Goal: Task Accomplishment & Management: Complete application form

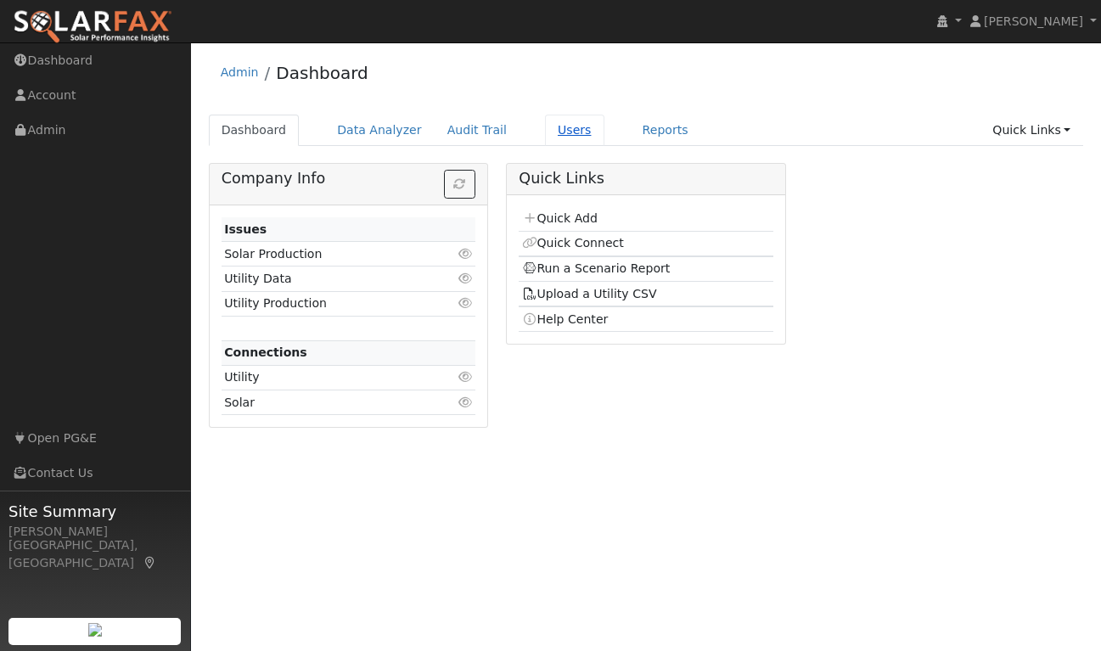
click at [564, 128] on link "Users" at bounding box center [574, 130] width 59 height 31
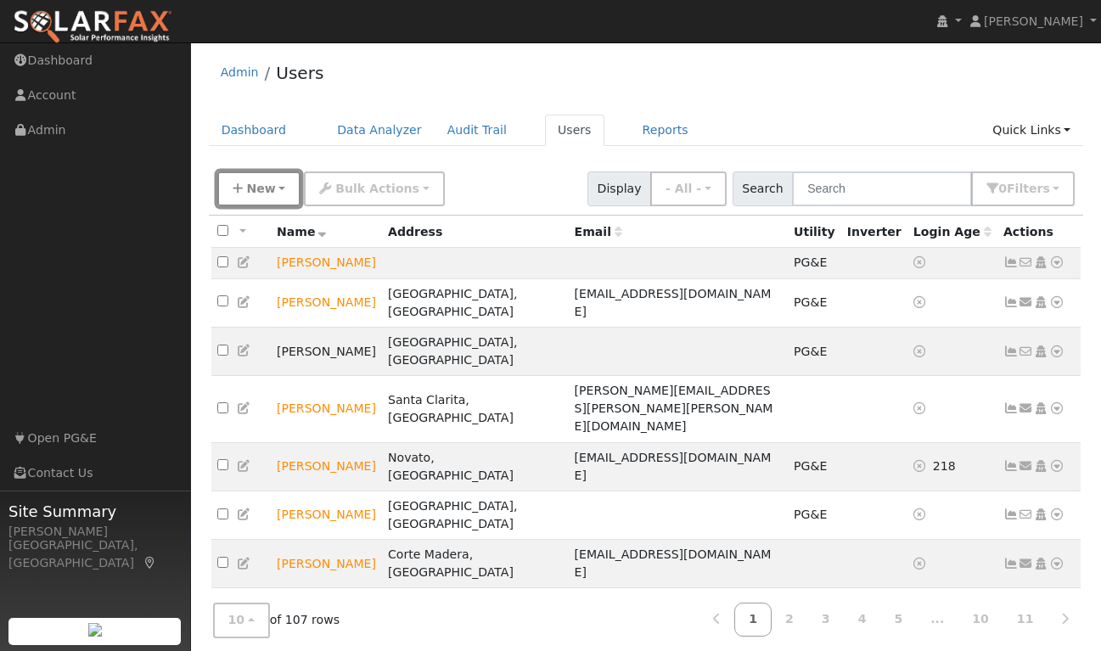
click at [277, 182] on button "New" at bounding box center [259, 188] width 84 height 35
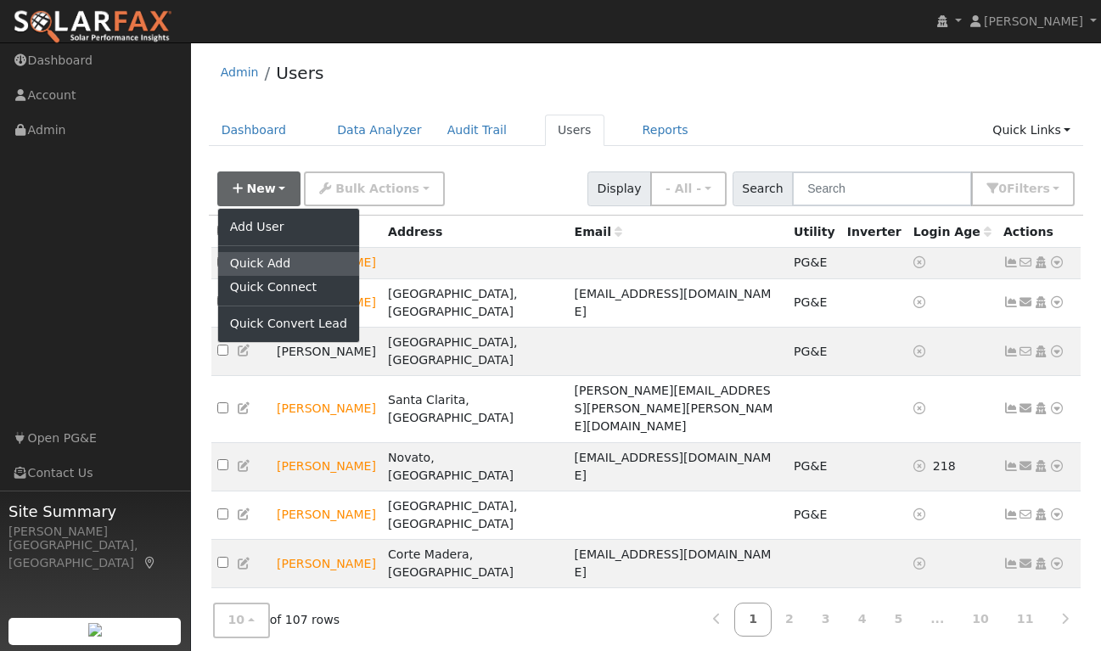
click at [252, 257] on link "Quick Add" at bounding box center [288, 264] width 141 height 24
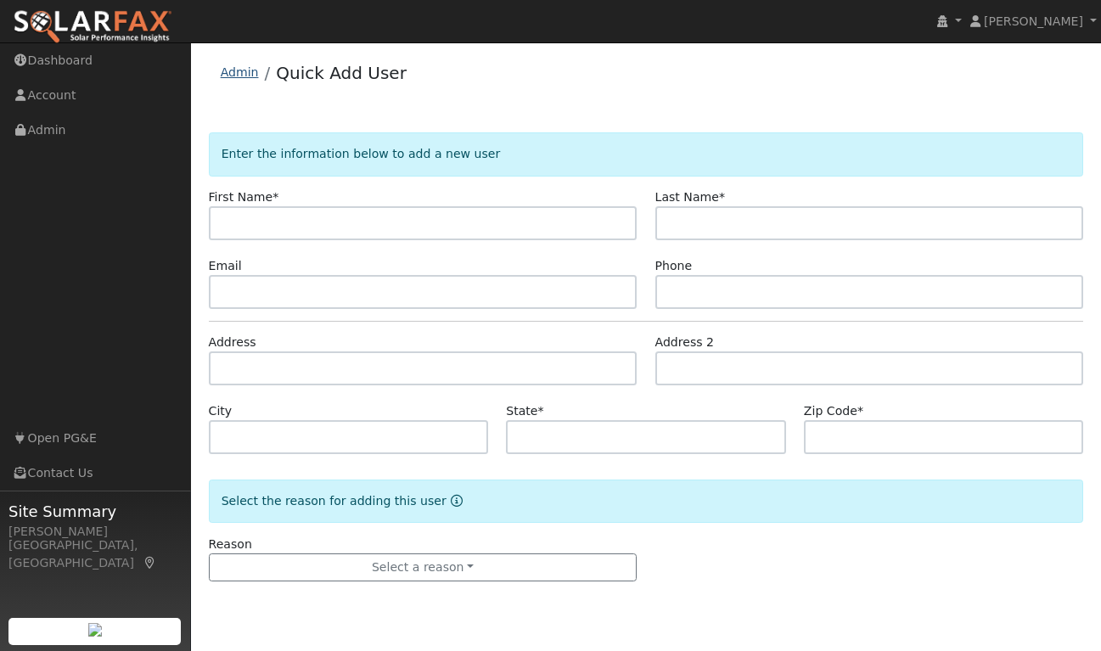
click at [238, 68] on link "Admin" at bounding box center [240, 72] width 38 height 14
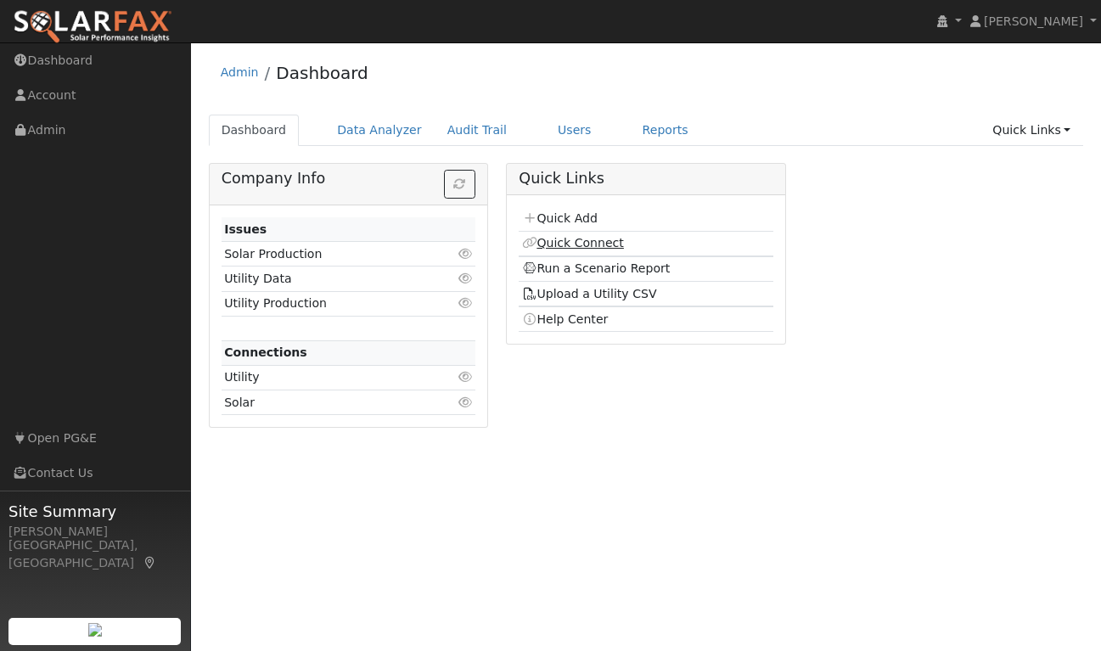
click at [564, 244] on link "Quick Connect" at bounding box center [573, 243] width 102 height 14
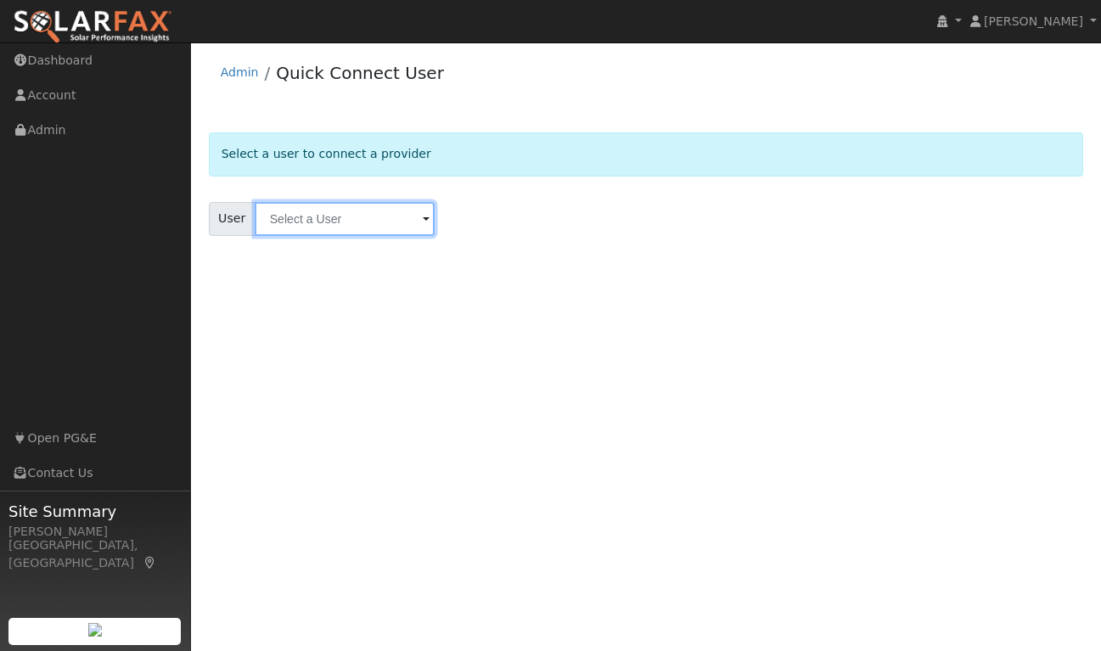
click at [401, 212] on input "text" at bounding box center [345, 219] width 180 height 34
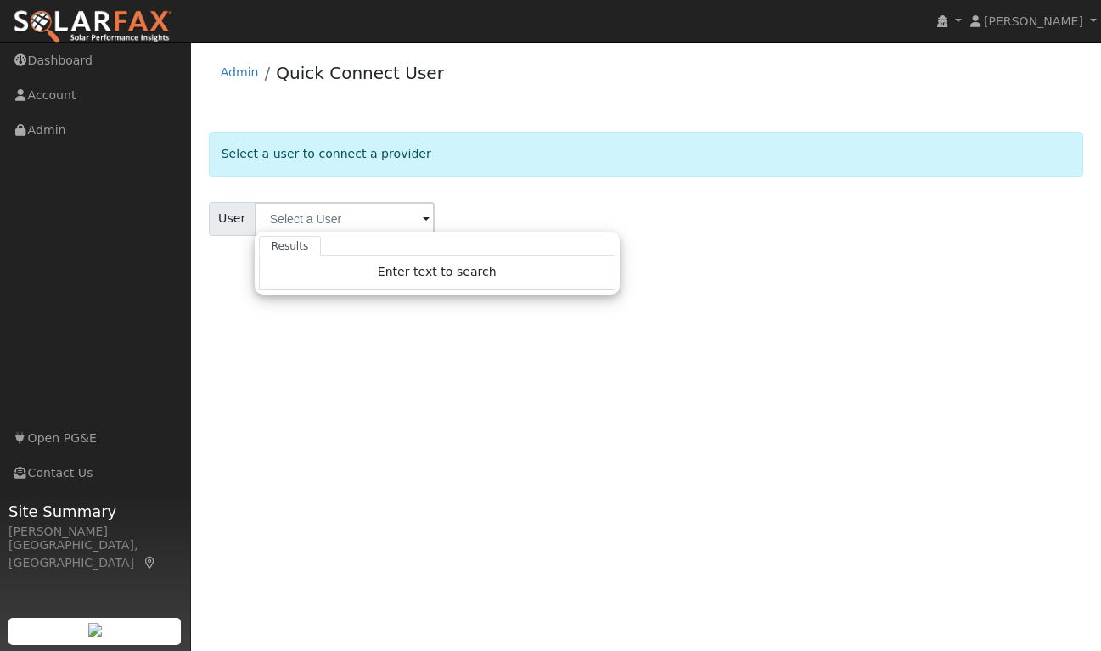
click at [423, 216] on span at bounding box center [426, 221] width 7 height 20
click at [243, 69] on link "Admin" at bounding box center [240, 72] width 38 height 14
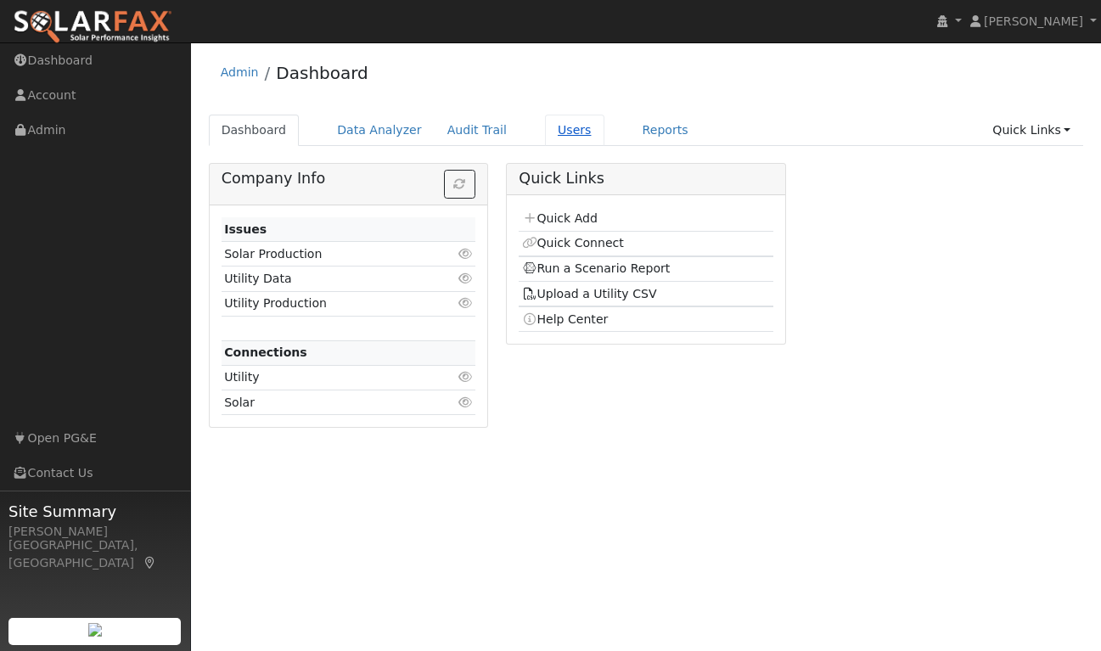
click at [545, 128] on link "Users" at bounding box center [574, 130] width 59 height 31
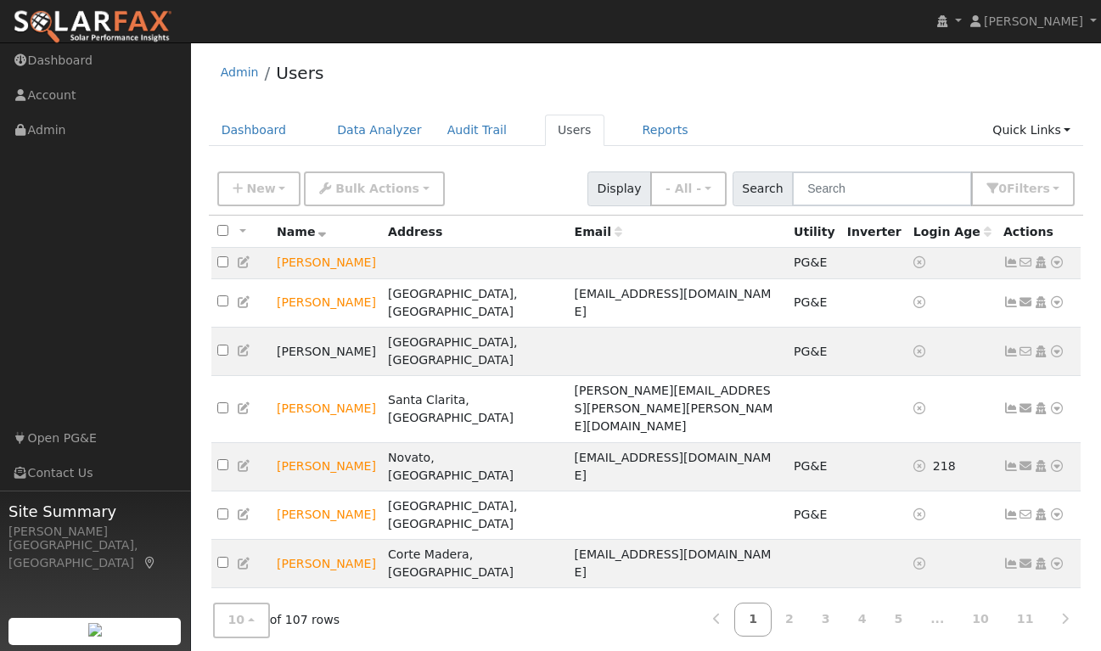
scroll to position [1, 0]
click at [279, 188] on button "New" at bounding box center [259, 188] width 84 height 35
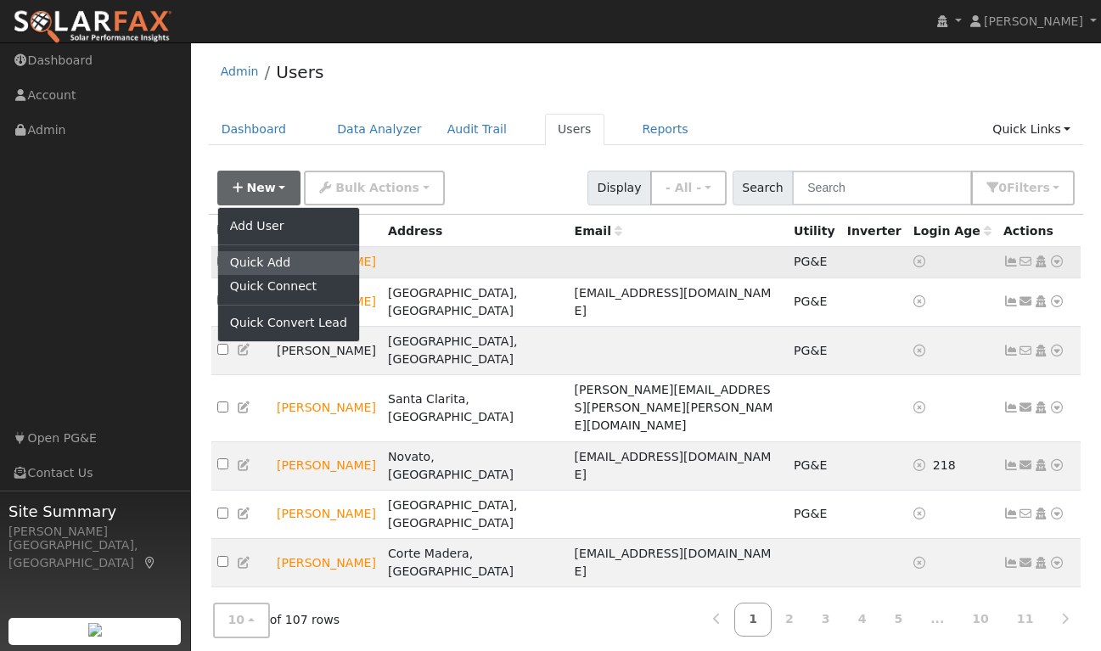
click at [258, 257] on link "Quick Add" at bounding box center [288, 263] width 141 height 24
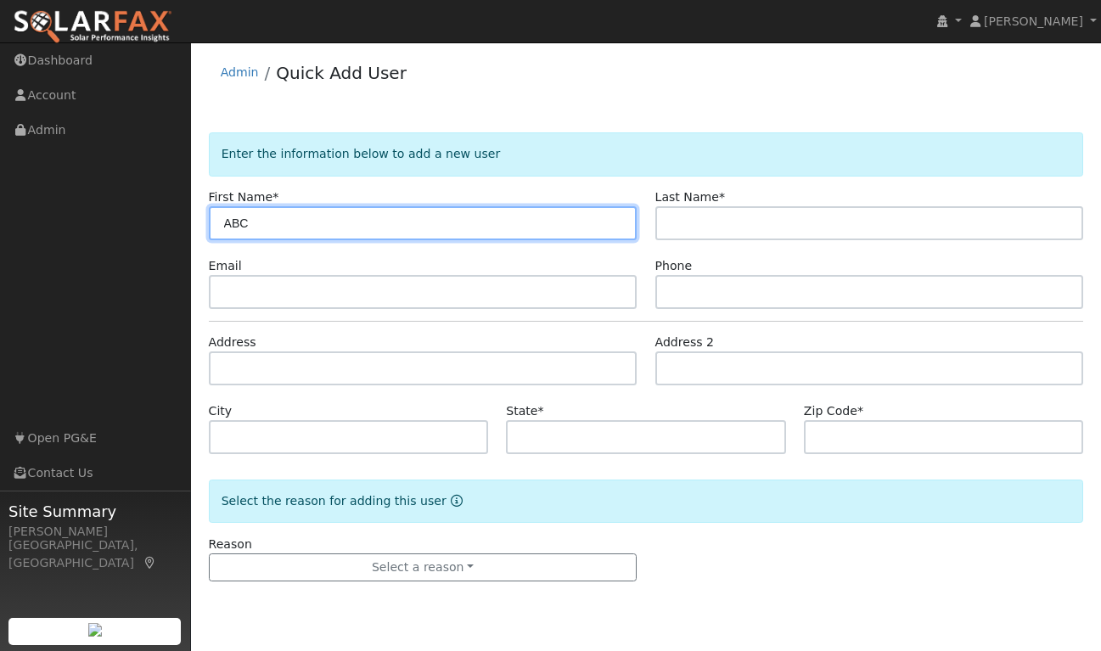
type input "ABC"
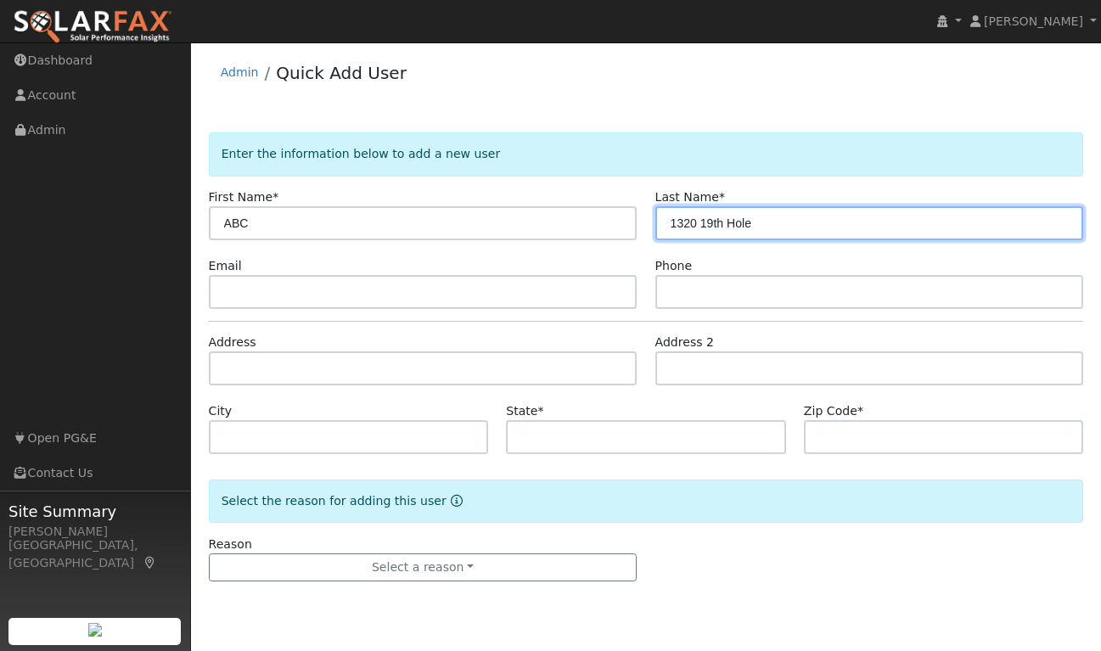
type input "1320 19th Hole"
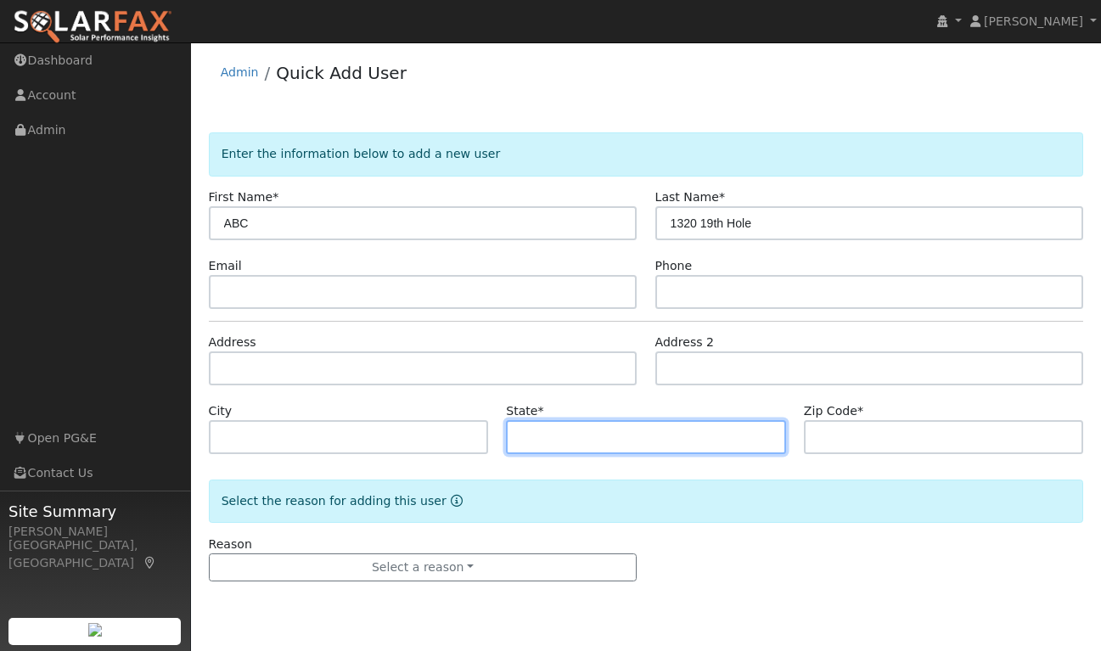
click at [554, 429] on input "text" at bounding box center [646, 437] width 280 height 34
type input "CA"
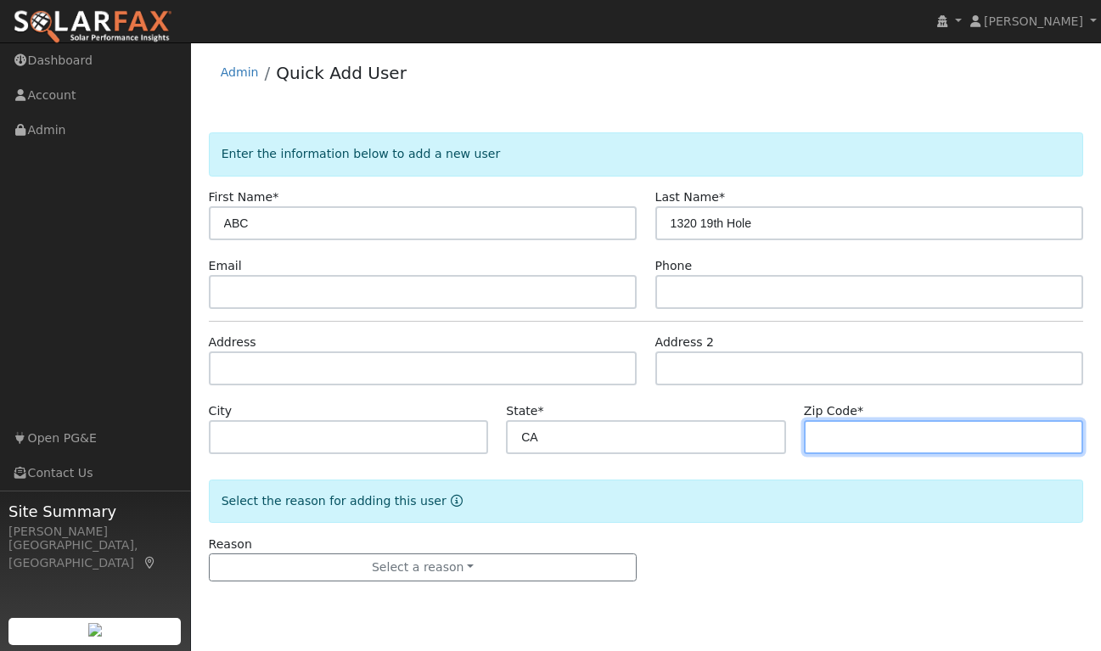
click at [879, 435] on input "text" at bounding box center [944, 437] width 280 height 34
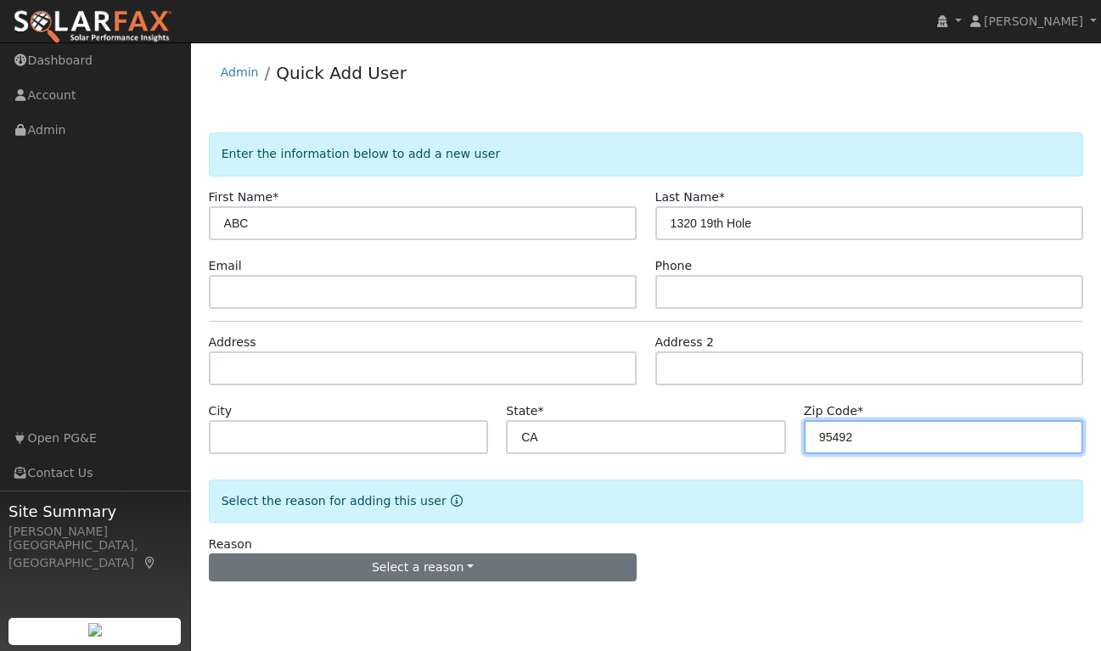
type input "95492"
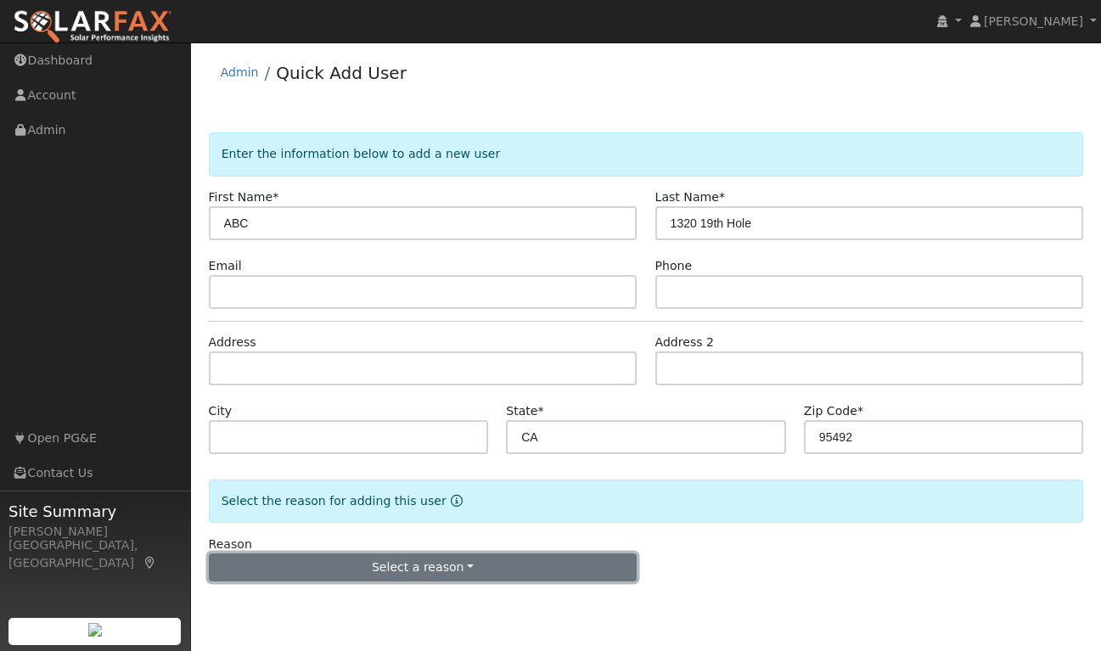
click at [427, 569] on button "Select a reason" at bounding box center [423, 567] width 429 height 29
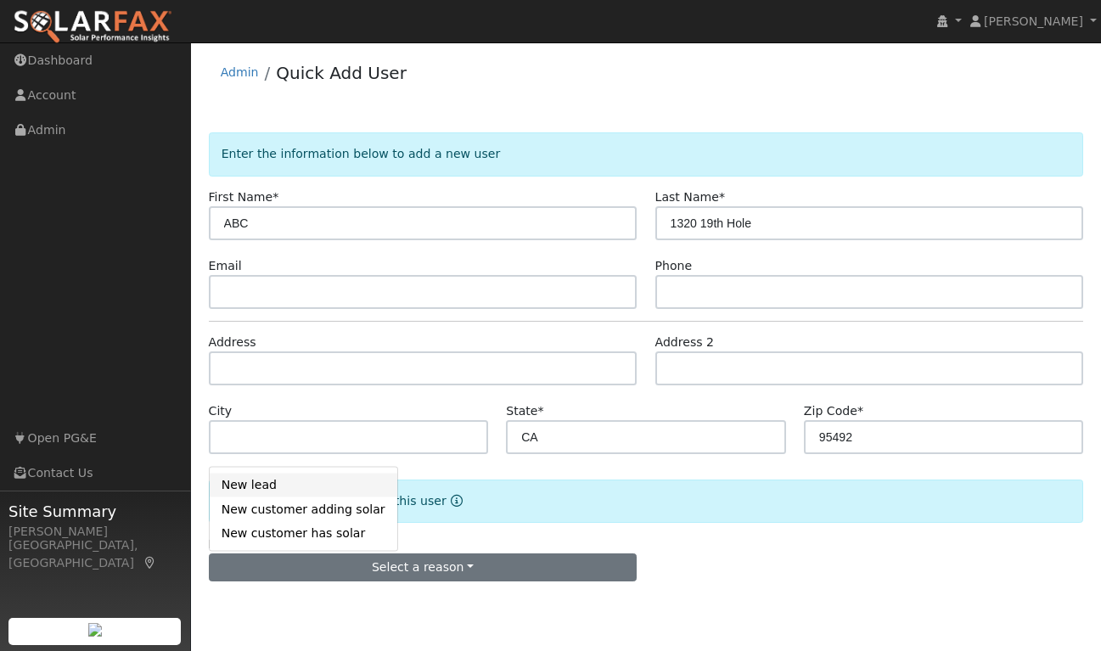
click at [280, 485] on link "New lead" at bounding box center [304, 485] width 188 height 24
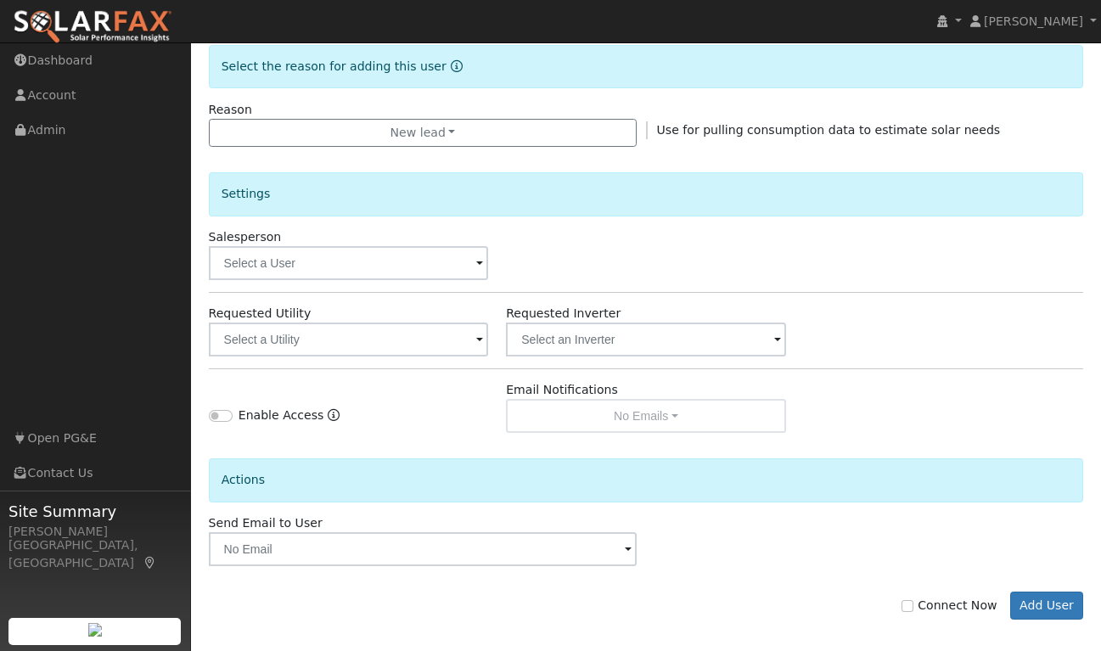
scroll to position [446, 0]
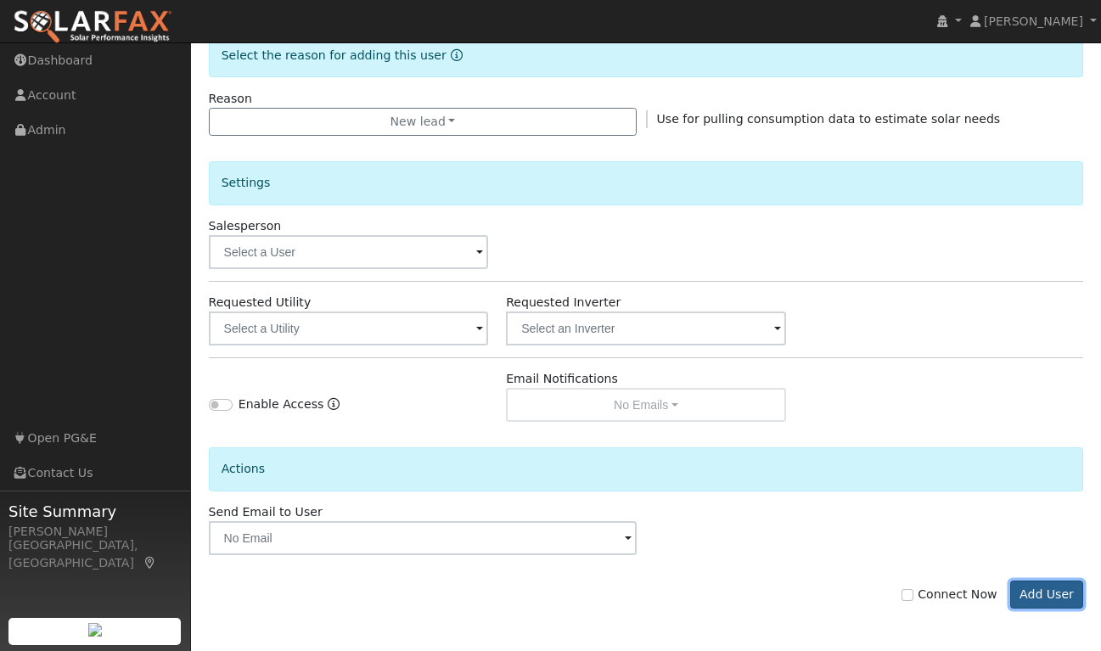
click at [1025, 587] on button "Add User" at bounding box center [1047, 595] width 74 height 29
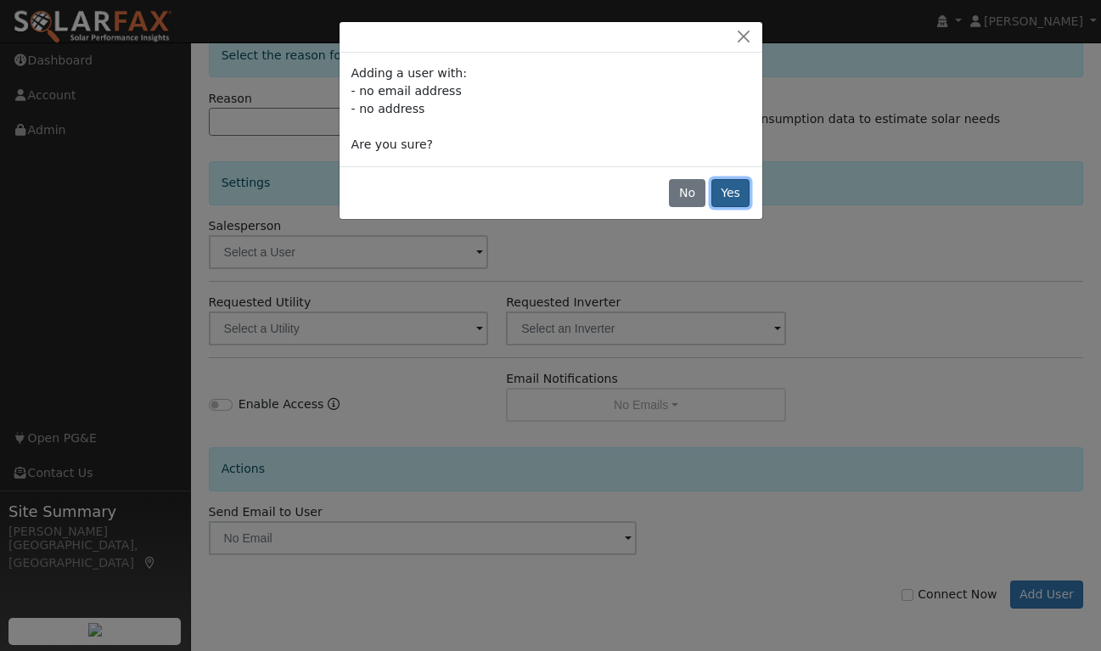
click at [730, 186] on button "Yes" at bounding box center [730, 193] width 39 height 29
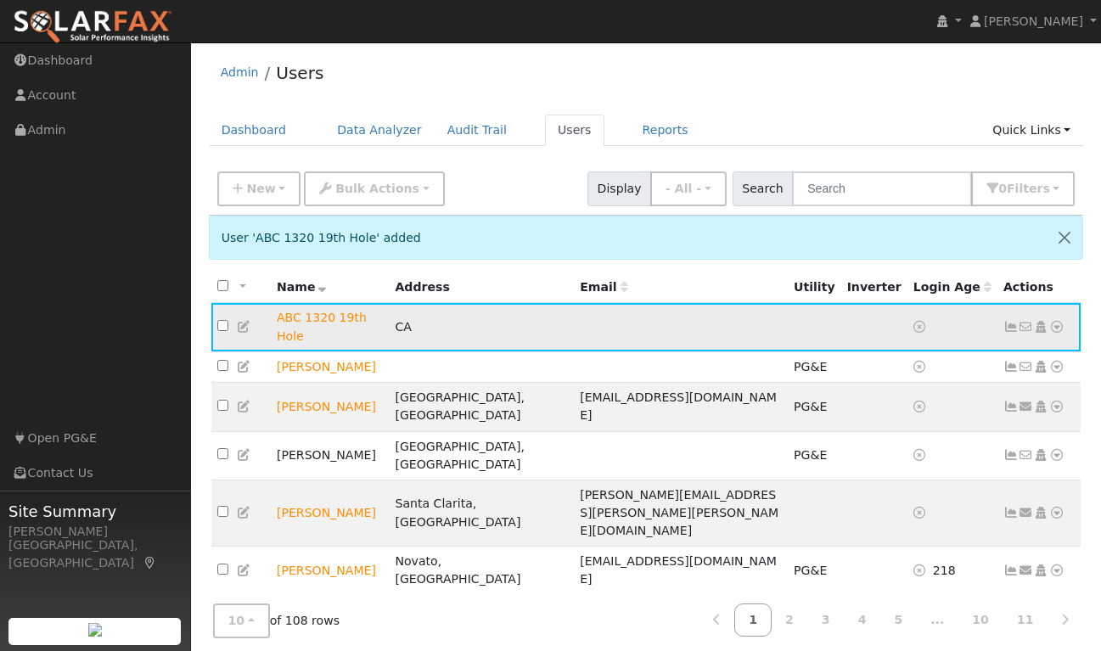
click at [1055, 321] on icon at bounding box center [1056, 327] width 15 height 12
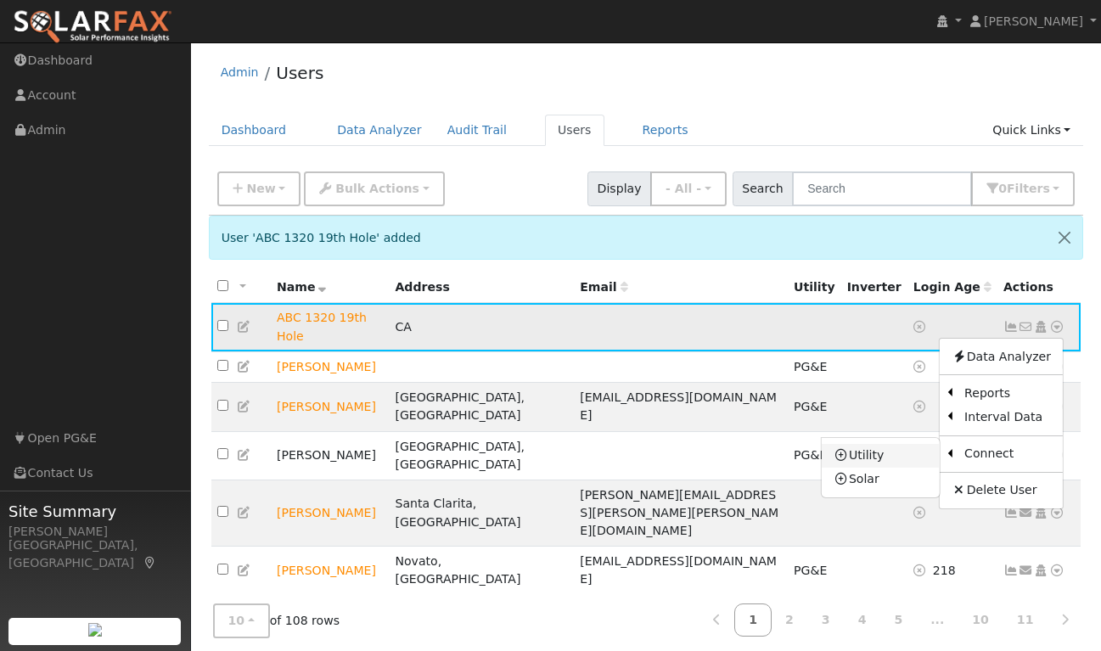
click at [869, 447] on link "Utility" at bounding box center [881, 456] width 118 height 24
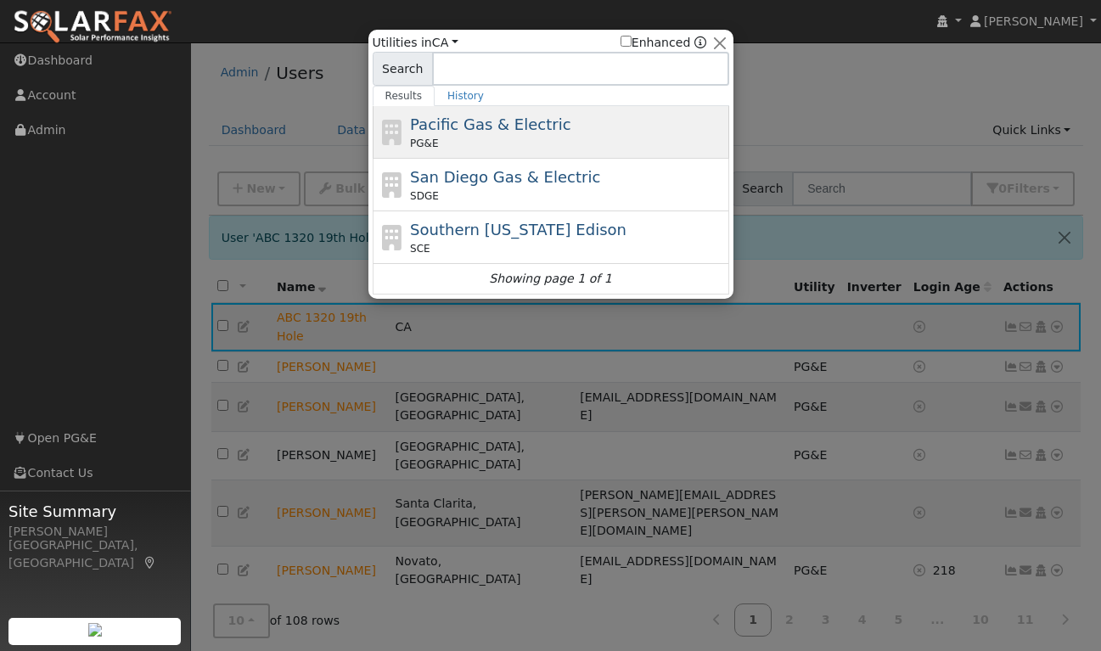
click at [479, 122] on span "Pacific Gas & Electric" at bounding box center [490, 124] width 160 height 18
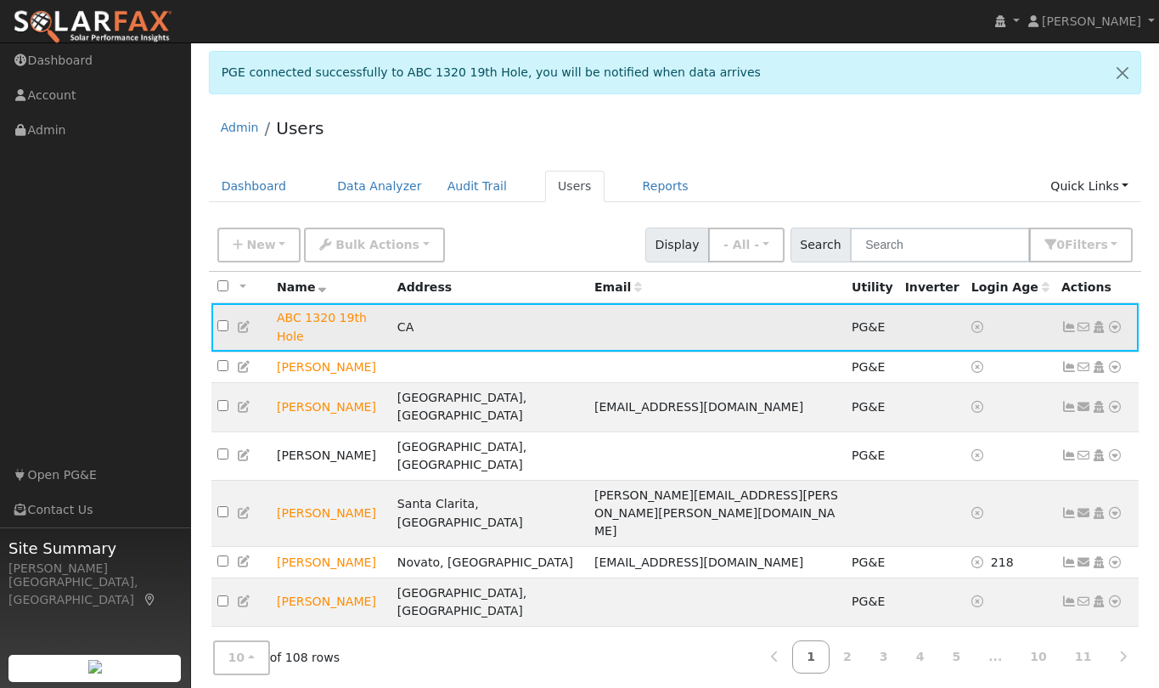
click at [1115, 321] on icon at bounding box center [1114, 327] width 15 height 12
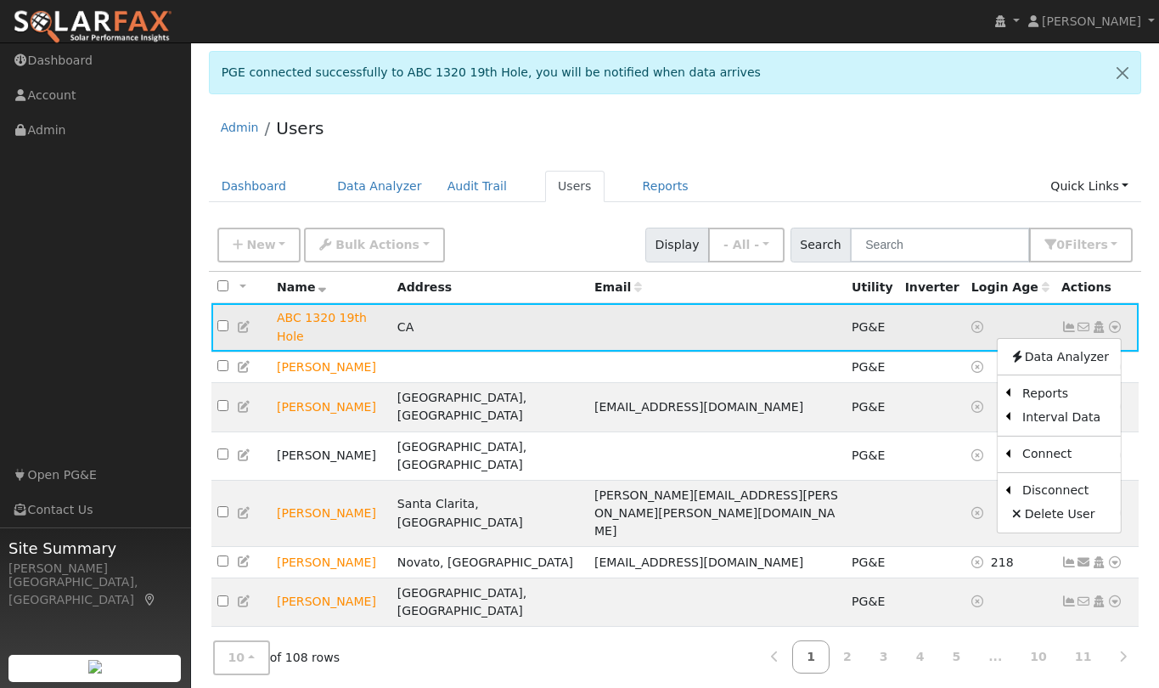
click at [301, 316] on td "ABC 1320 19th Hole" at bounding box center [331, 327] width 121 height 48
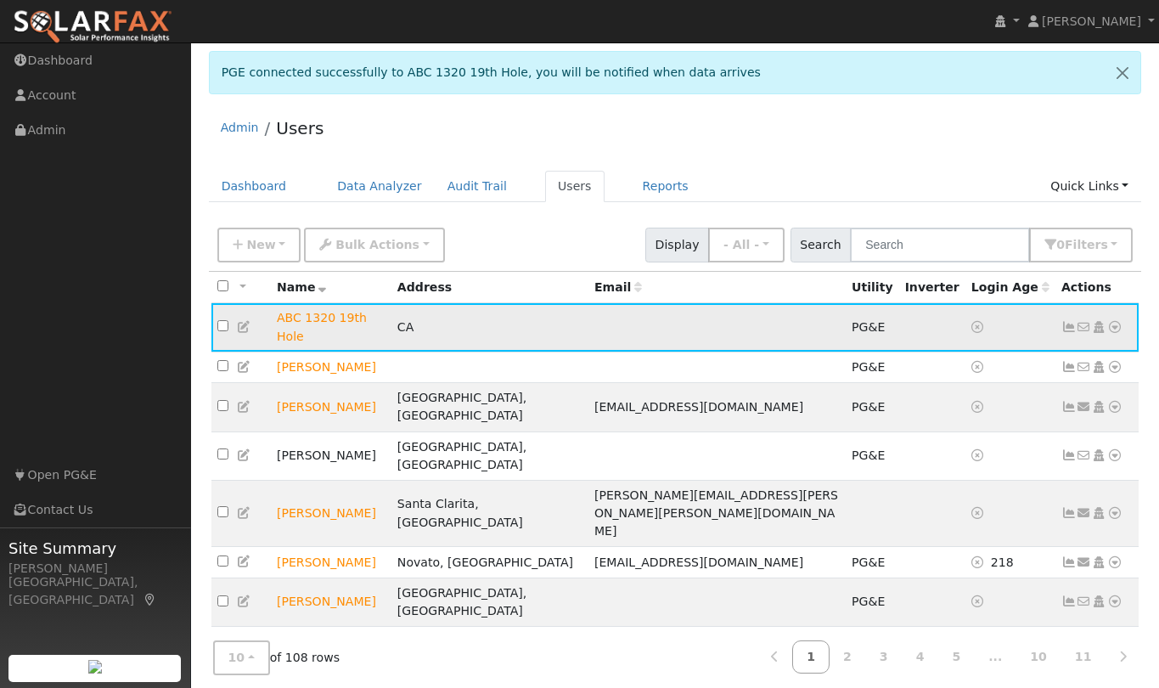
click at [243, 323] on icon at bounding box center [244, 327] width 15 height 12
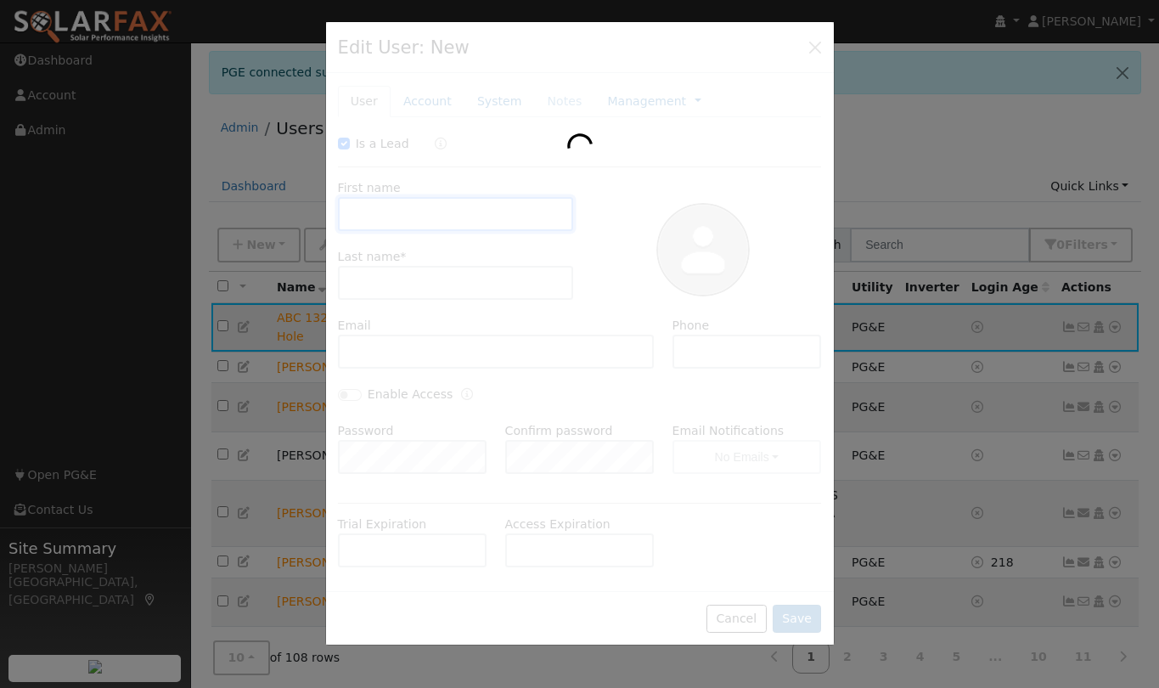
checkbox input "true"
type input "ABC"
type input "1320 19th Hole"
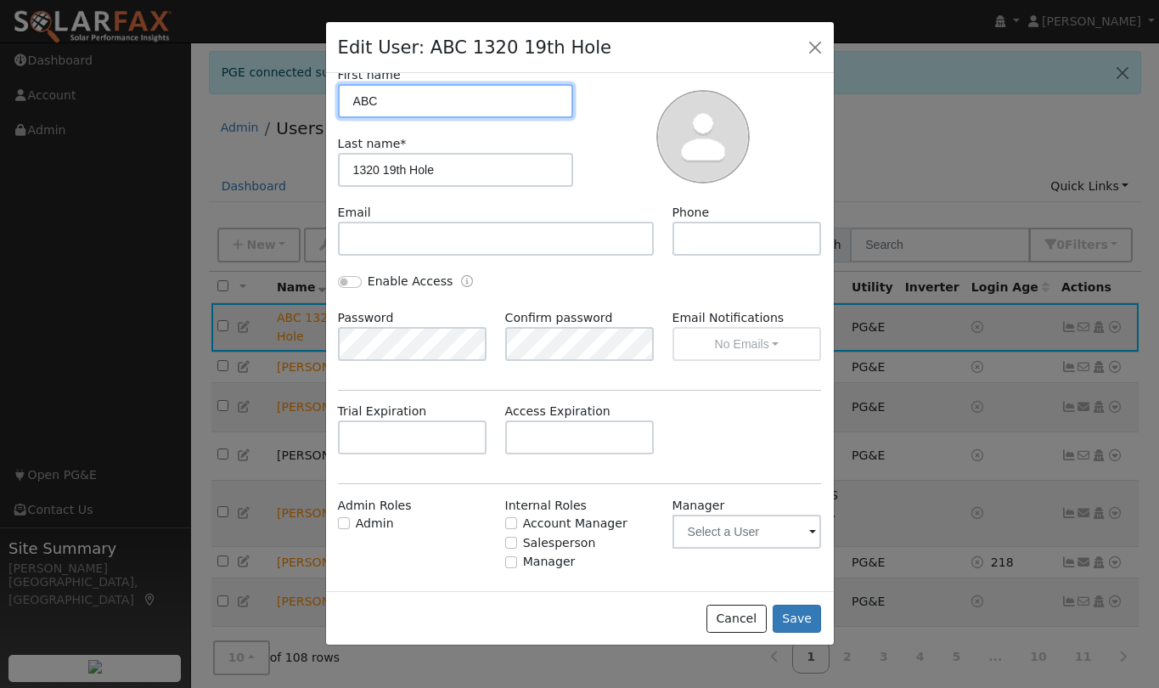
scroll to position [141, 0]
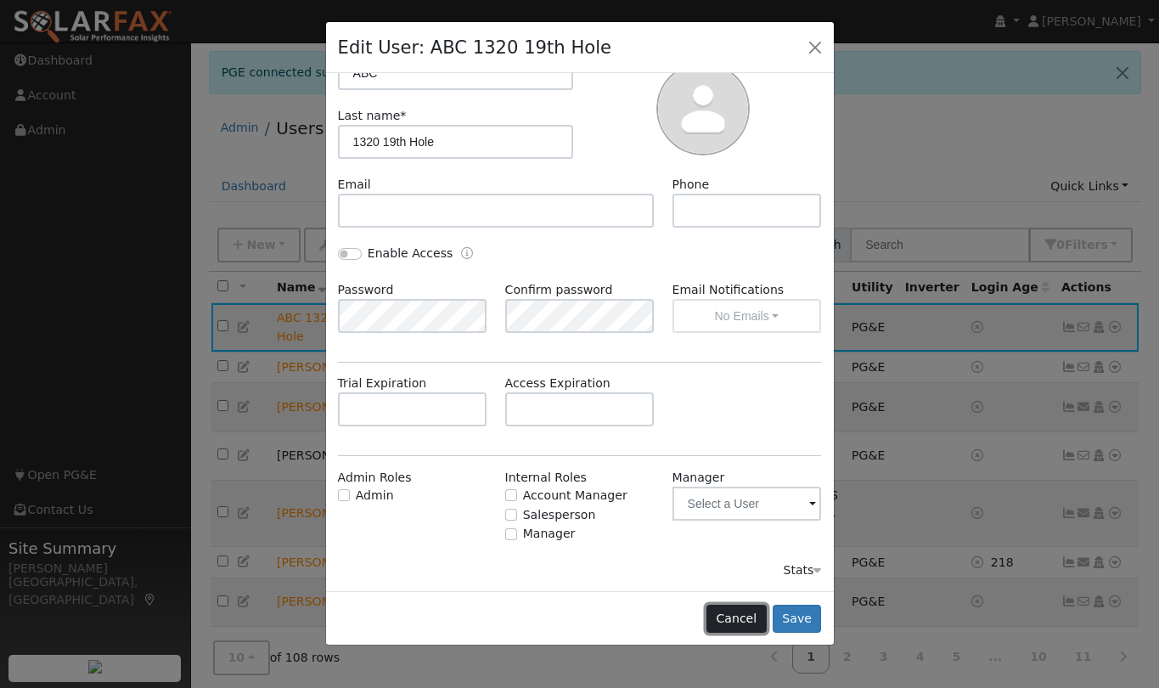
drag, startPoint x: 744, startPoint y: 619, endPoint x: 899, endPoint y: 511, distance: 189.1
click at [744, 618] on button "Cancel" at bounding box center [736, 618] width 60 height 29
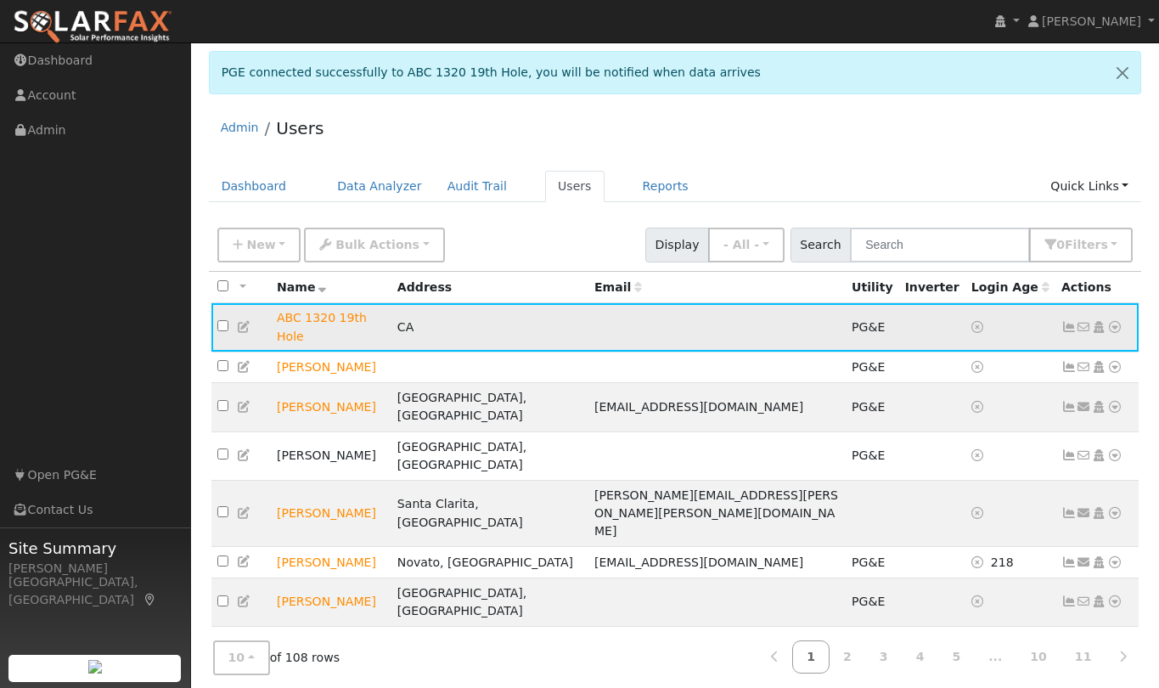
click at [1114, 321] on icon at bounding box center [1114, 327] width 15 height 12
click at [1057, 356] on link "Data Analyzer" at bounding box center [1058, 357] width 123 height 24
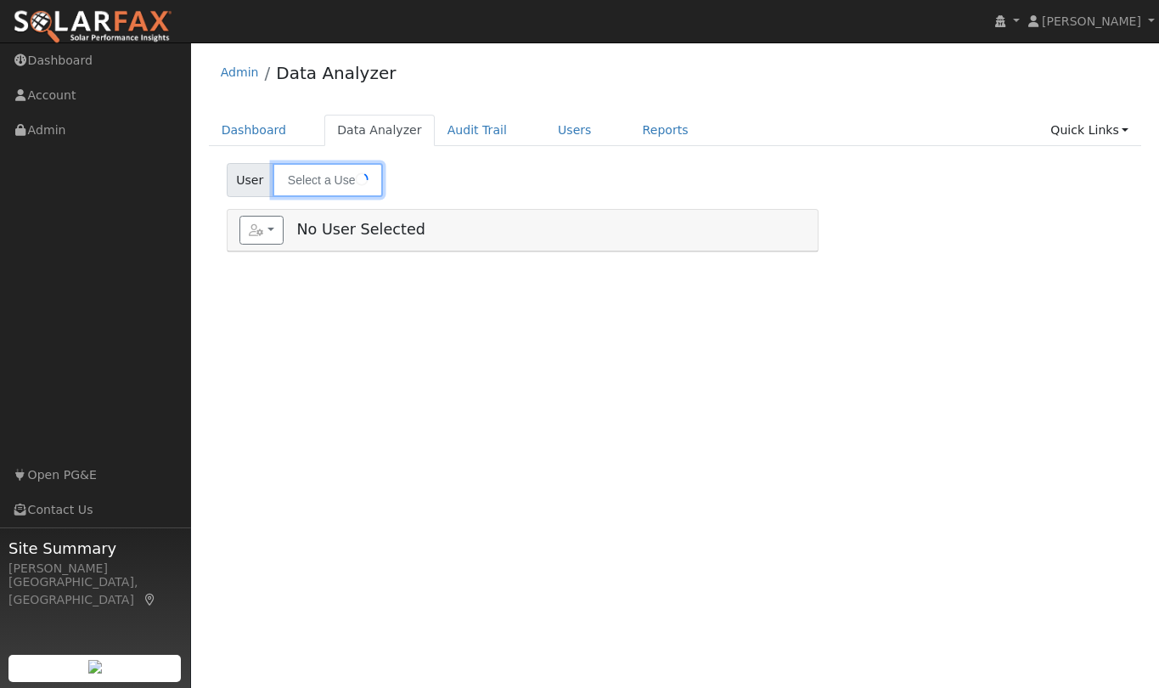
type input "ABC 1320 19th Hole"
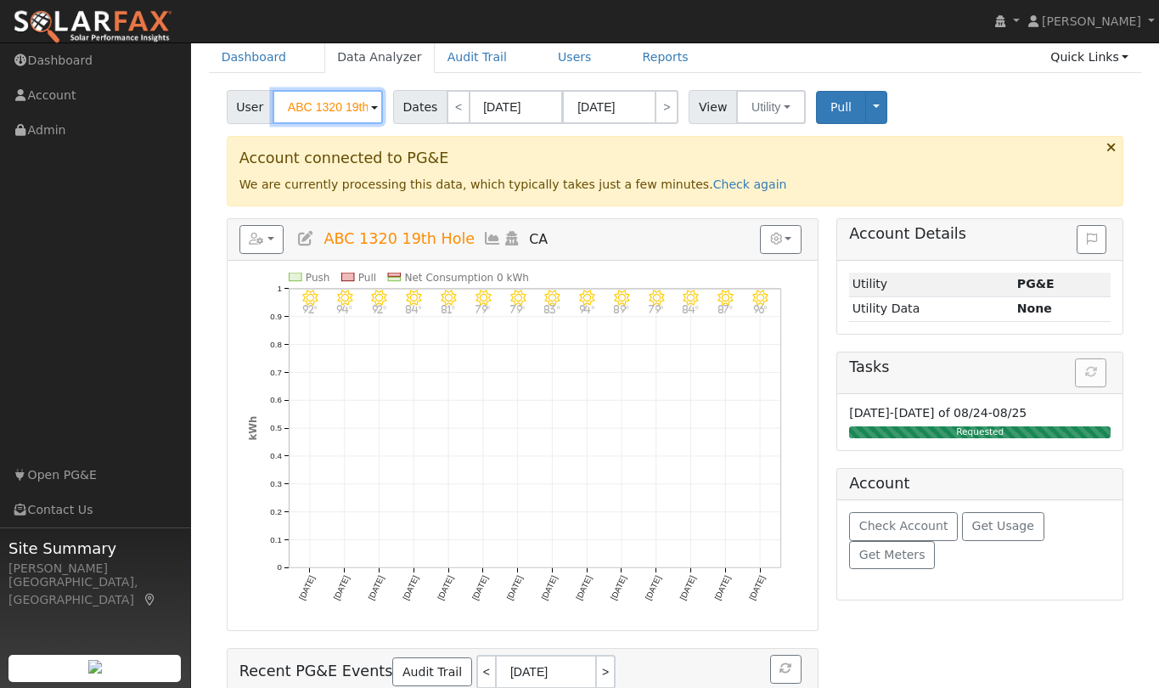
scroll to position [79, 0]
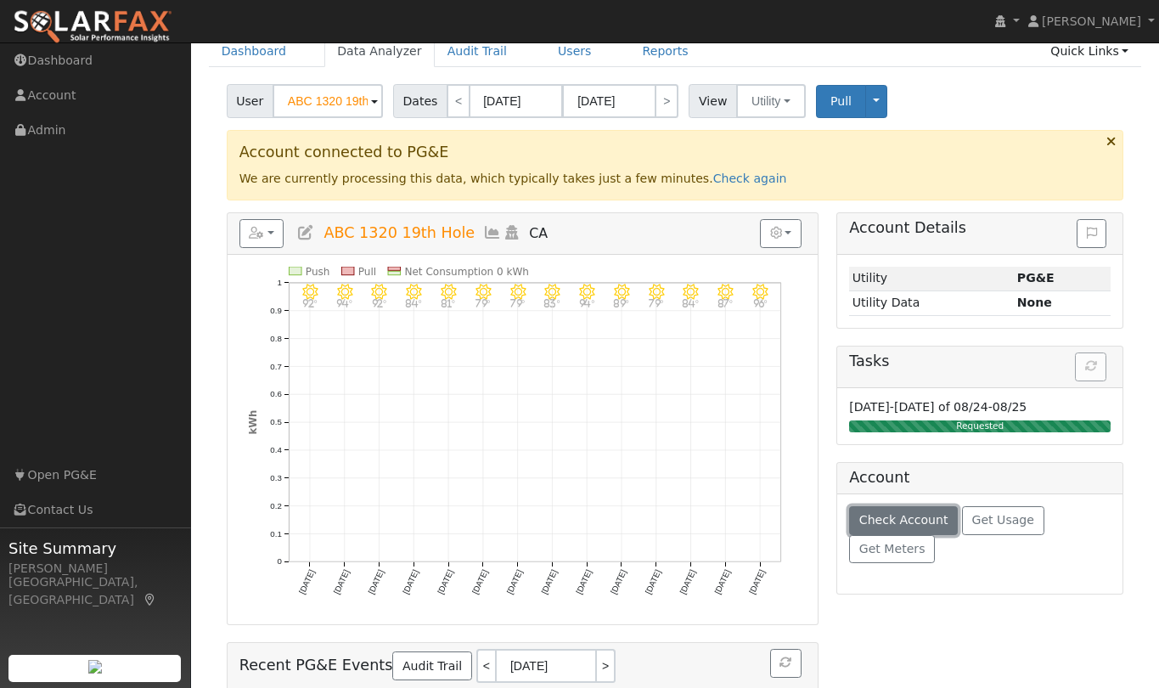
click at [916, 519] on span "Check Account" at bounding box center [903, 520] width 89 height 14
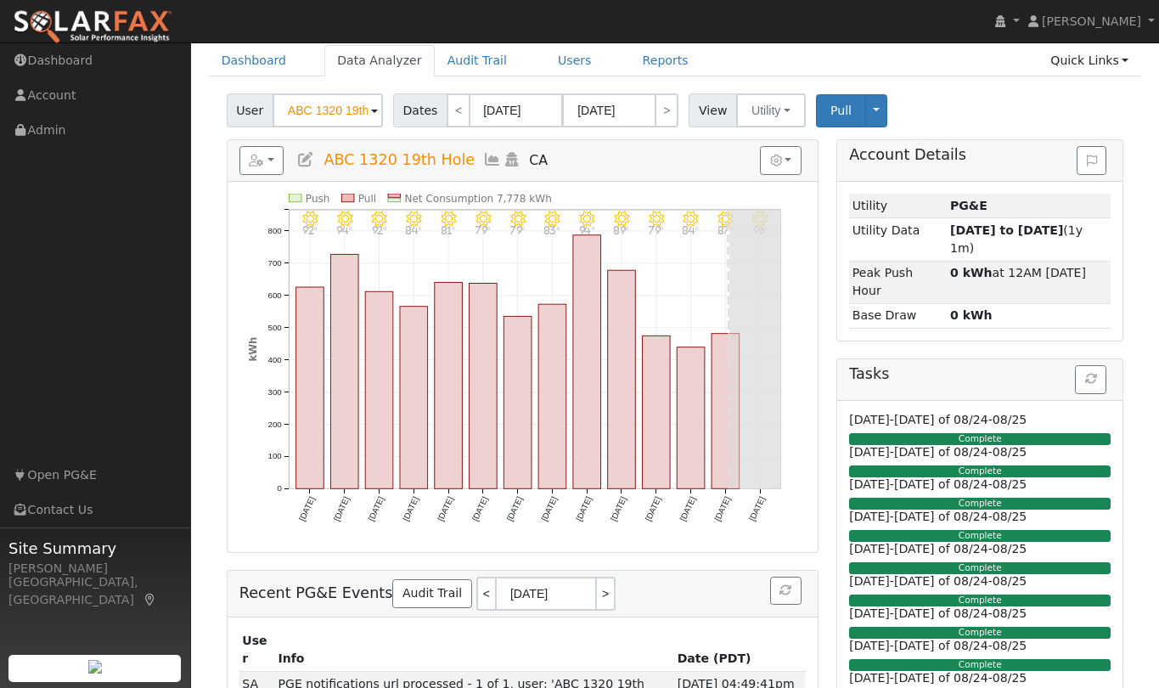
scroll to position [0, 0]
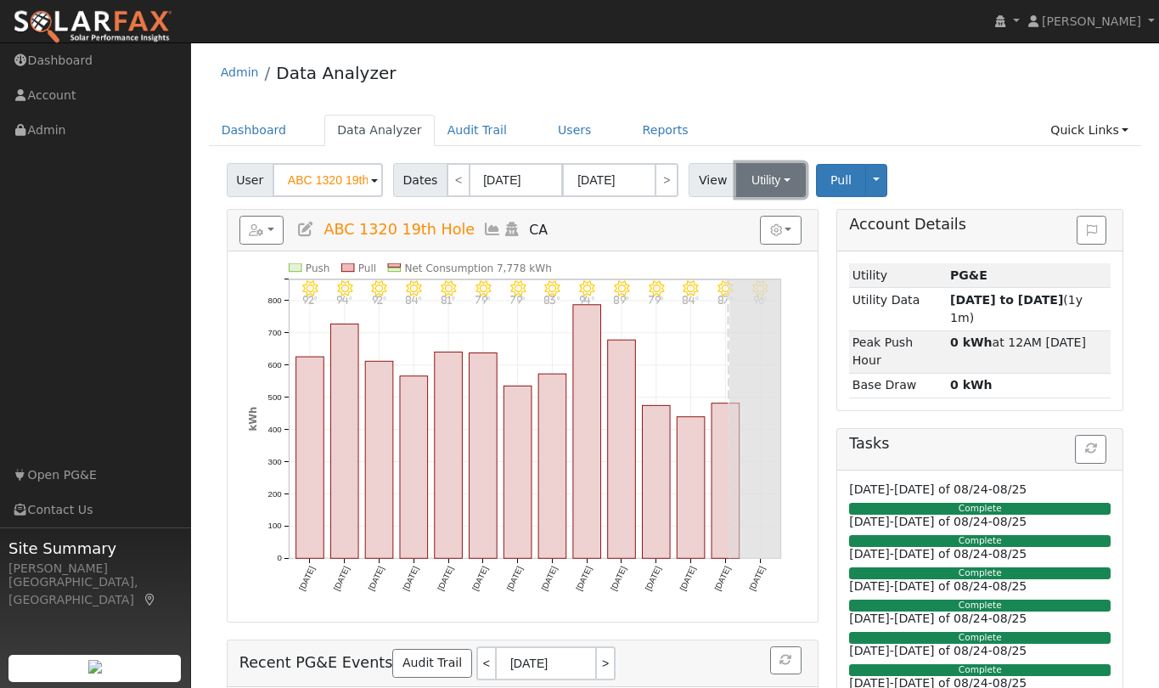
click at [787, 181] on button "Utility" at bounding box center [771, 180] width 70 height 34
click at [834, 115] on ul "Dashboard Data Analyzer Audit Trail Users Reports Quick Links Quick Add Quick C…" at bounding box center [675, 130] width 933 height 31
click at [1119, 135] on link "Quick Links" at bounding box center [1089, 130] width 104 height 31
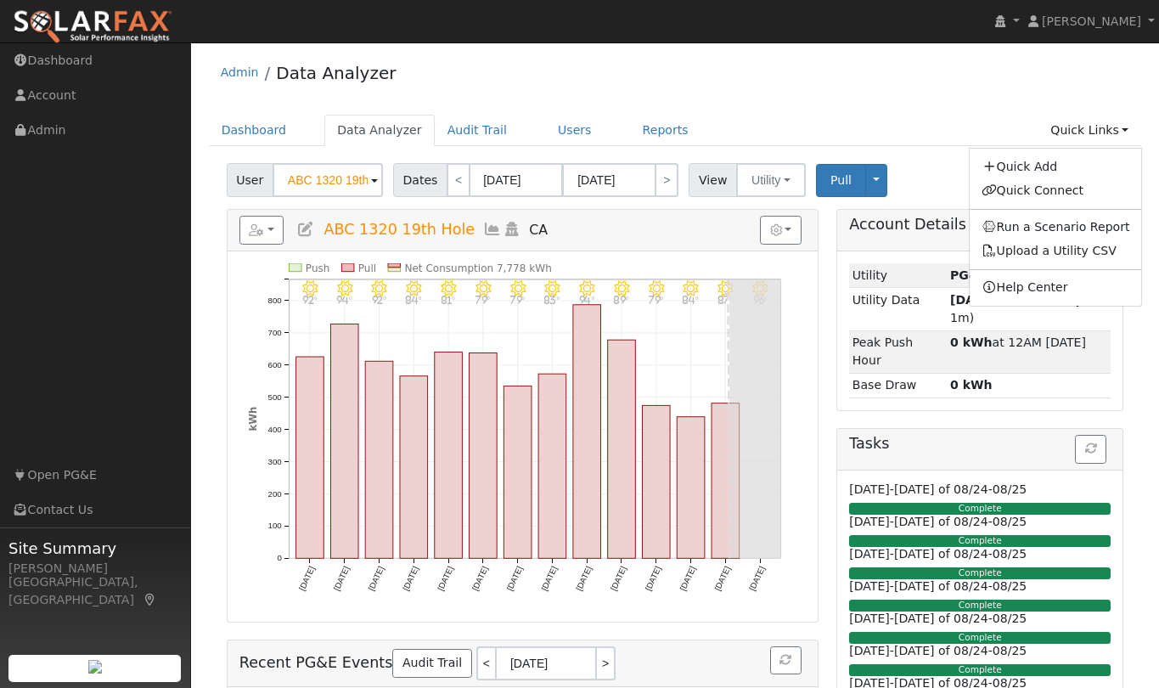
click at [946, 115] on ul "Dashboard Data Analyzer Audit Trail Users Reports Quick Links Quick Add Quick C…" at bounding box center [675, 130] width 933 height 31
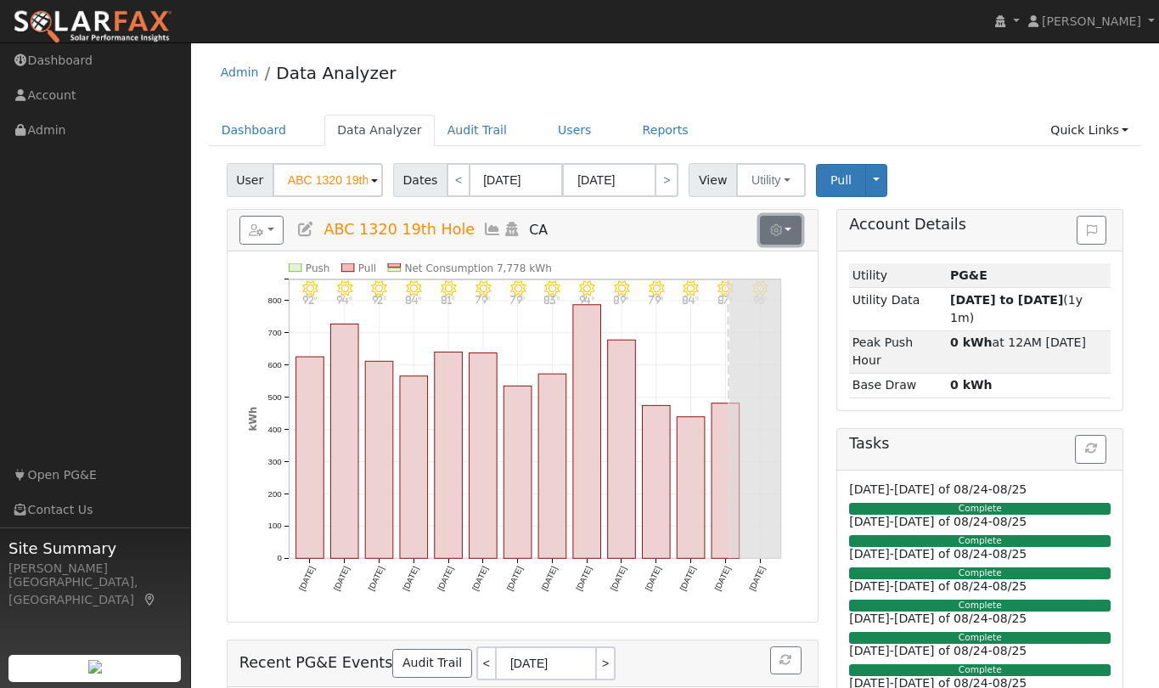
click at [787, 228] on button "button" at bounding box center [781, 230] width 42 height 29
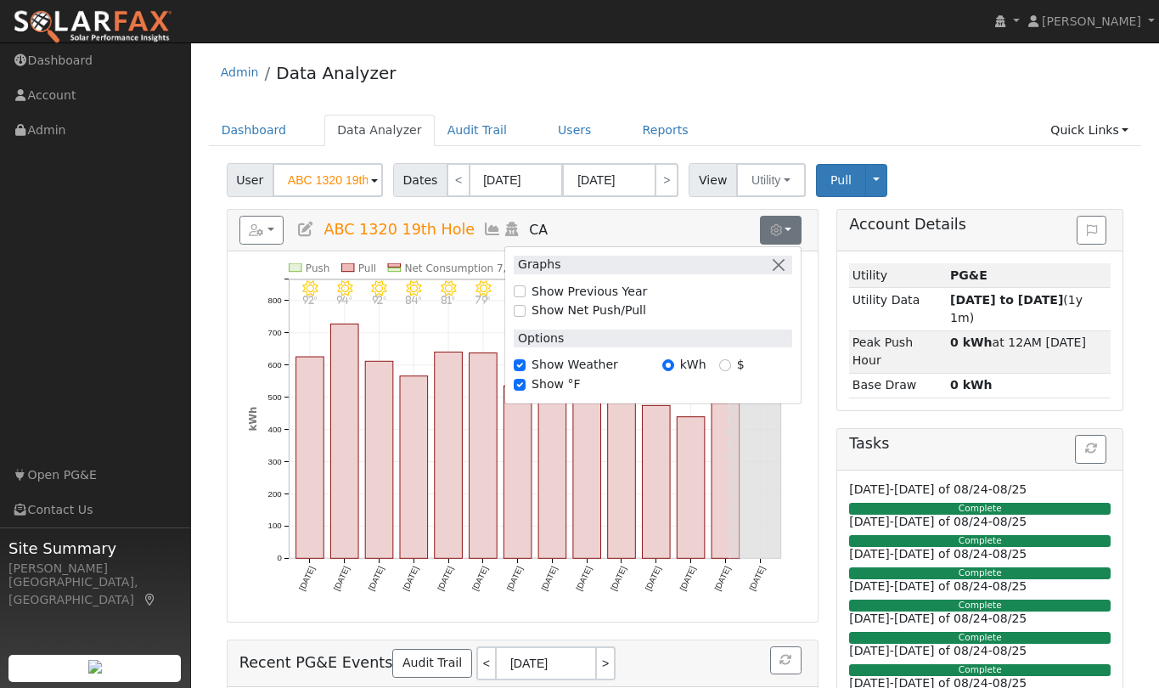
click at [956, 162] on div "User ABC 1320 19th Hole Account Default Account Default Account CA 95492 Primar…" at bounding box center [674, 177] width 903 height 40
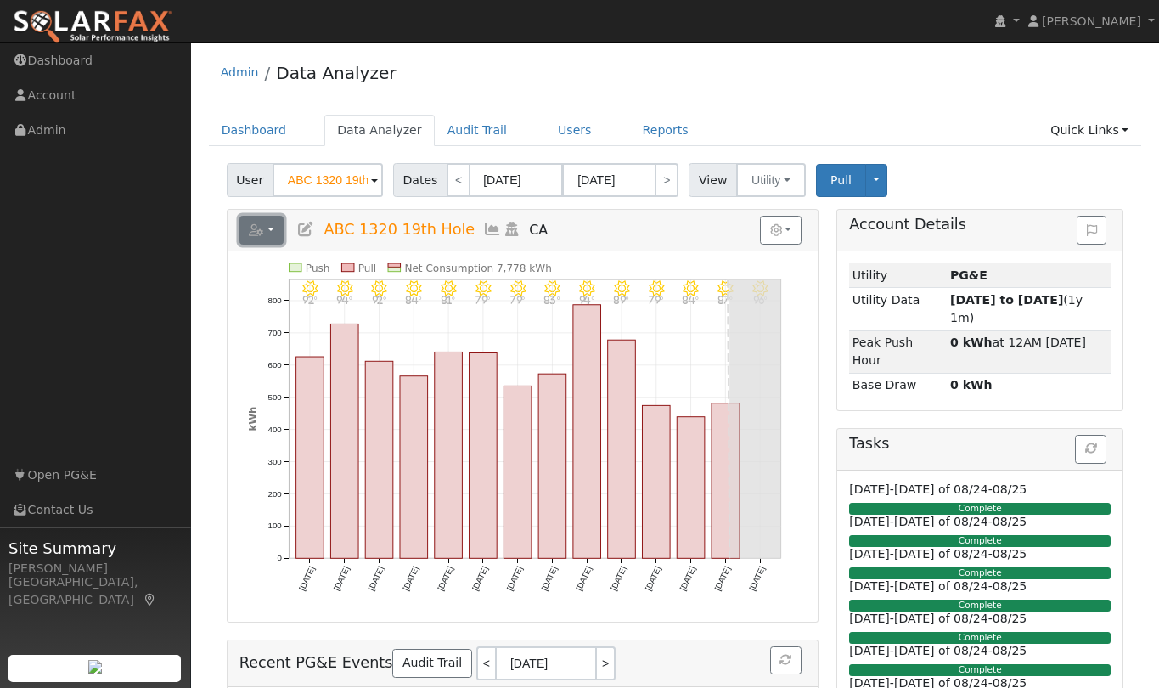
click at [276, 226] on button "button" at bounding box center [261, 230] width 45 height 29
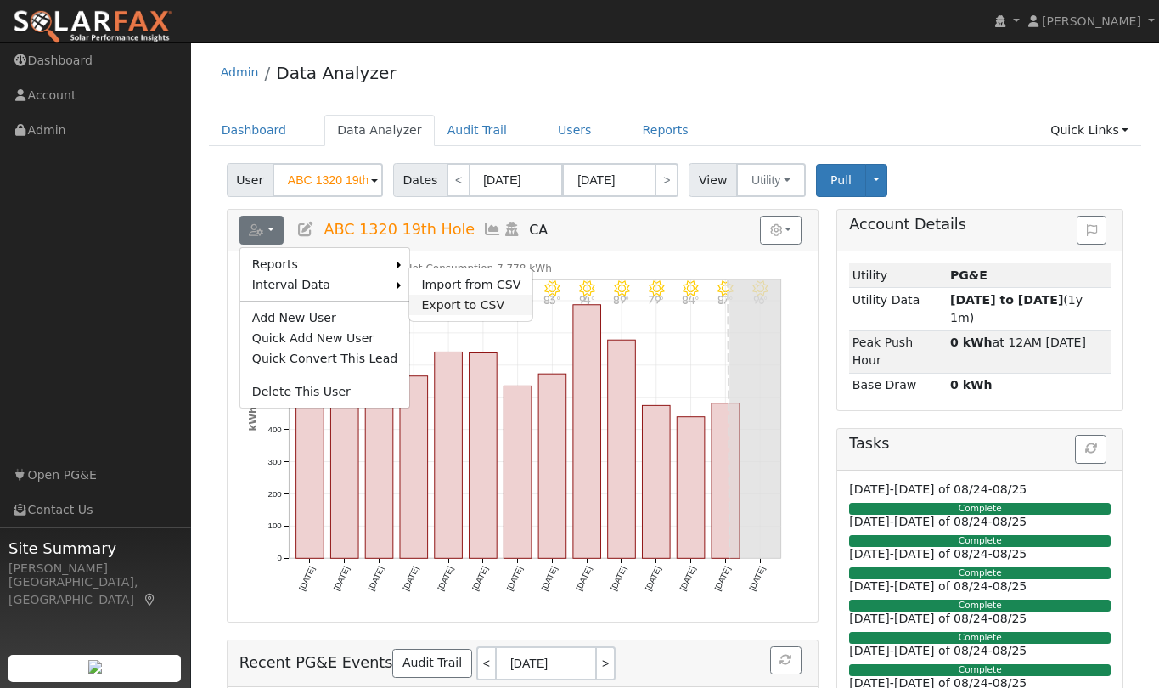
click at [462, 301] on link "Export to CSV" at bounding box center [470, 305] width 123 height 20
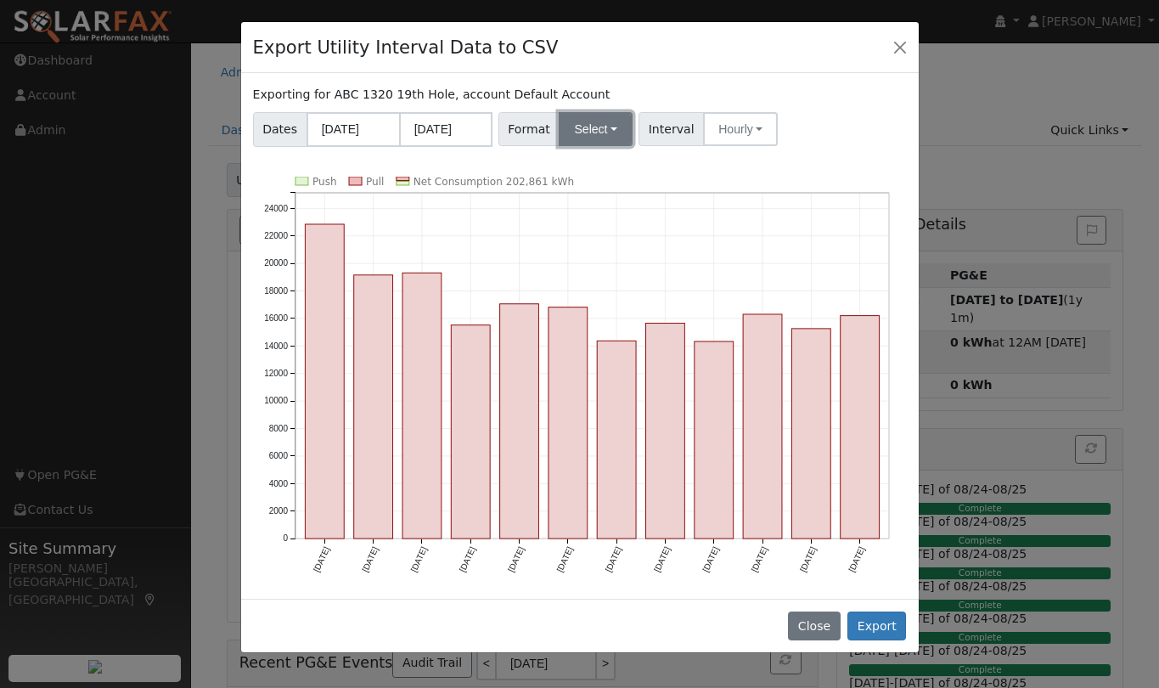
click at [610, 119] on button "Select" at bounding box center [596, 129] width 74 height 34
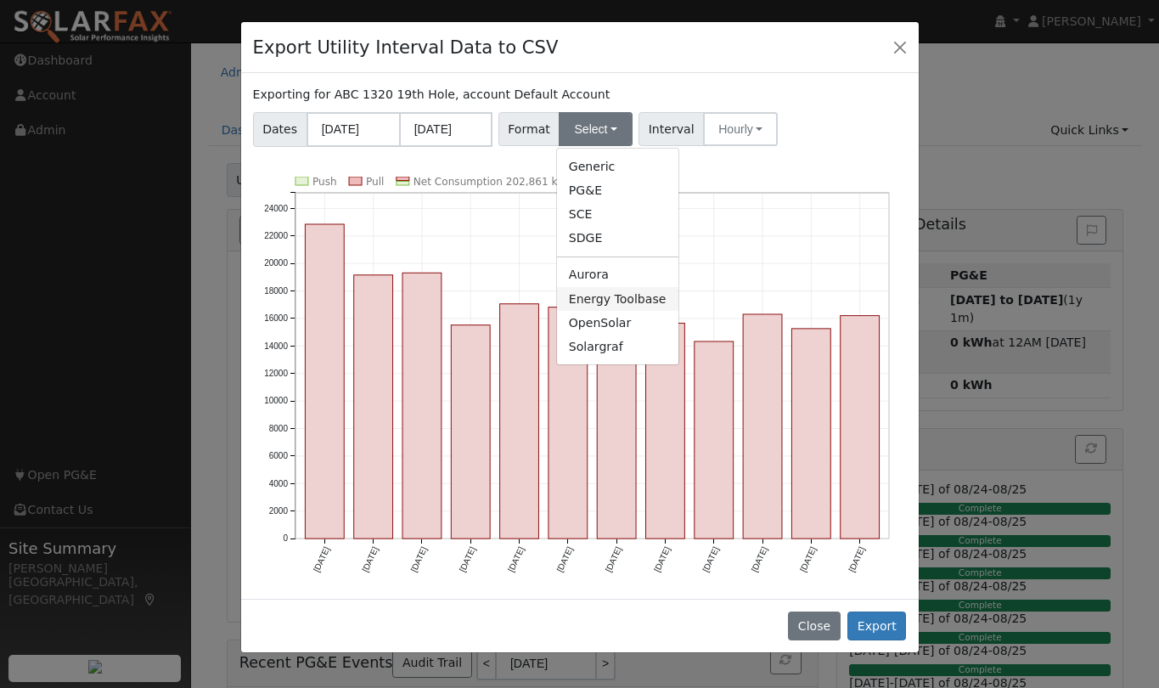
click at [618, 299] on link "Energy Toolbase" at bounding box center [617, 299] width 121 height 24
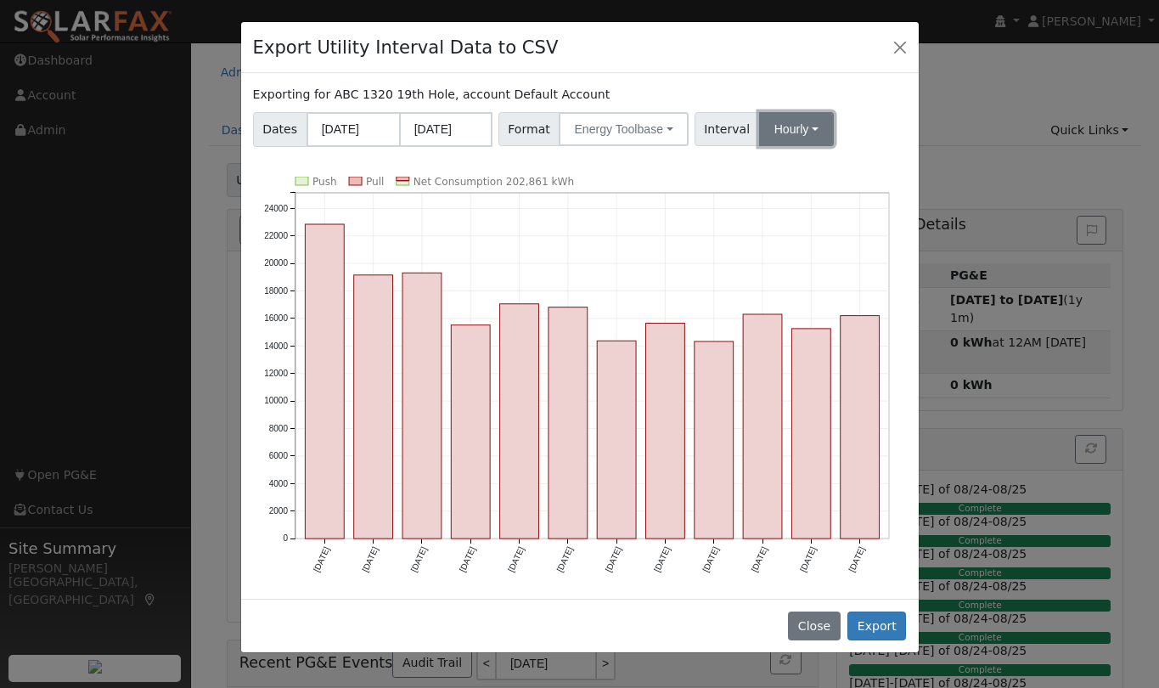
click at [803, 122] on button "Hourly" at bounding box center [796, 129] width 75 height 34
click at [799, 162] on link "15 Minute" at bounding box center [814, 167] width 118 height 24
click at [883, 626] on button "Export" at bounding box center [876, 625] width 59 height 29
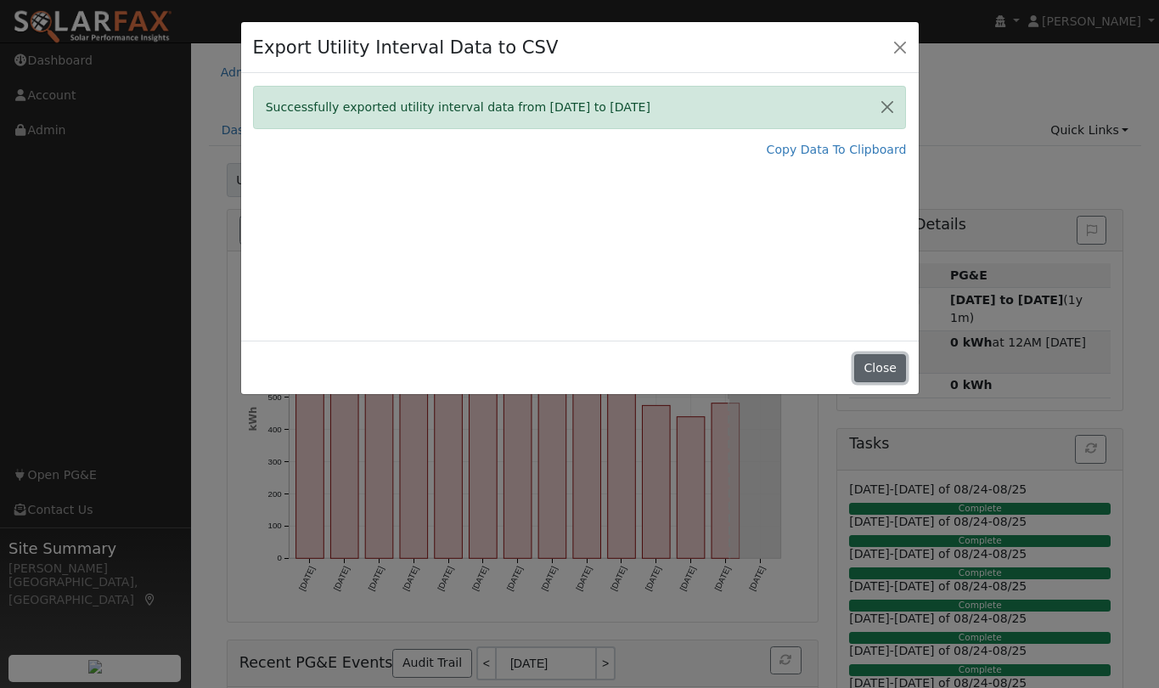
click at [866, 371] on button "Close" at bounding box center [880, 368] width 52 height 29
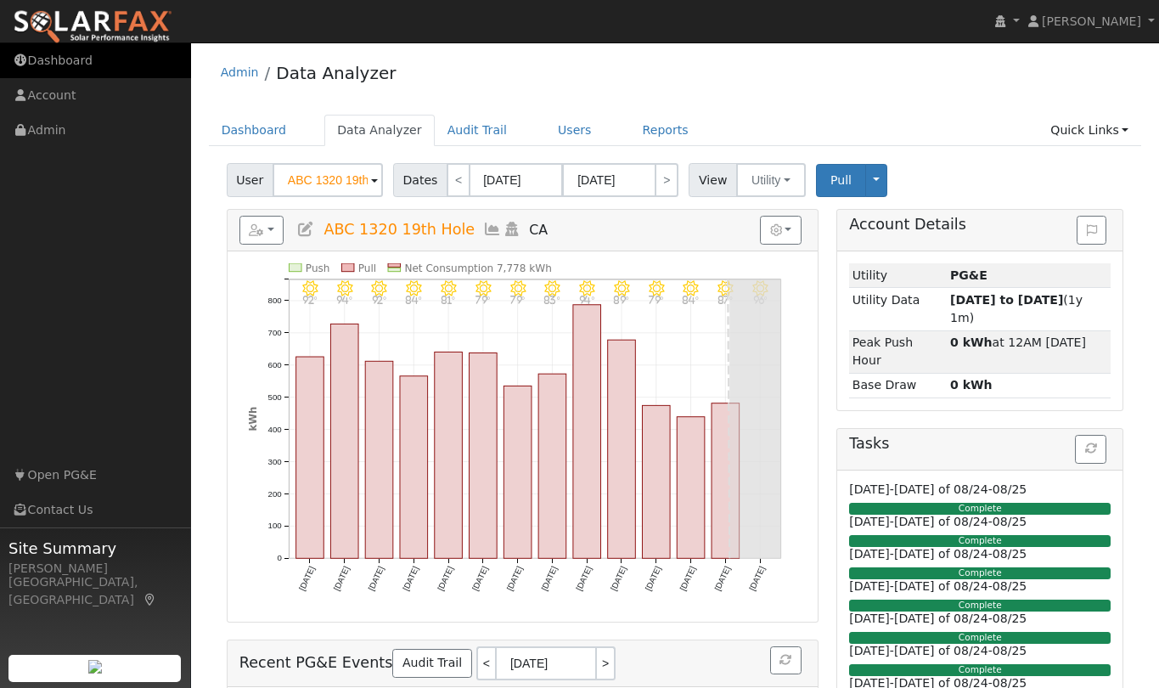
click at [61, 60] on link "Dashboard" at bounding box center [95, 60] width 191 height 35
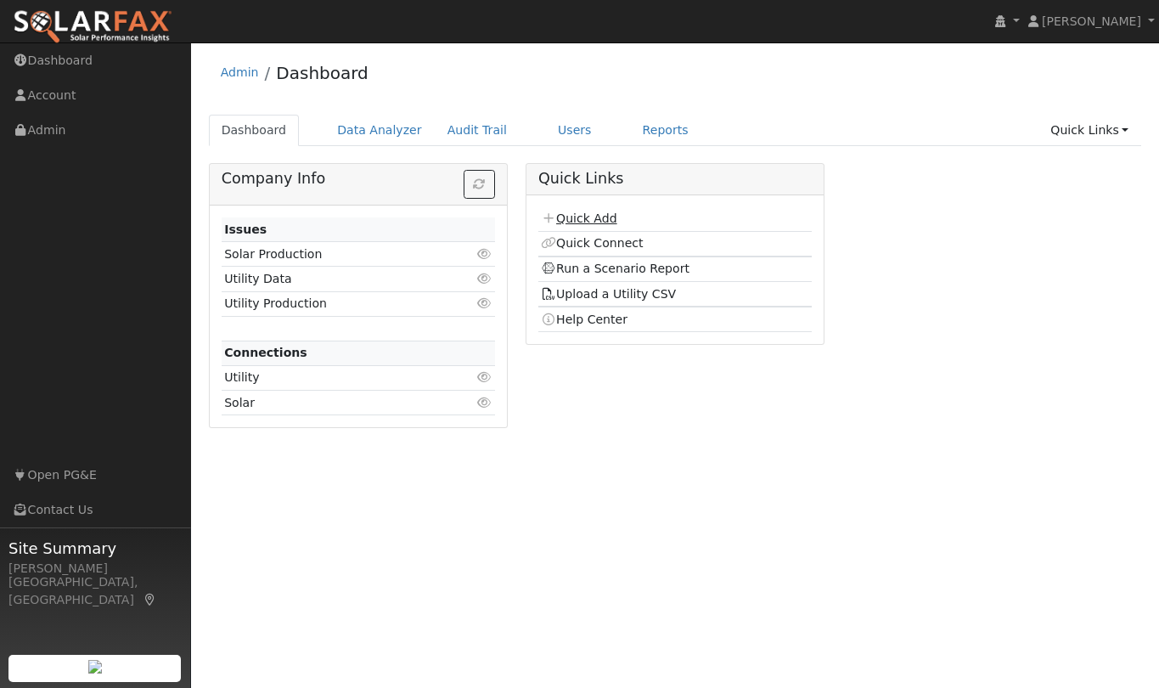
click at [589, 220] on link "Quick Add" at bounding box center [579, 218] width 76 height 14
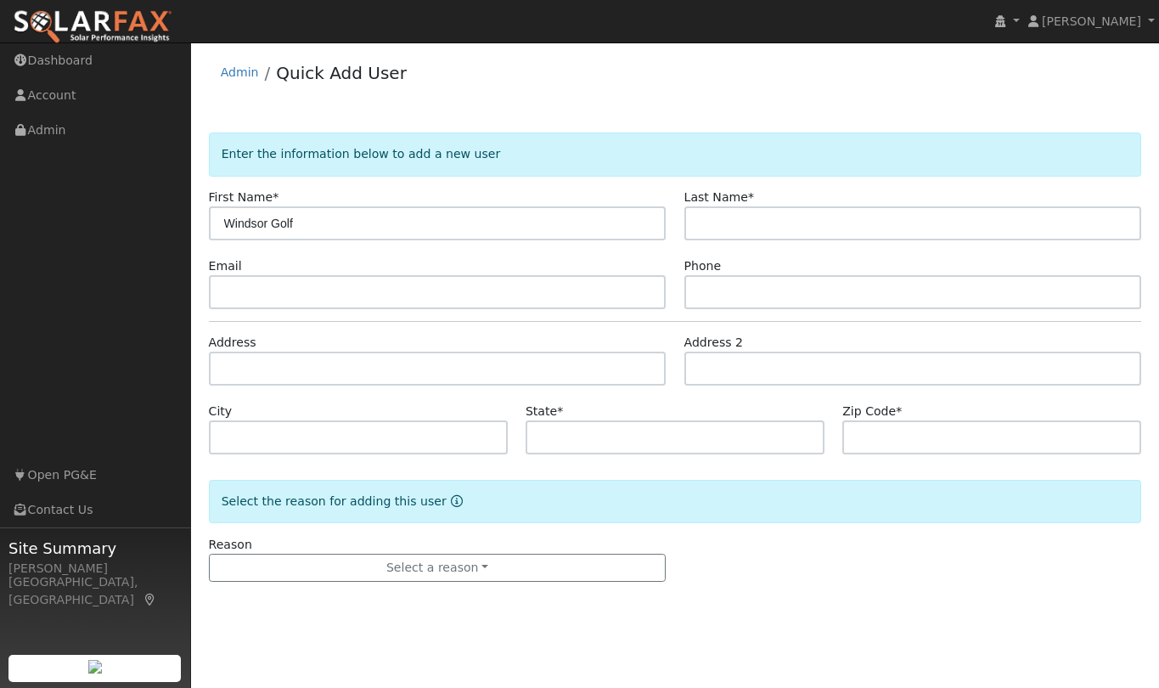
type input "Windsor Golf"
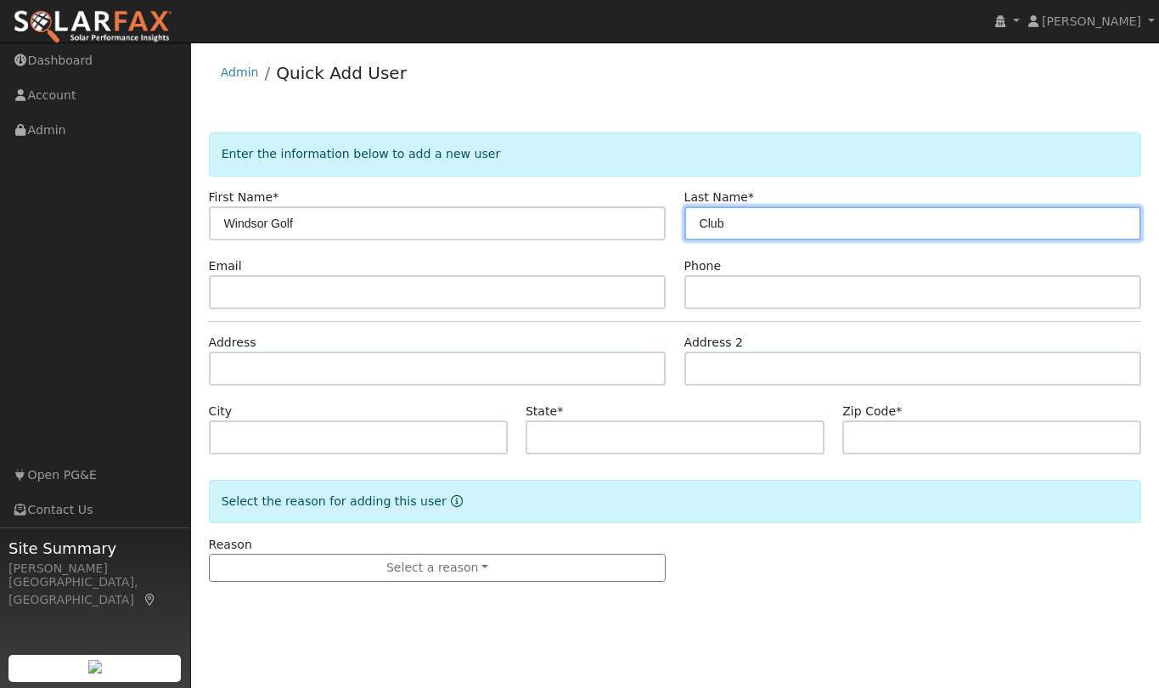
type input "Club"
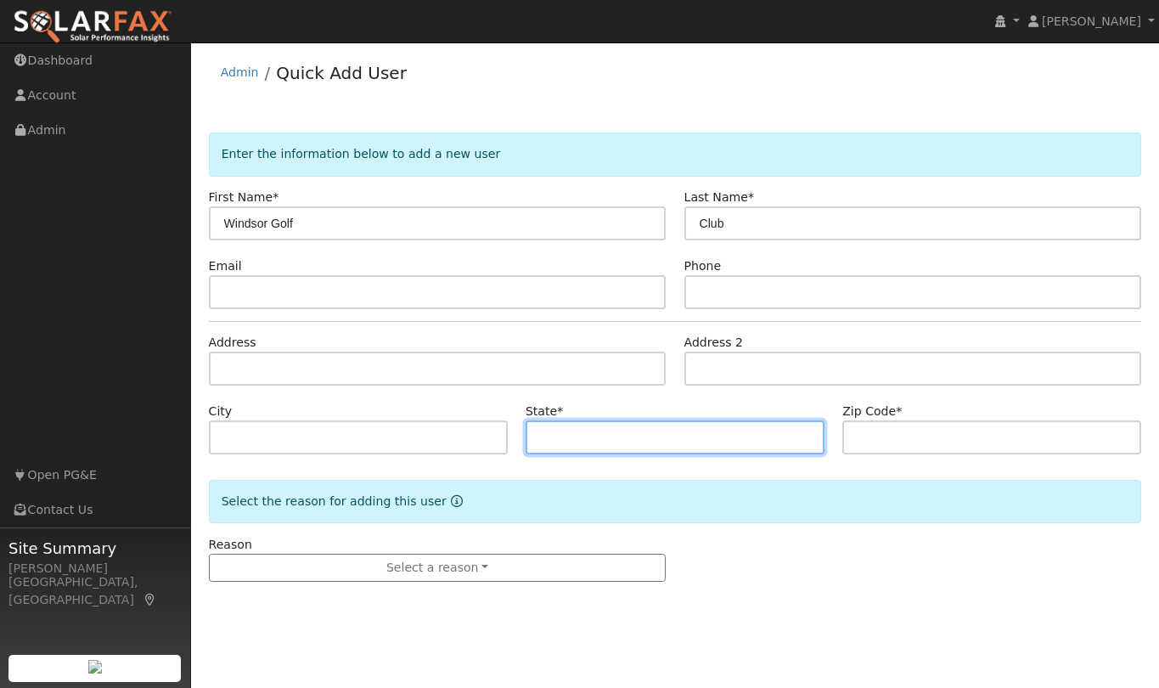
click at [561, 435] on input "text" at bounding box center [674, 437] width 299 height 34
type input "WI"
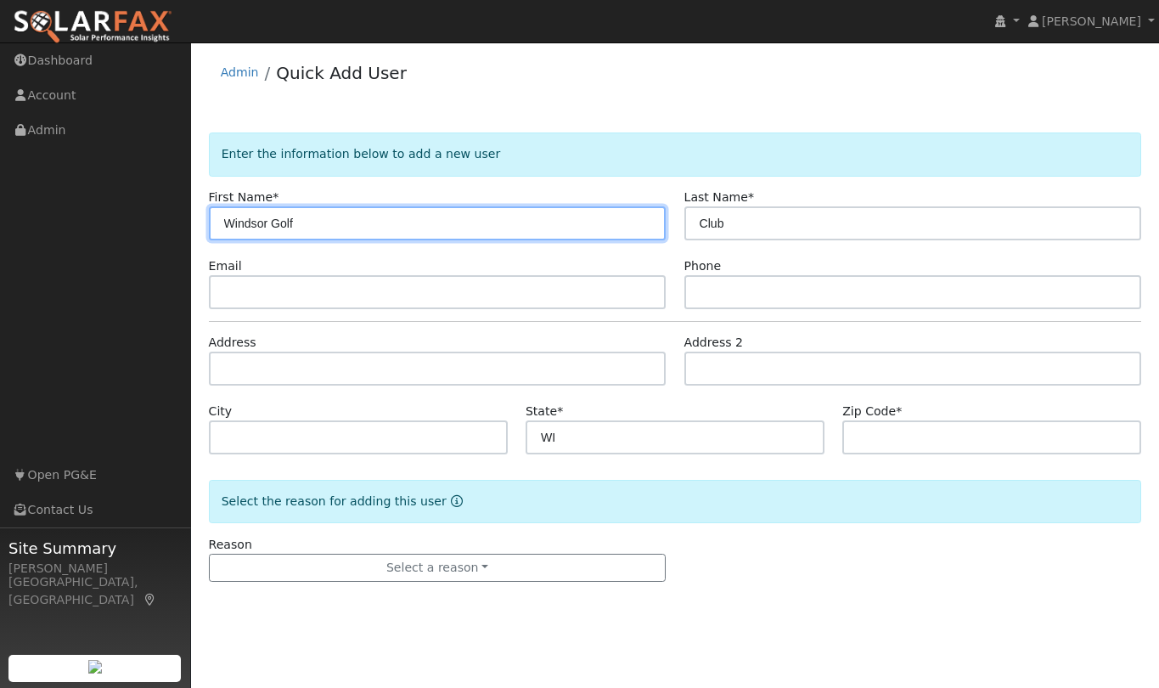
drag, startPoint x: 301, startPoint y: 221, endPoint x: 218, endPoint y: 215, distance: 83.4
click at [218, 215] on input "Windsor Golf" at bounding box center [438, 223] width 458 height 34
type input "[STREET_ADDRESS]"
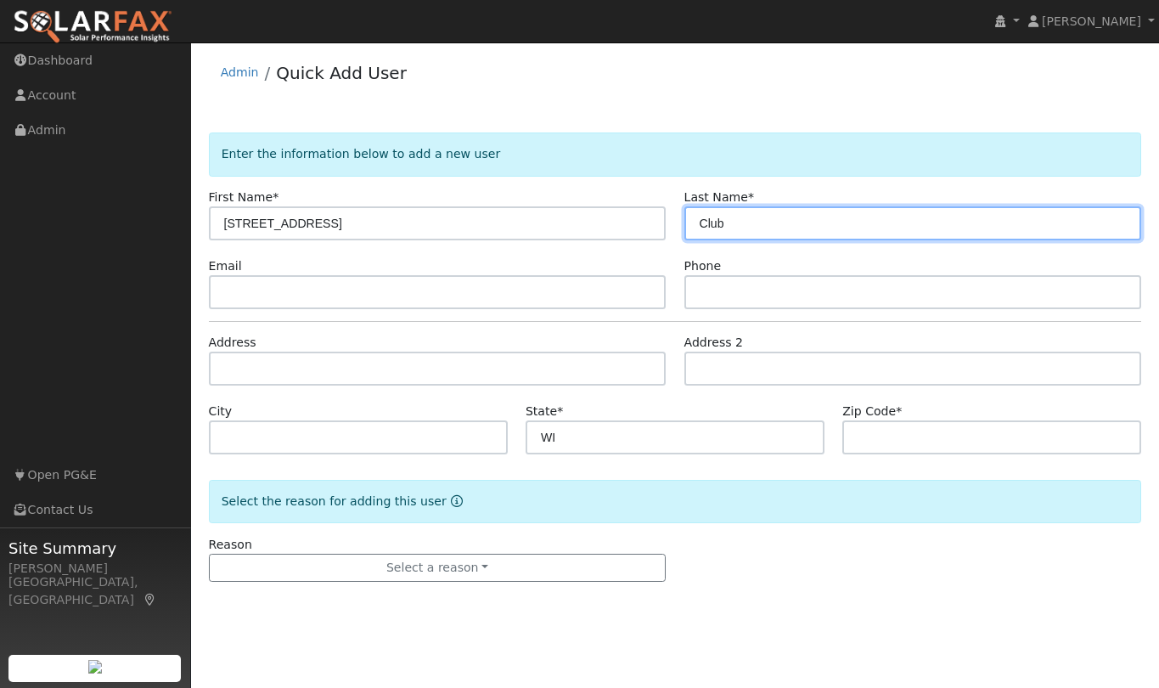
click at [692, 223] on input "Club" at bounding box center [913, 223] width 458 height 34
type input "Windsor Golf Club"
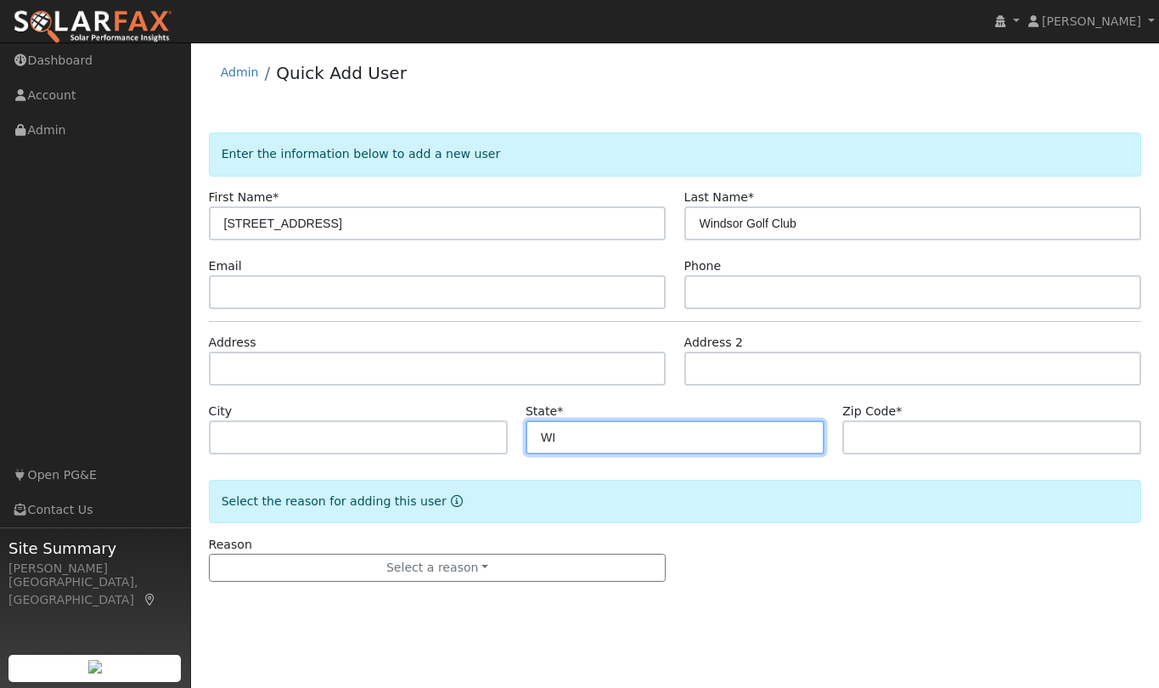
drag, startPoint x: 624, startPoint y: 434, endPoint x: 501, endPoint y: 428, distance: 123.2
click at [501, 428] on div "City State * WI Zip Code *" at bounding box center [674, 428] width 951 height 52
type input "CA"
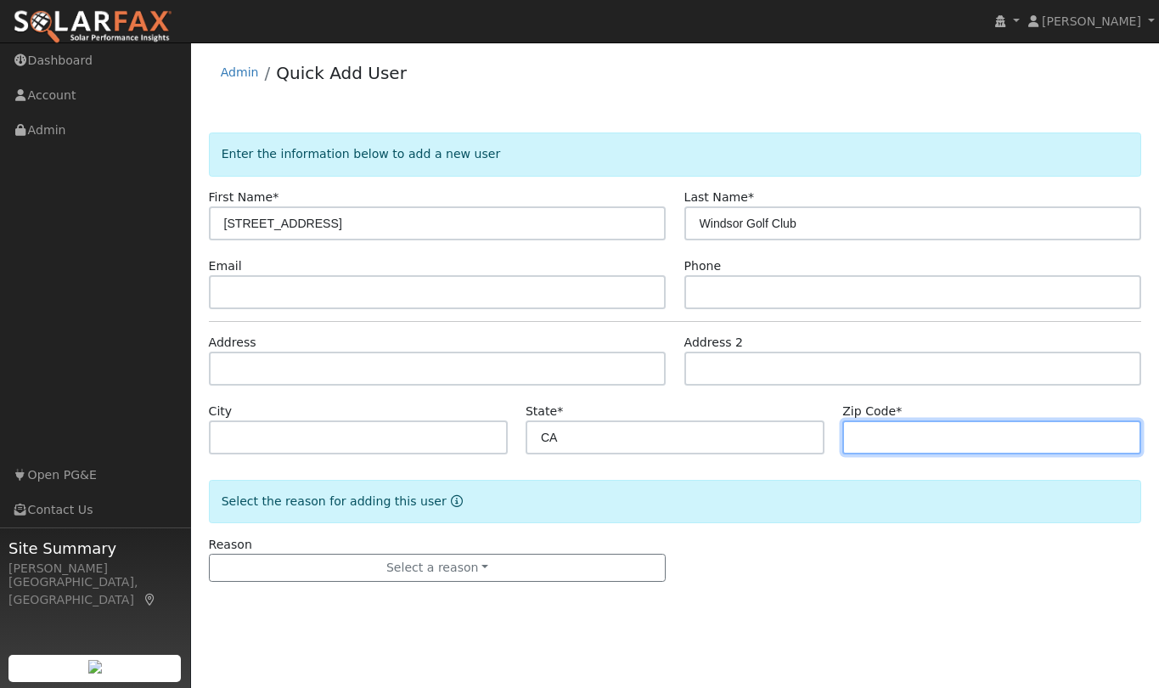
click at [957, 441] on input "text" at bounding box center [991, 437] width 299 height 34
type input "95492"
click at [720, 574] on div "Reason Select a reason New lead New customer adding solar New customer has solar" at bounding box center [674, 559] width 951 height 47
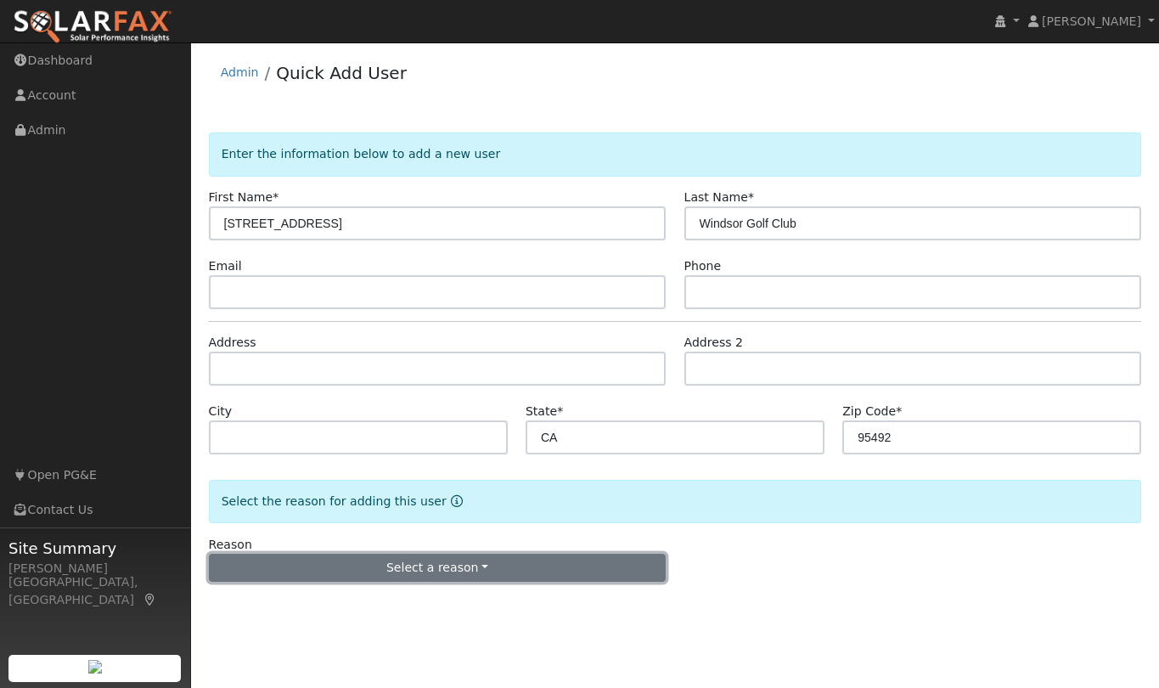
click at [417, 567] on button "Select a reason" at bounding box center [438, 567] width 458 height 29
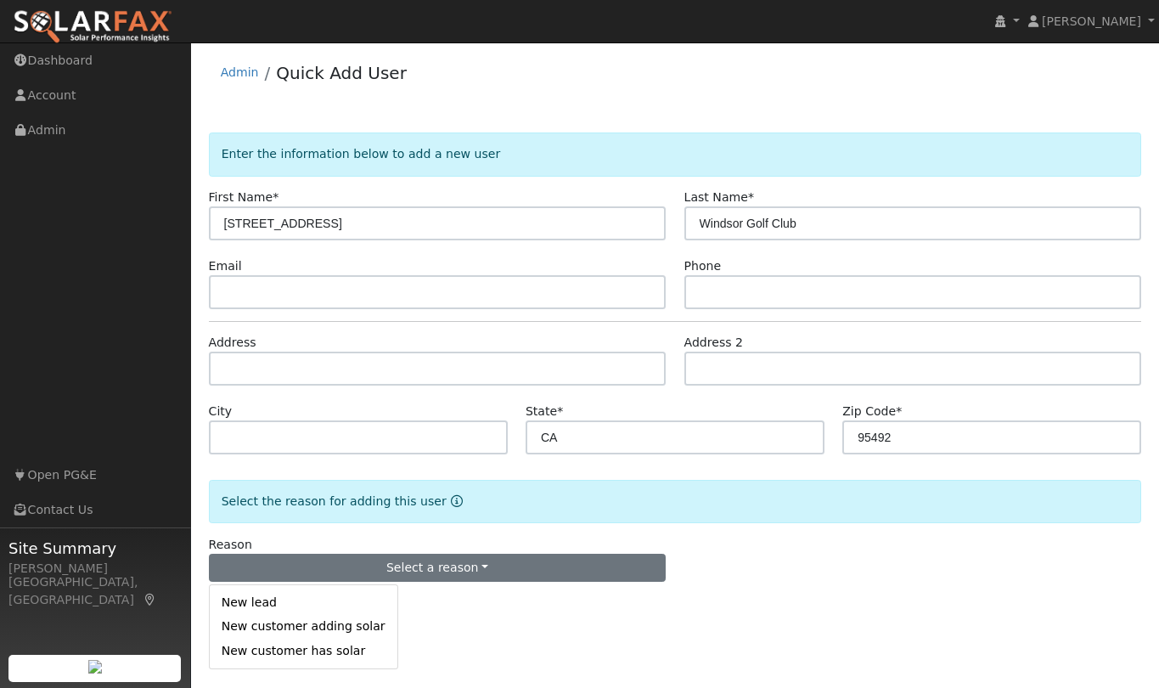
drag, startPoint x: 308, startPoint y: 598, endPoint x: 325, endPoint y: 593, distance: 17.7
click at [309, 598] on link "New lead" at bounding box center [304, 603] width 188 height 24
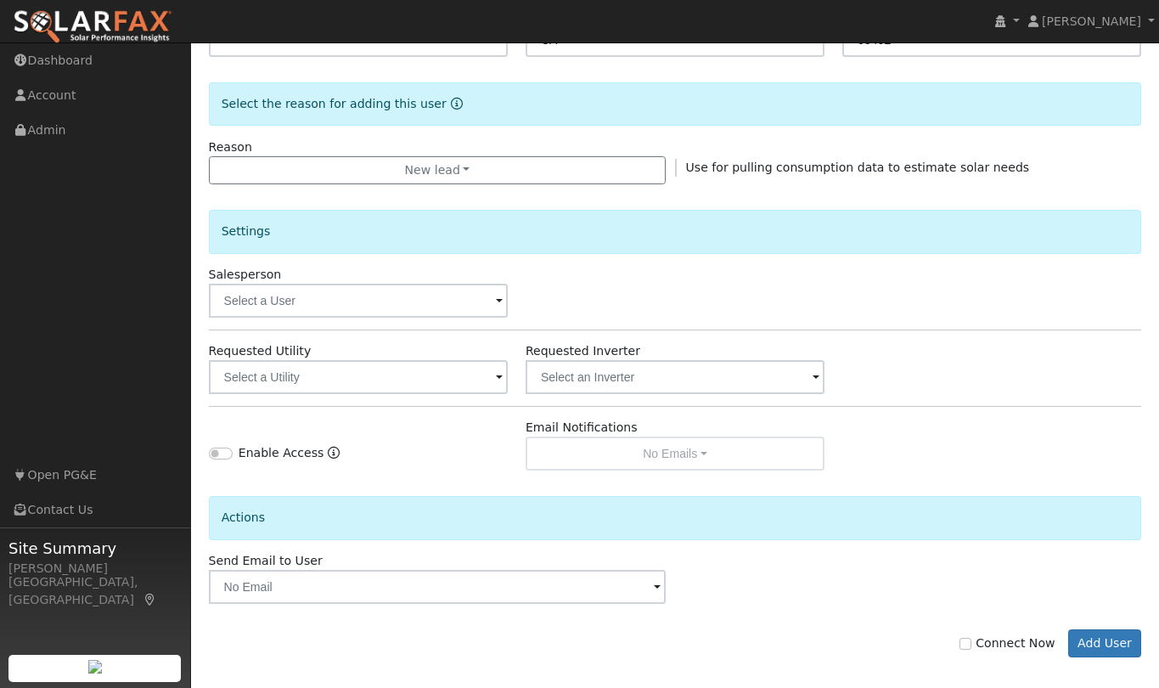
scroll to position [409, 0]
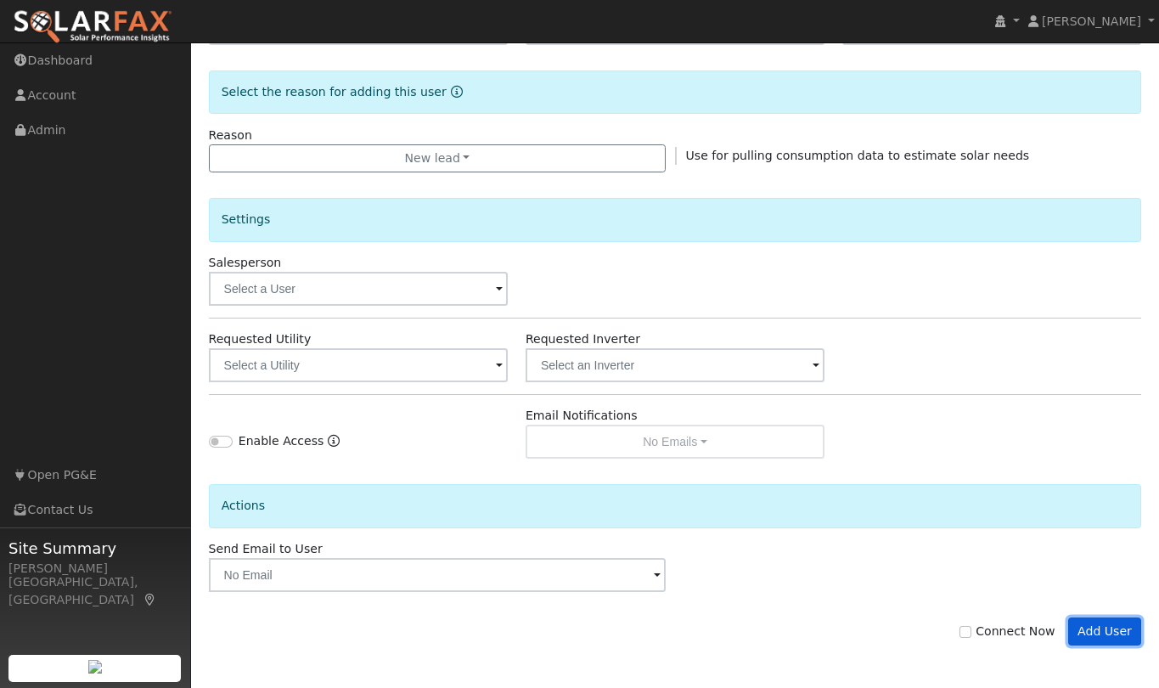
drag, startPoint x: 1102, startPoint y: 632, endPoint x: 1037, endPoint y: 604, distance: 71.1
click at [1102, 632] on button "Add User" at bounding box center [1105, 631] width 74 height 29
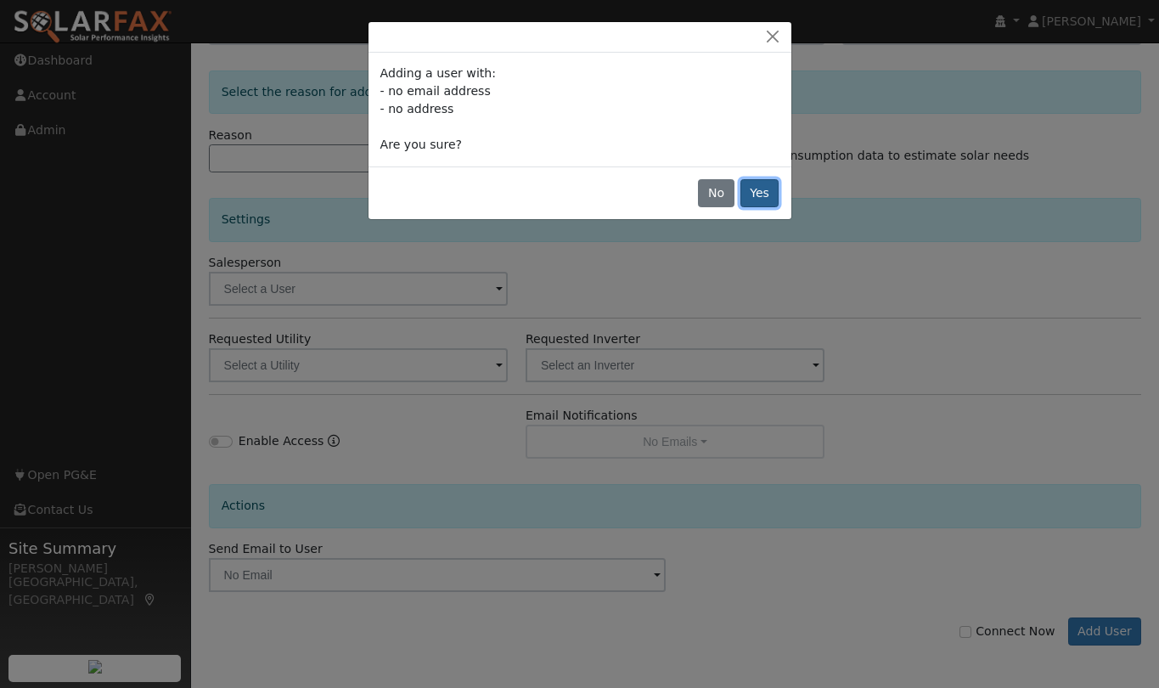
click at [765, 189] on button "Yes" at bounding box center [759, 193] width 39 height 29
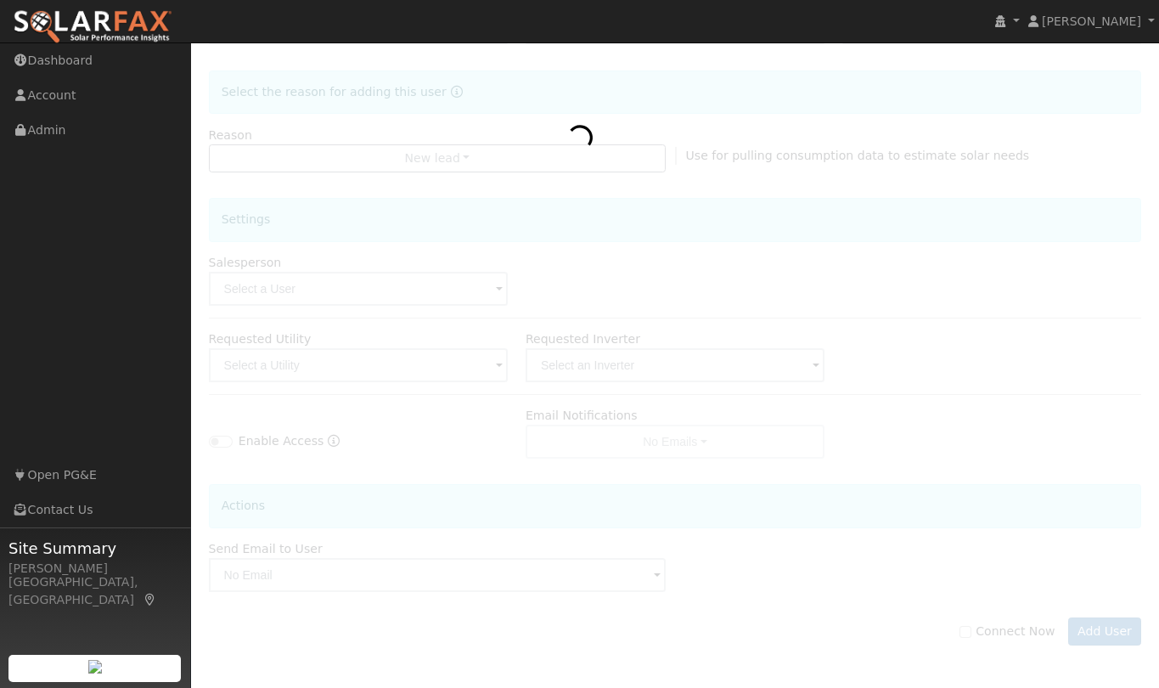
scroll to position [406, 0]
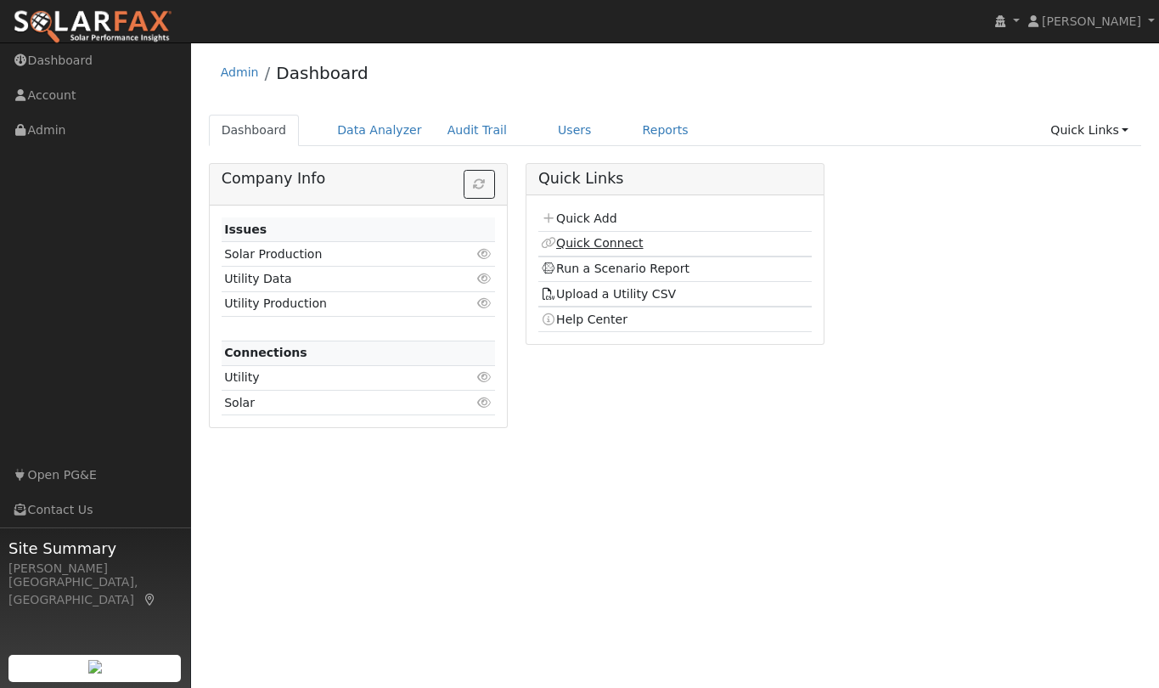
click at [581, 244] on link "Quick Connect" at bounding box center [592, 243] width 102 height 14
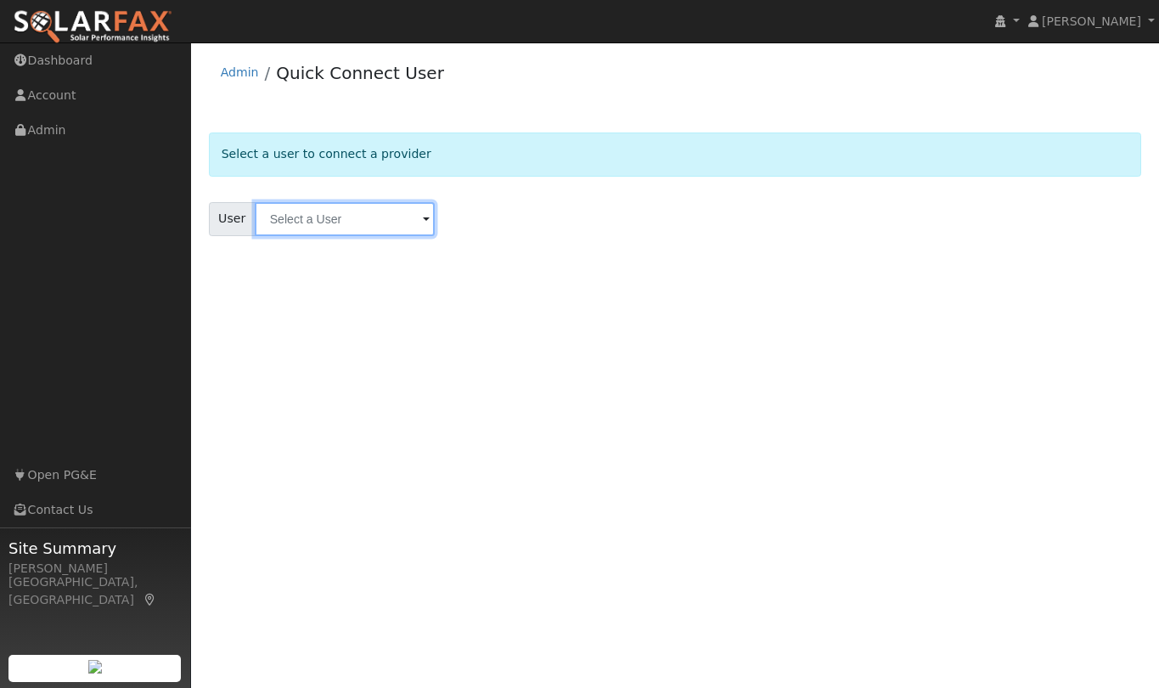
click at [410, 217] on div at bounding box center [345, 219] width 180 height 34
click at [402, 217] on input "text" at bounding box center [345, 219] width 180 height 34
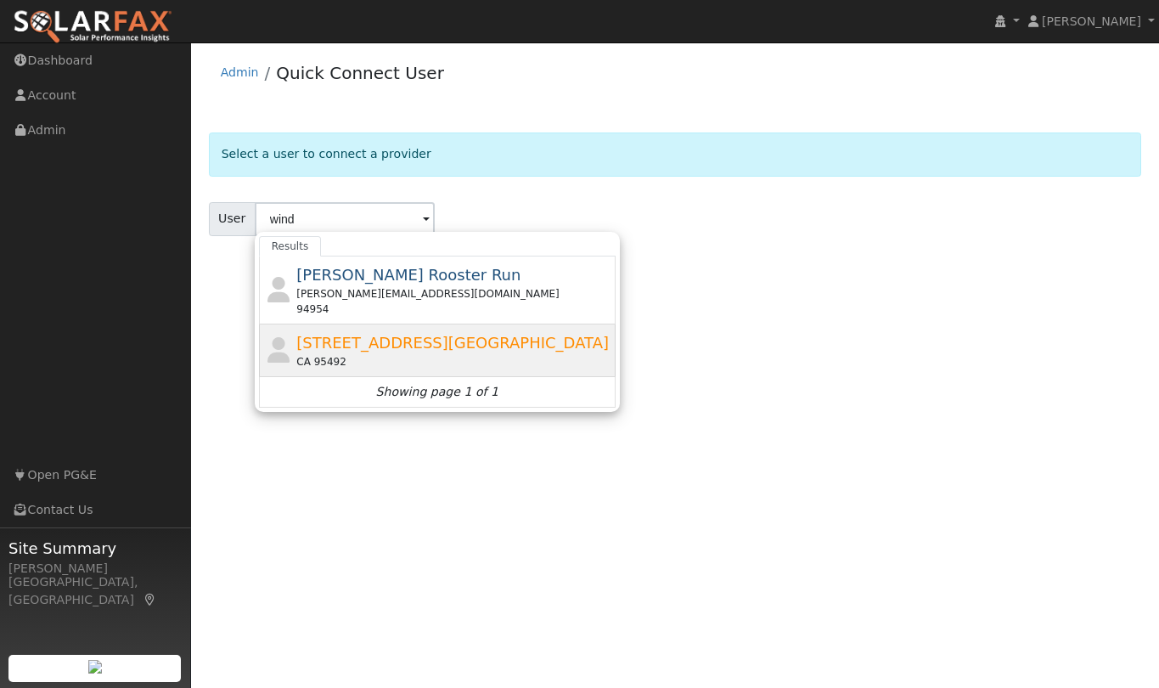
click at [402, 349] on span "[STREET_ADDRESS][GEOGRAPHIC_DATA]" at bounding box center [452, 343] width 312 height 18
type input "[STREET_ADDRESS][GEOGRAPHIC_DATA]"
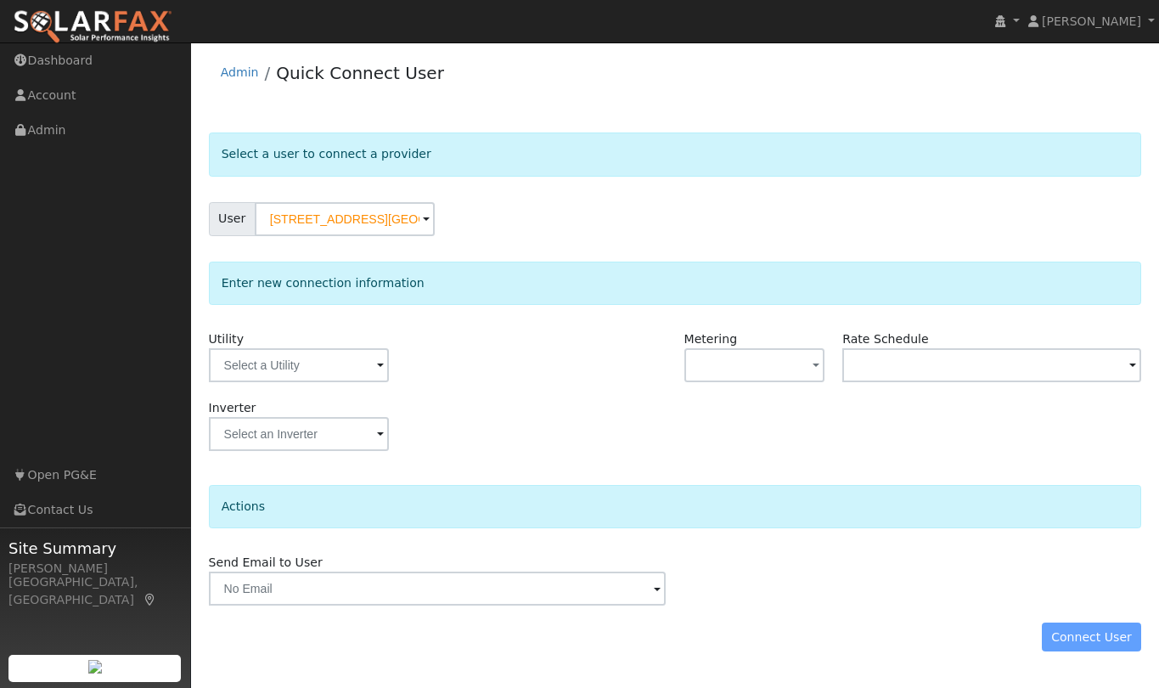
drag, startPoint x: 228, startPoint y: 67, endPoint x: 271, endPoint y: 79, distance: 44.1
click at [228, 67] on link "Admin" at bounding box center [240, 72] width 38 height 14
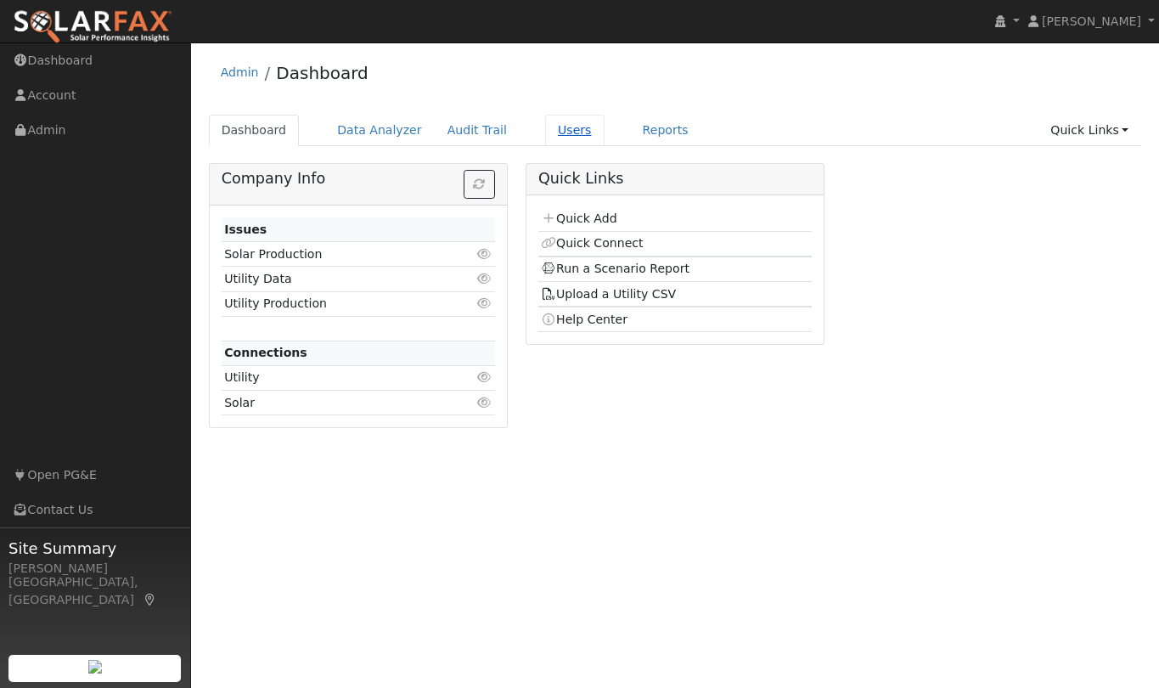
click at [559, 129] on link "Users" at bounding box center [574, 130] width 59 height 31
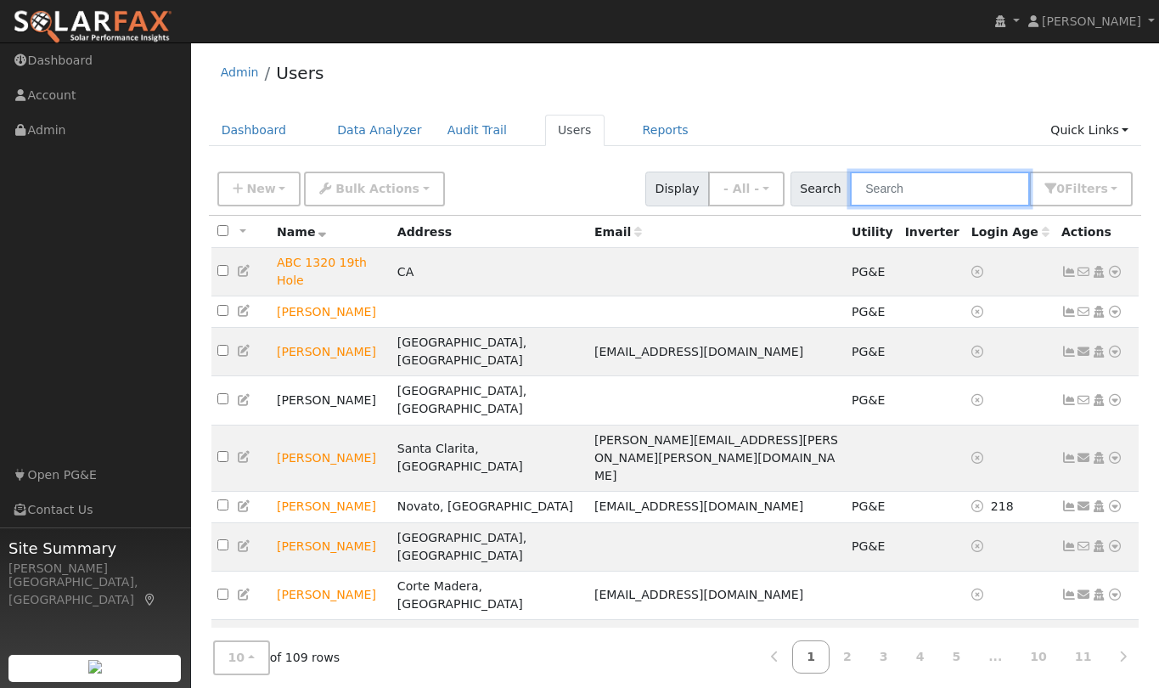
click at [906, 192] on input "text" at bounding box center [940, 188] width 180 height 35
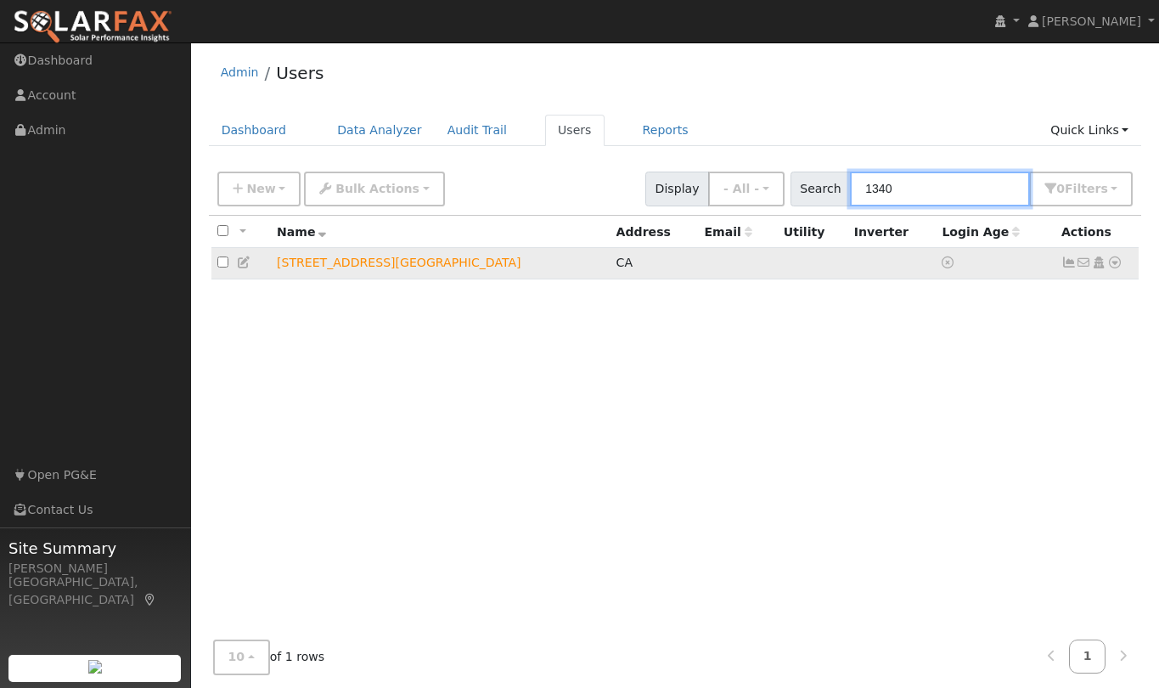
type input "1340"
click at [1114, 265] on icon at bounding box center [1114, 262] width 15 height 12
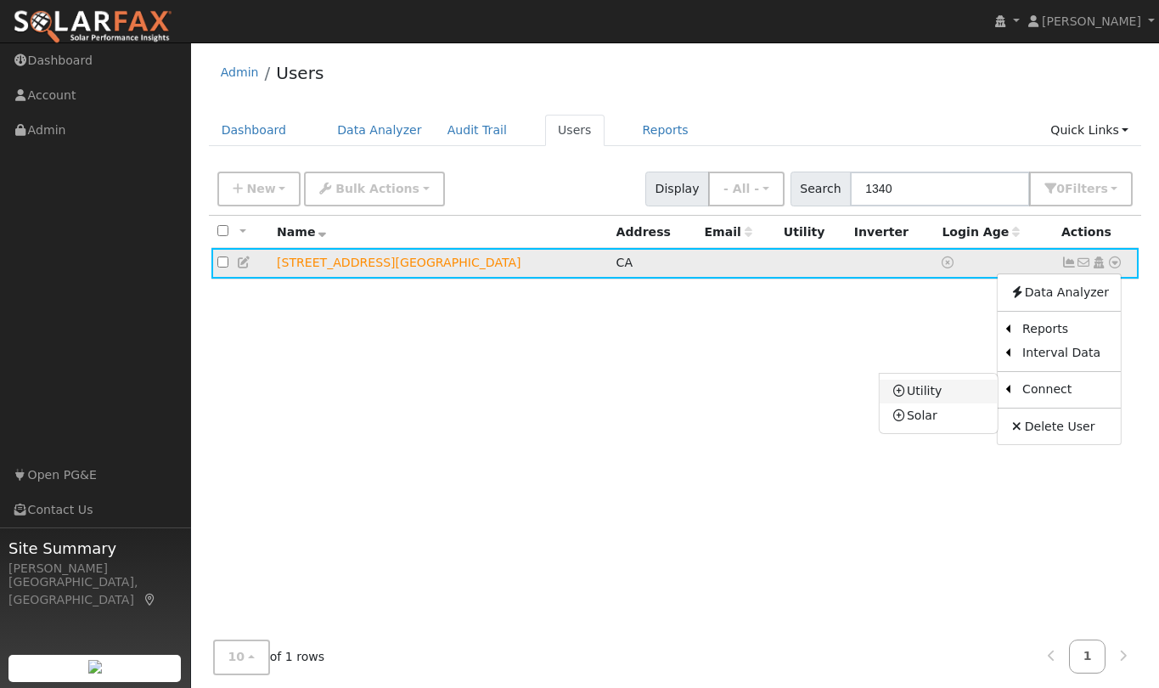
click at [923, 394] on link "Utility" at bounding box center [938, 391] width 118 height 24
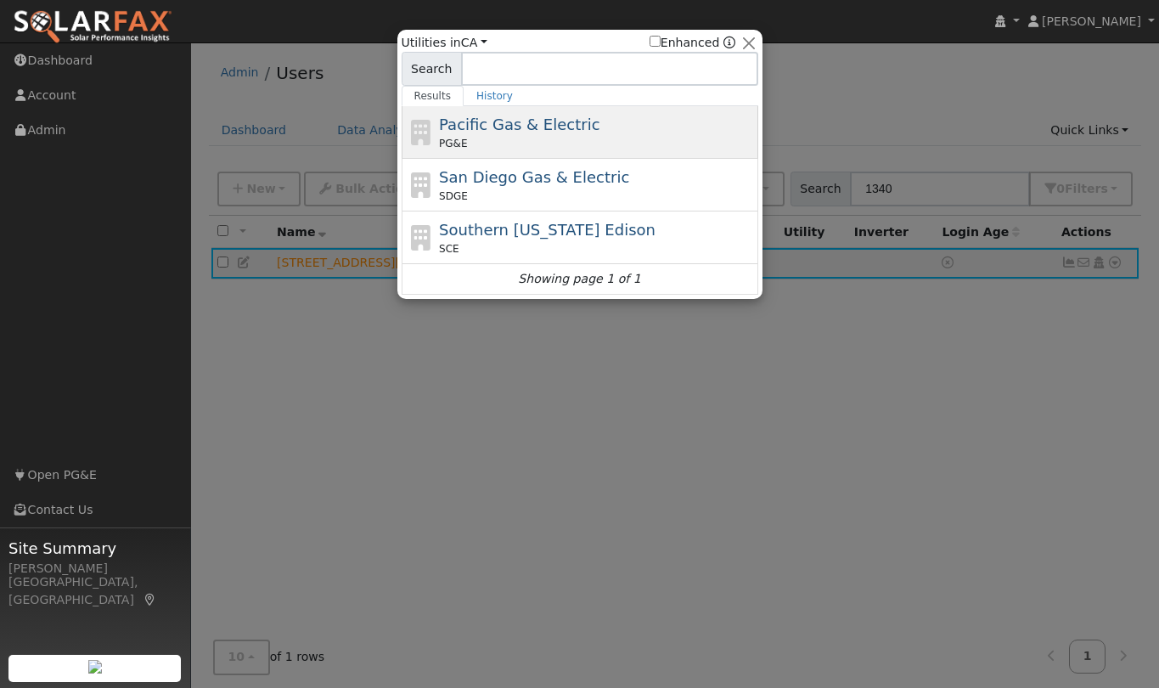
click at [487, 115] on span "Pacific Gas & Electric" at bounding box center [519, 124] width 160 height 18
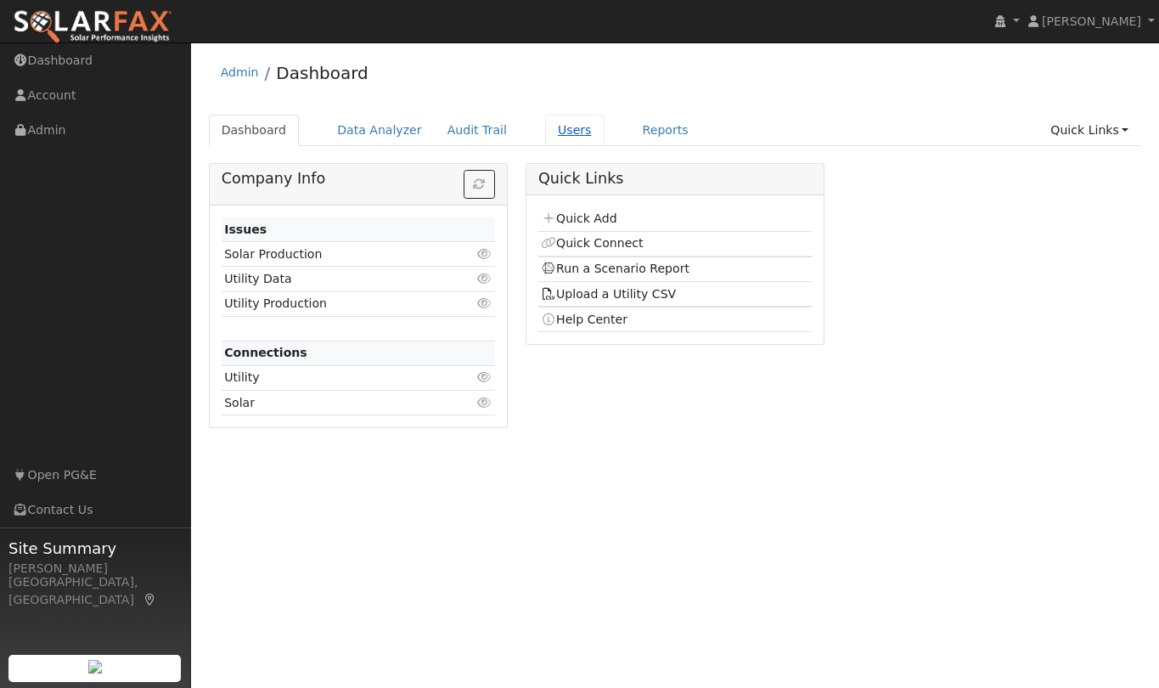
click at [545, 127] on link "Users" at bounding box center [574, 130] width 59 height 31
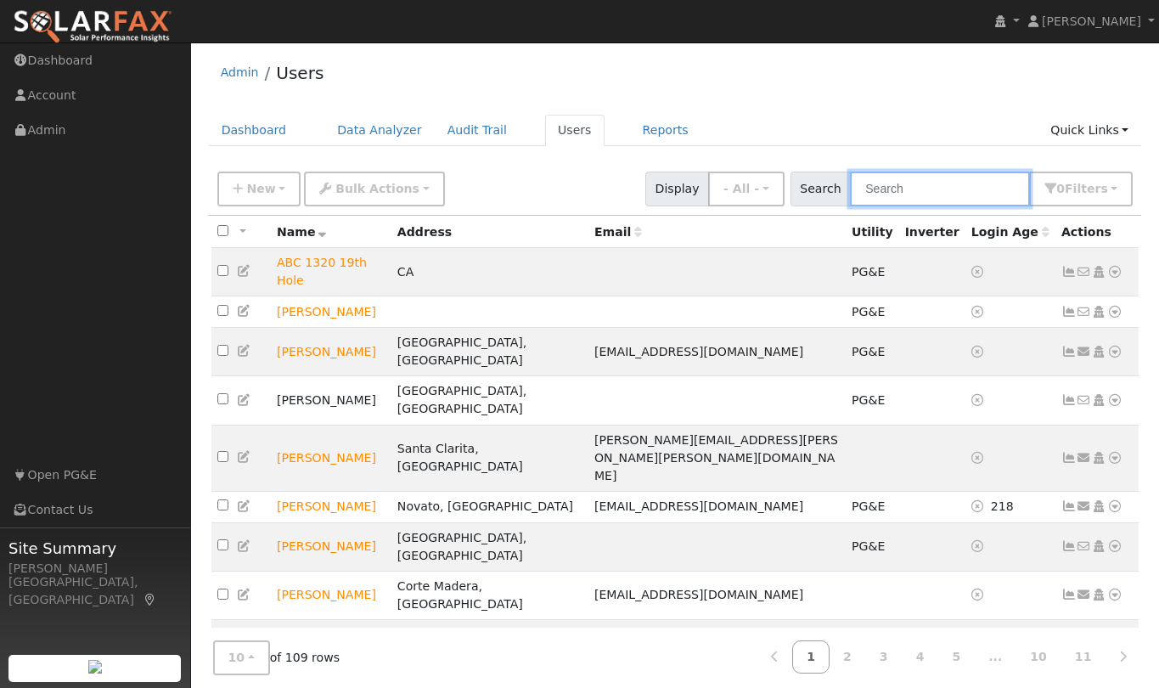
click at [963, 188] on input "text" at bounding box center [940, 188] width 180 height 35
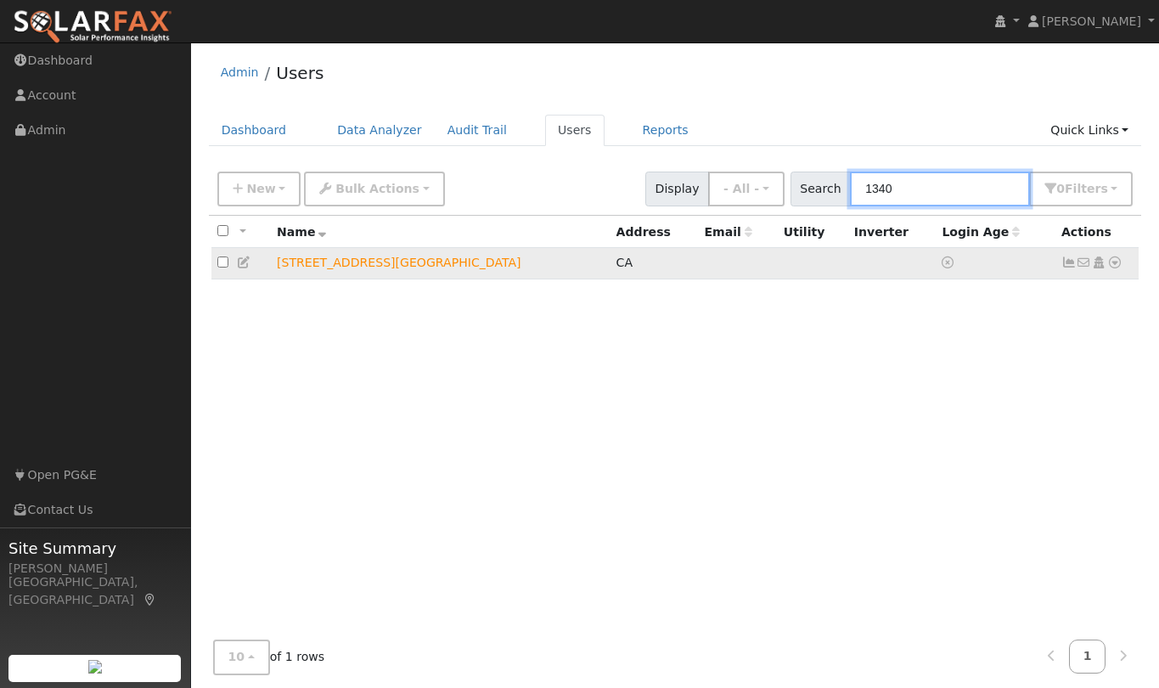
type input "1340"
click at [1119, 261] on icon at bounding box center [1114, 262] width 15 height 12
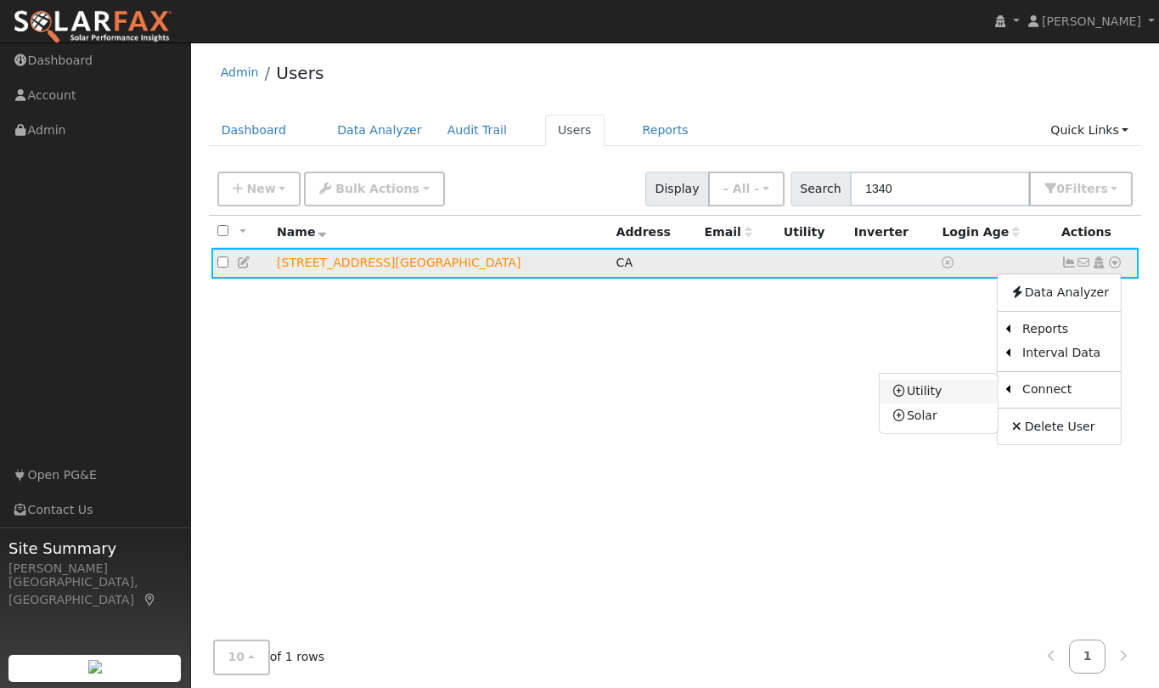
click at [960, 393] on link "Utility" at bounding box center [938, 391] width 118 height 24
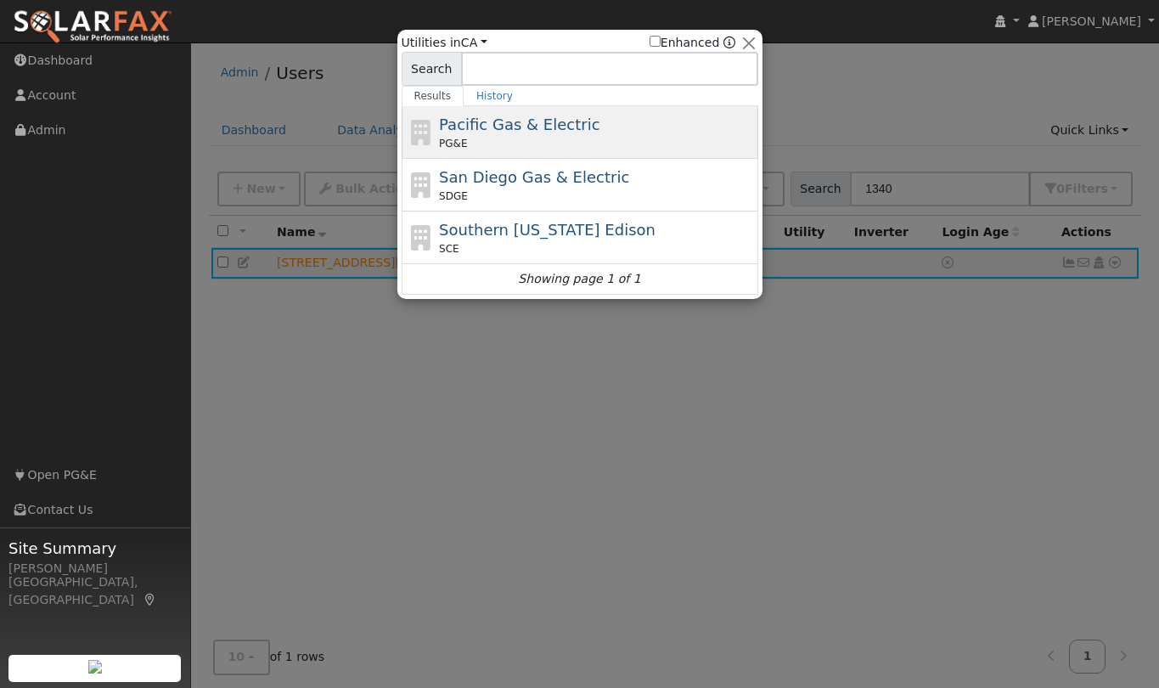
click at [514, 122] on span "Pacific Gas & Electric" at bounding box center [519, 124] width 160 height 18
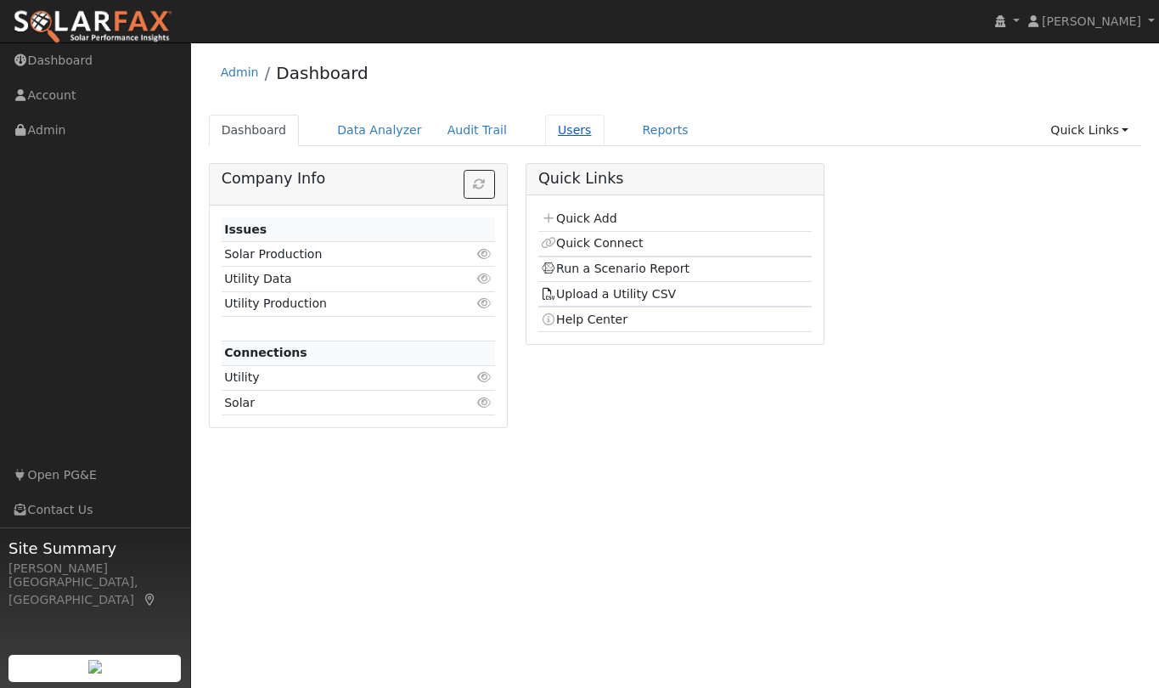
click at [545, 132] on link "Users" at bounding box center [574, 130] width 59 height 31
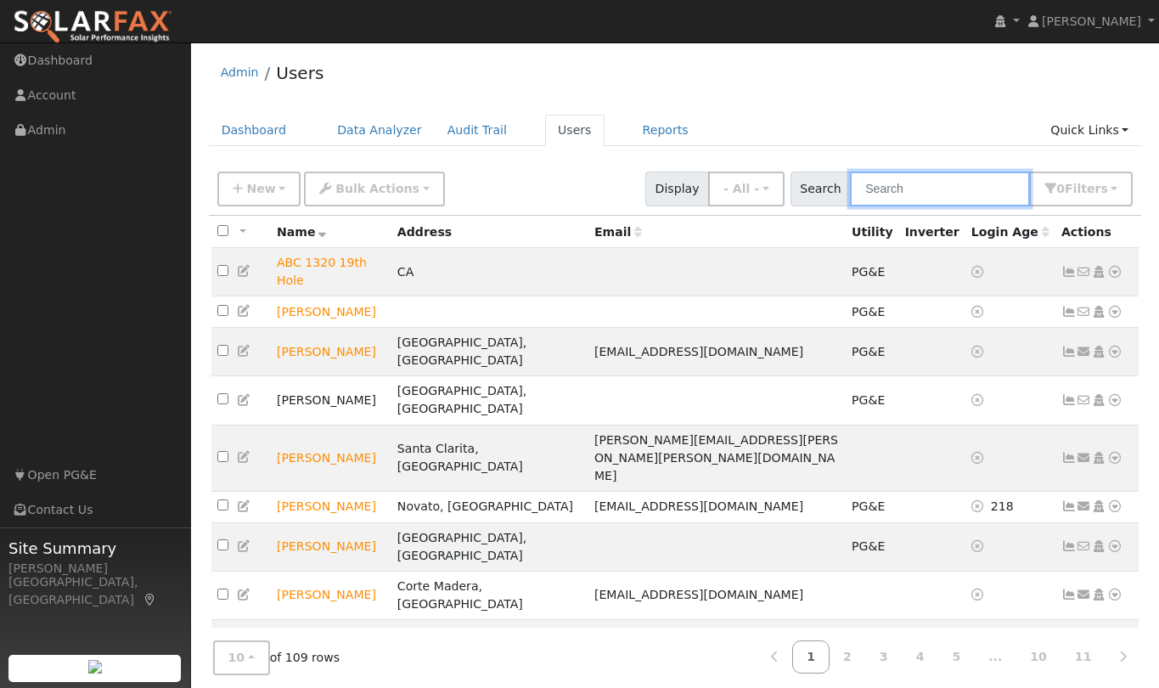
click at [939, 194] on input "text" at bounding box center [940, 188] width 180 height 35
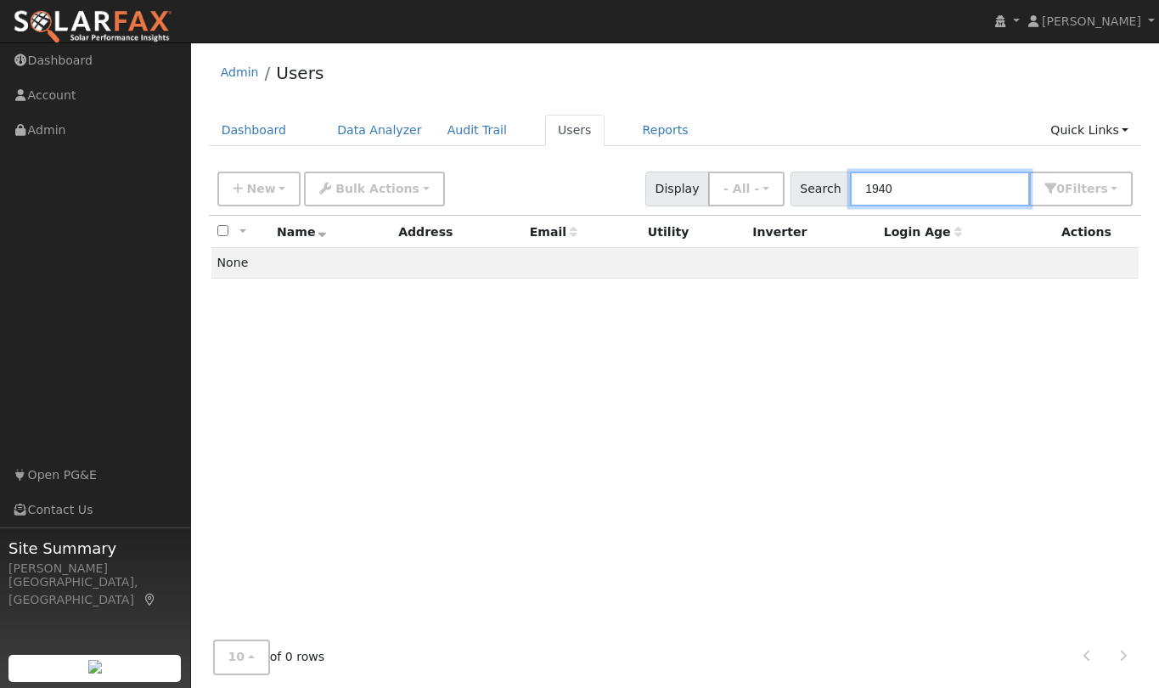
click at [839, 183] on div "Search 1940 0 Filter s My accounts Role Show - All - Show Leads Admin Billing A…" at bounding box center [961, 188] width 343 height 35
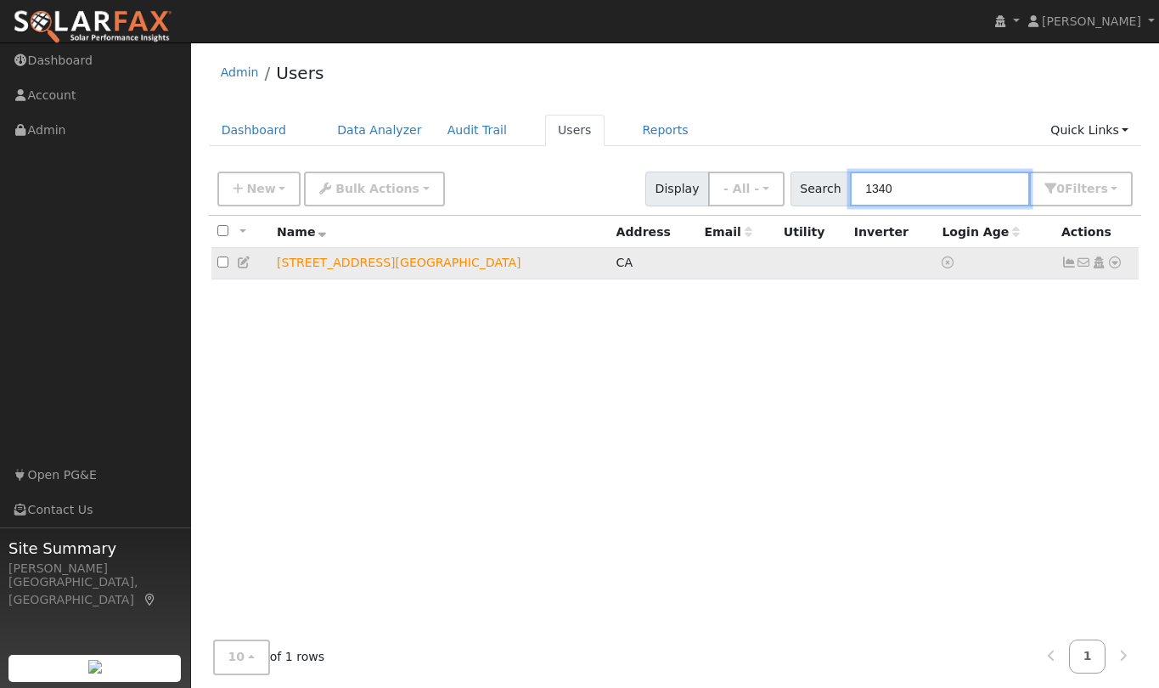
type input "1340"
click at [293, 269] on td "[STREET_ADDRESS][GEOGRAPHIC_DATA]" at bounding box center [441, 263] width 340 height 31
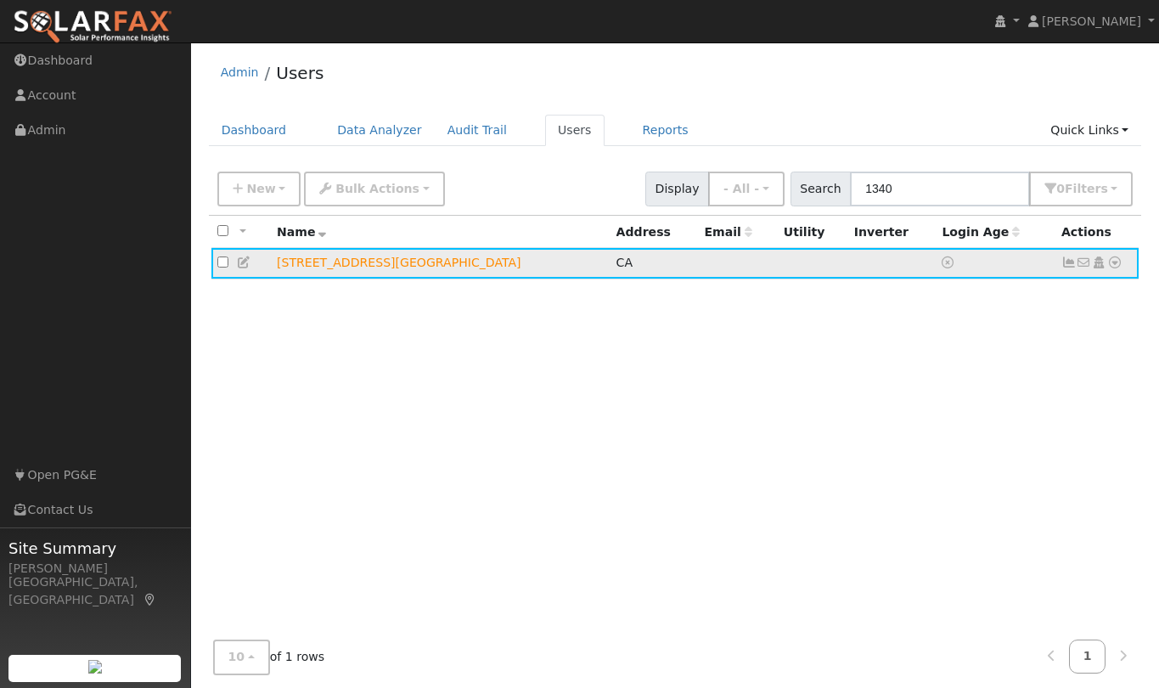
click at [237, 261] on link at bounding box center [244, 263] width 15 height 14
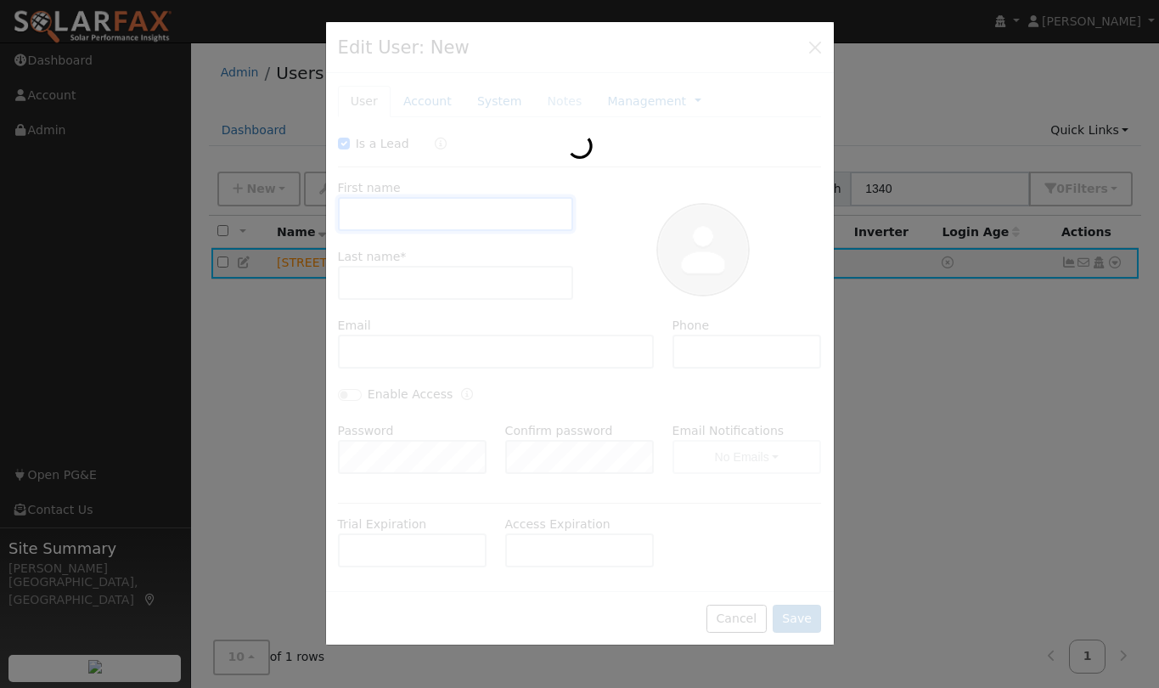
checkbox input "true"
type input "1340 19th Ave"
type input "Windsor Golf Club"
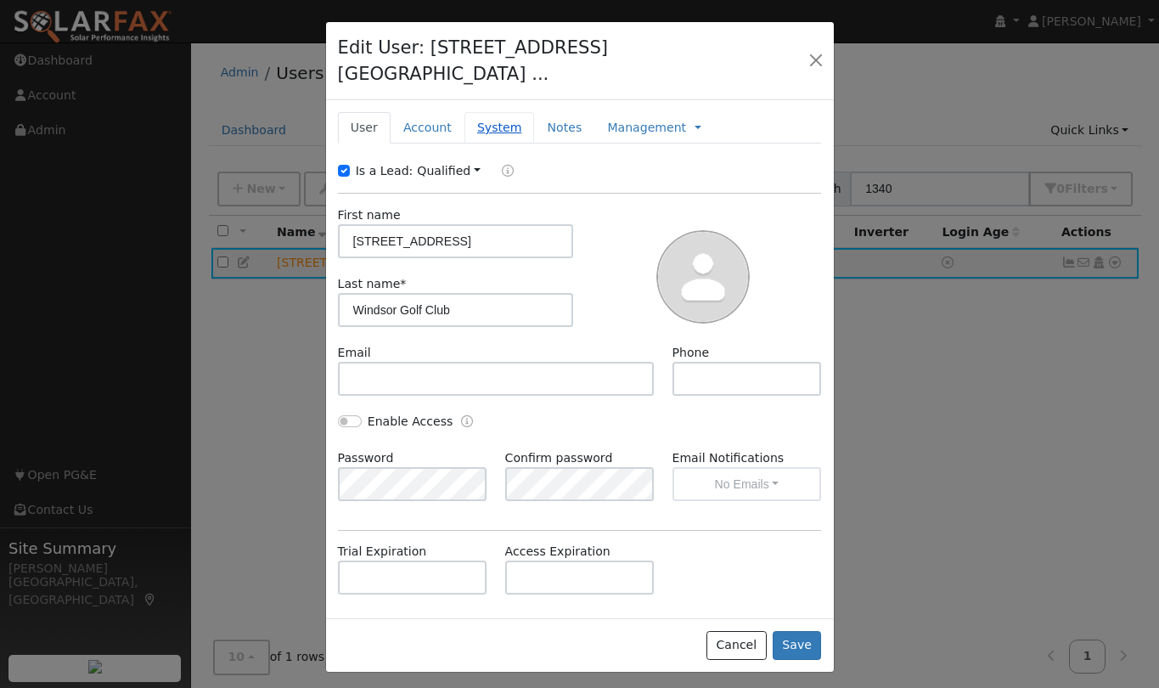
click at [477, 112] on link "System" at bounding box center [499, 127] width 70 height 31
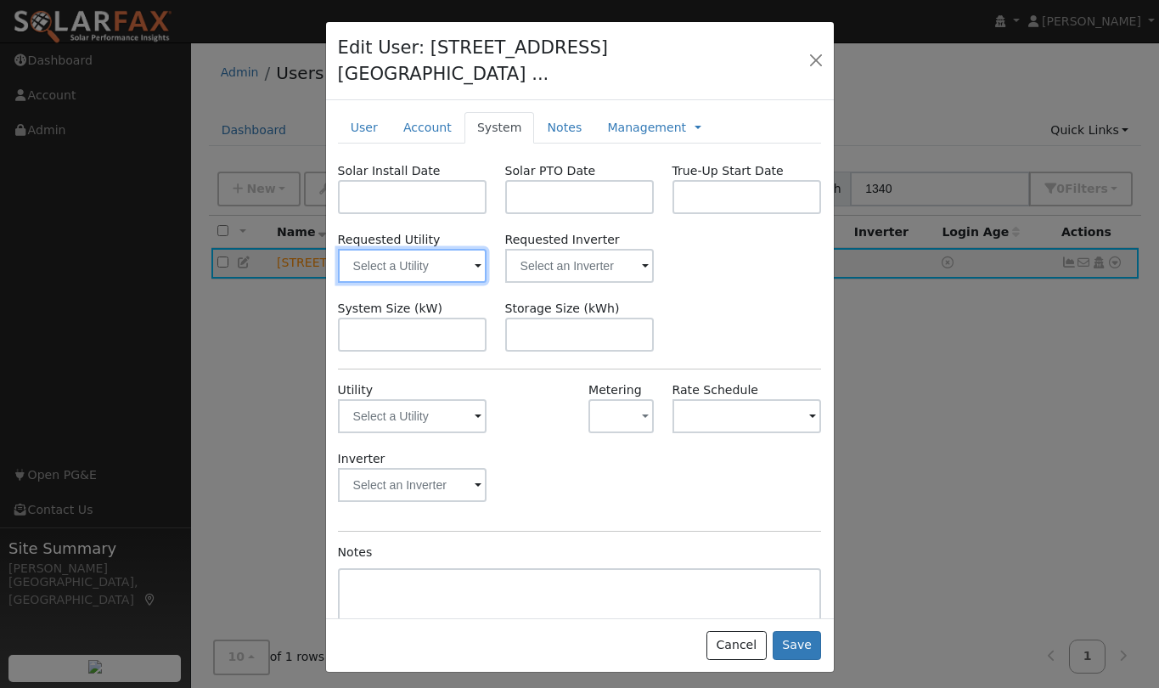
click at [472, 249] on input "text" at bounding box center [412, 266] width 149 height 34
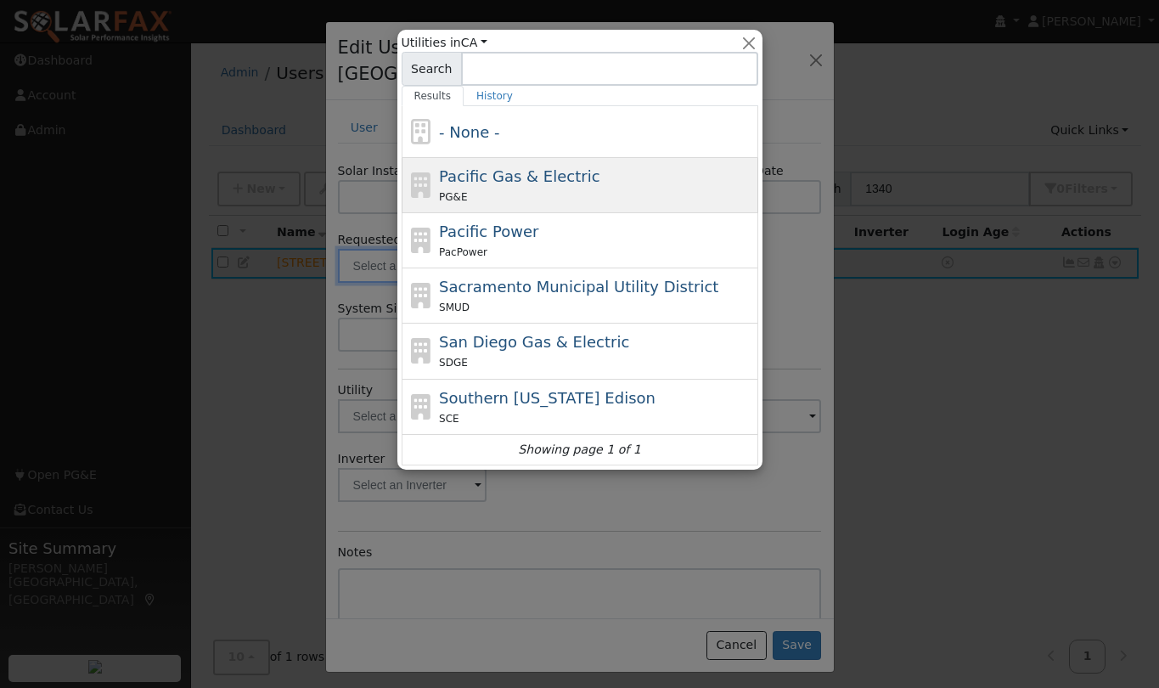
click at [491, 177] on span "Pacific Gas & Electric" at bounding box center [519, 176] width 160 height 18
type input "Pacific Gas & Electric"
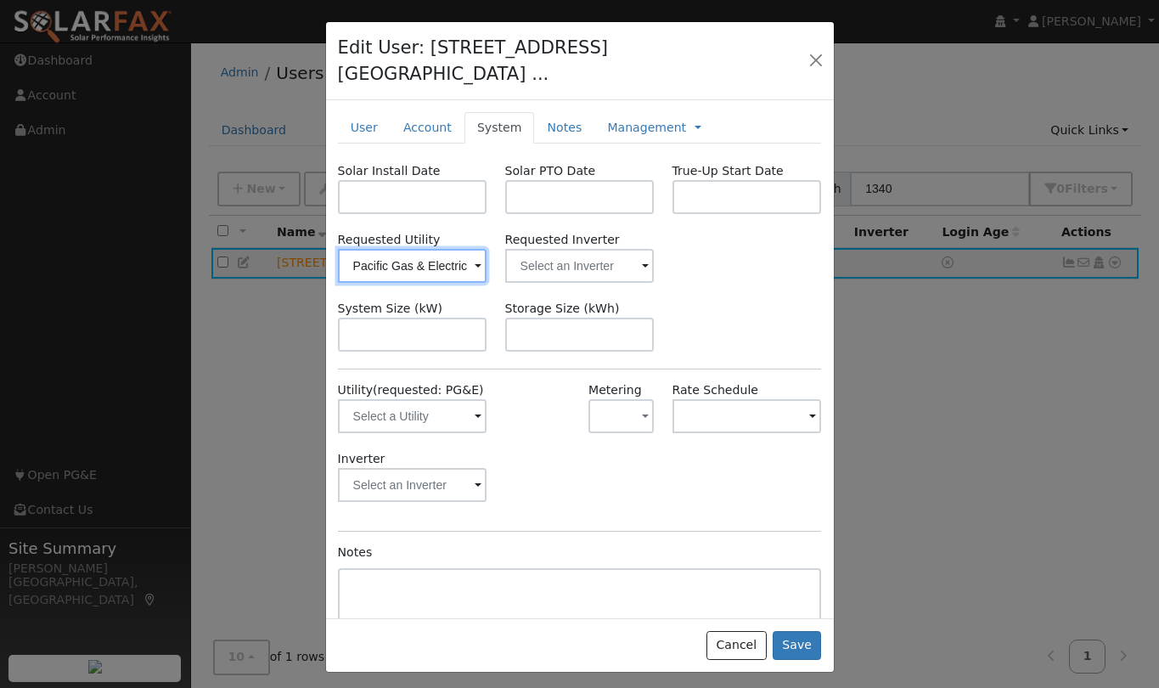
click at [435, 249] on input "Pacific Gas & Electric" at bounding box center [412, 266] width 149 height 34
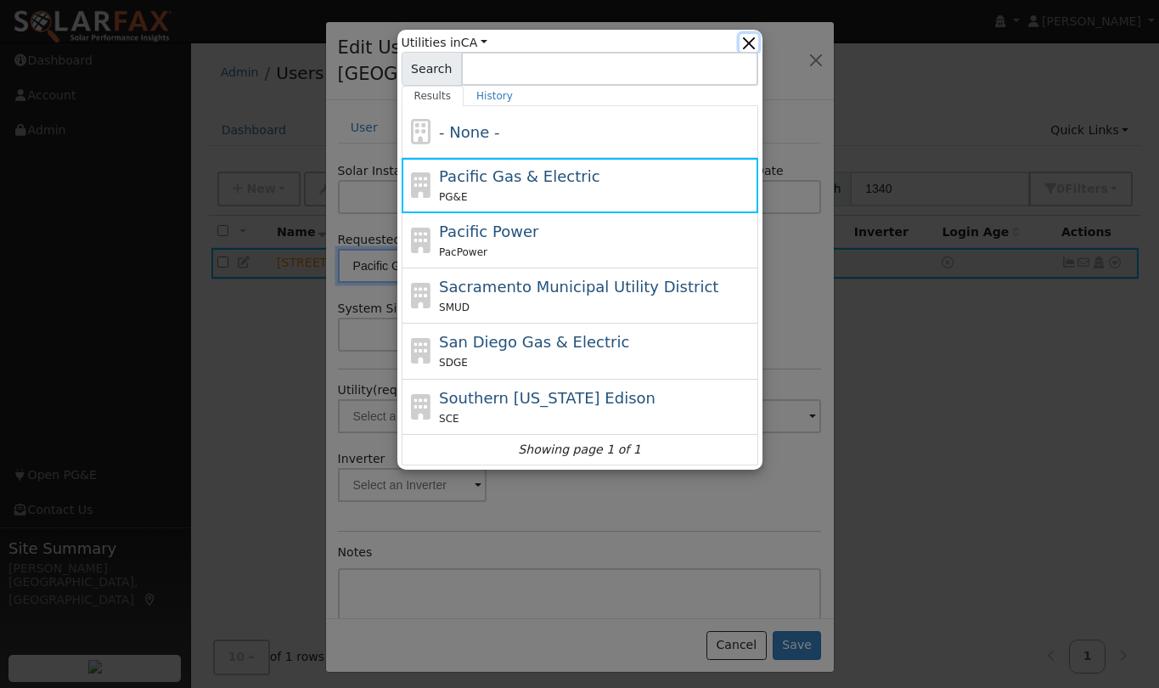
click at [753, 39] on button "button" at bounding box center [748, 43] width 18 height 18
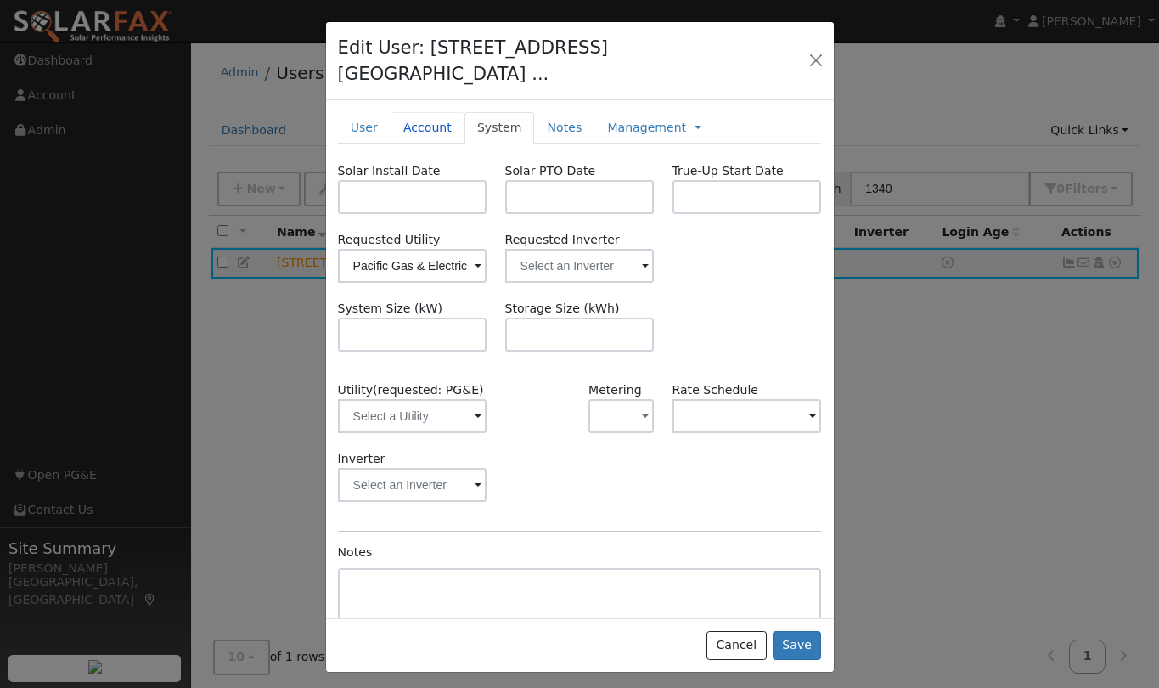
click at [422, 112] on link "Account" at bounding box center [427, 127] width 74 height 31
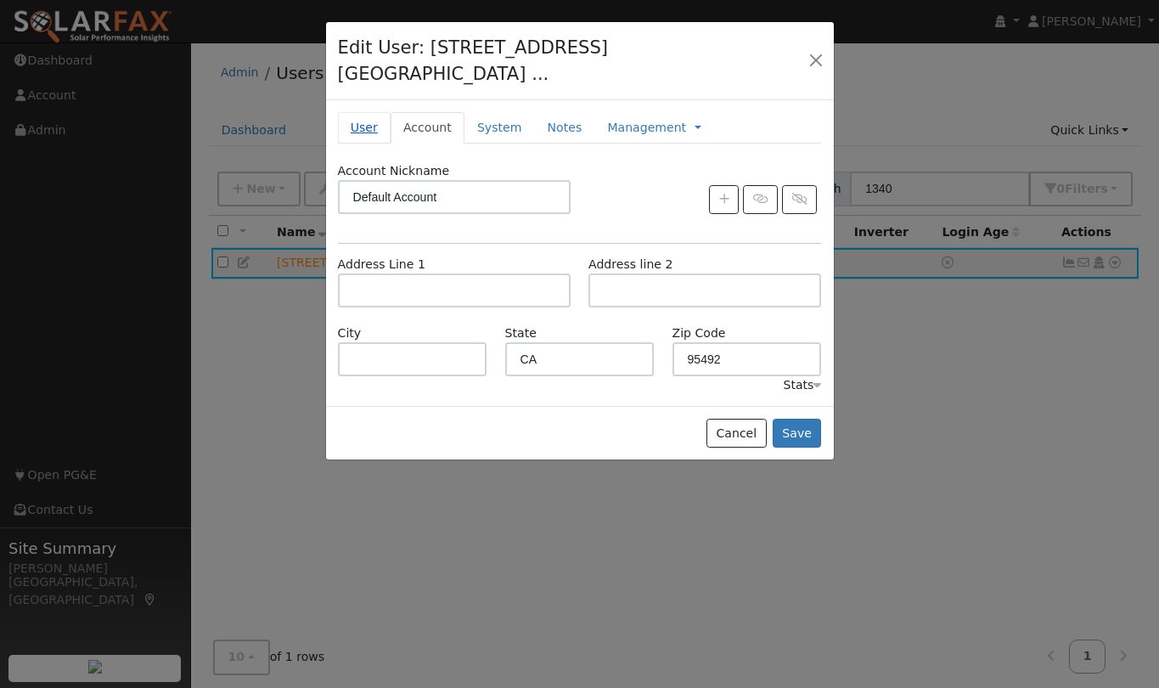
click at [361, 112] on link "User" at bounding box center [364, 127] width 53 height 31
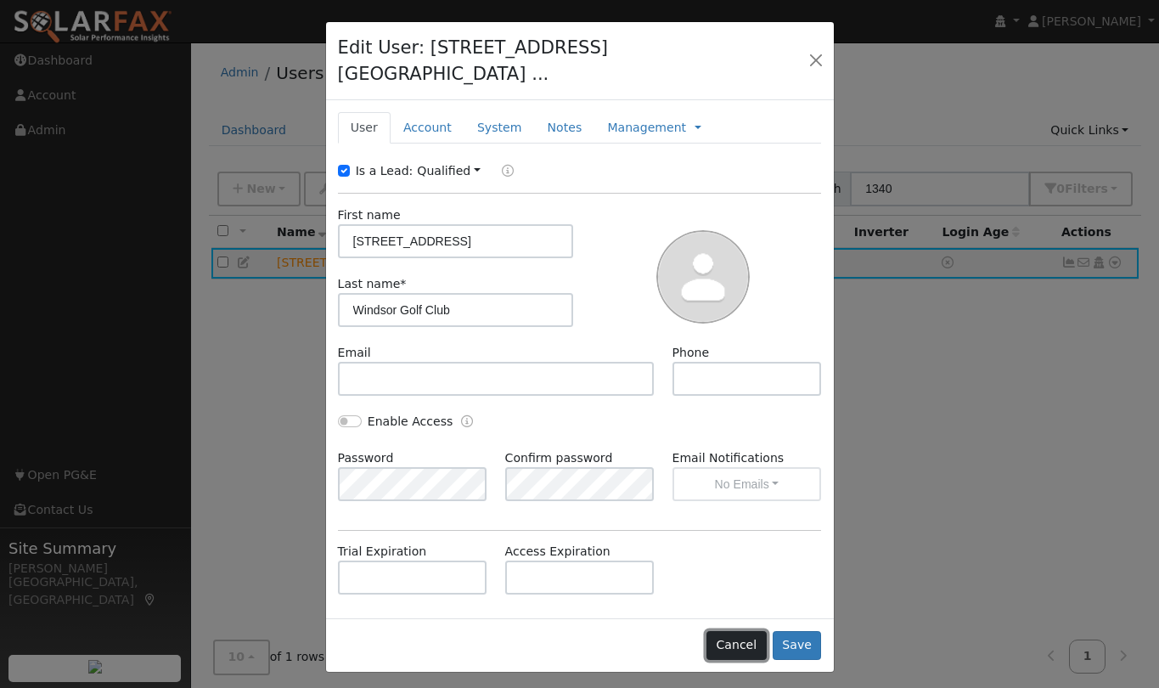
click at [731, 631] on button "Cancel" at bounding box center [736, 645] width 60 height 29
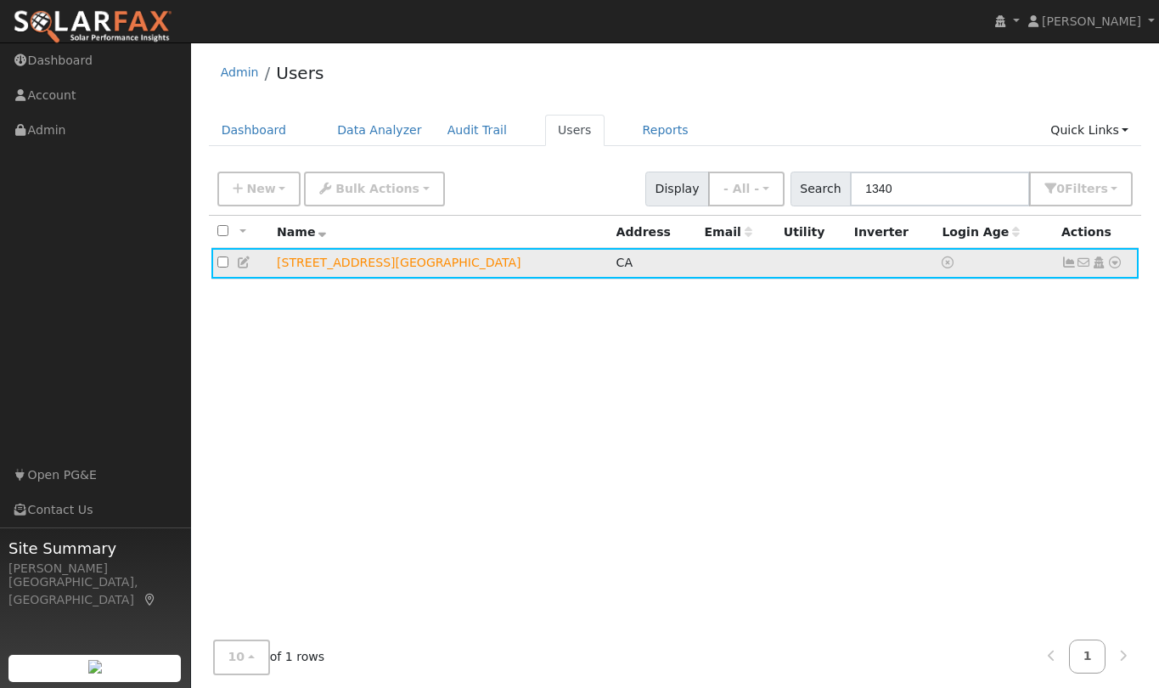
click at [1111, 263] on icon at bounding box center [1114, 262] width 15 height 12
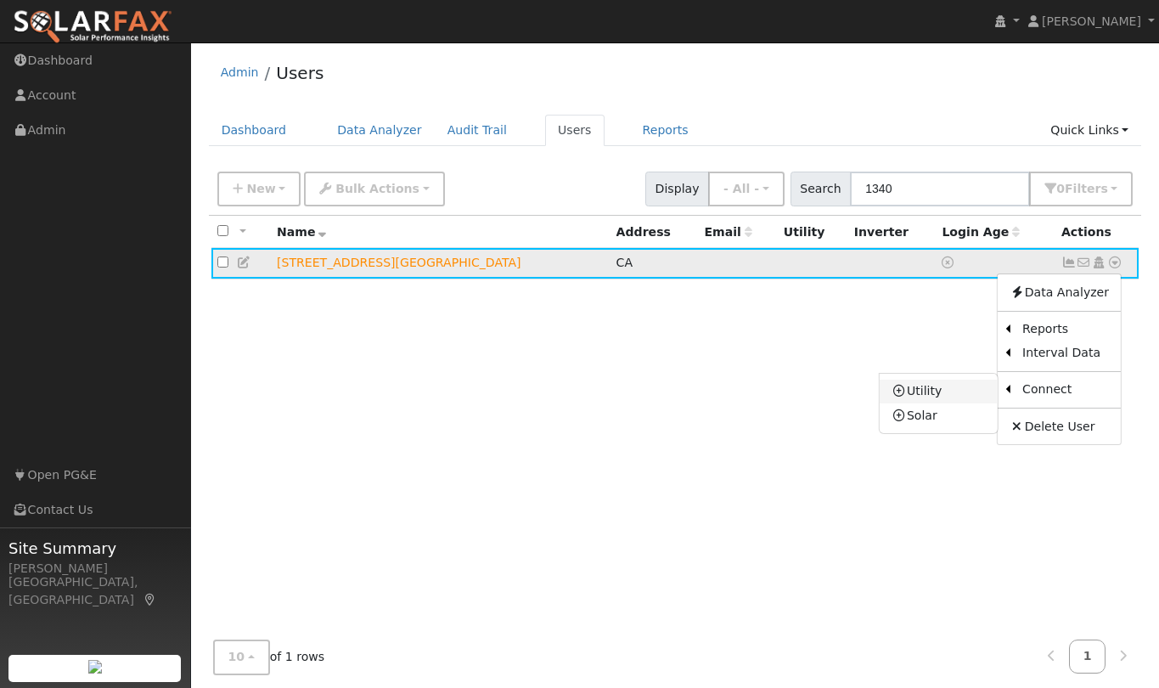
click at [907, 396] on icon at bounding box center [898, 391] width 15 height 12
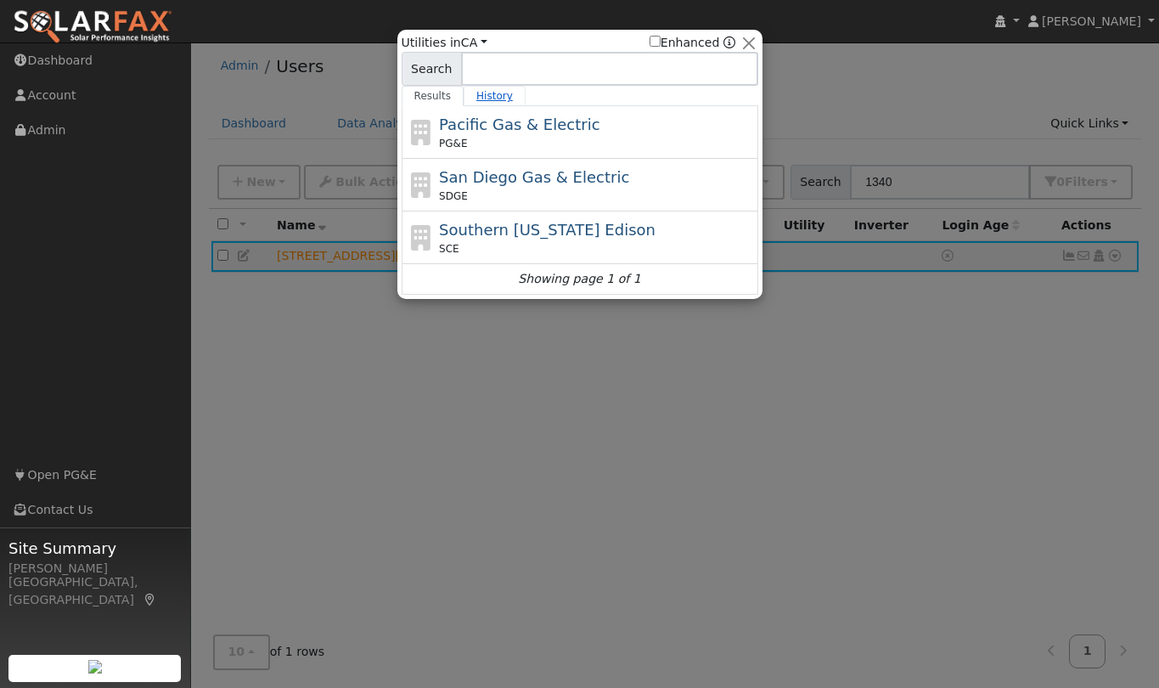
click at [484, 93] on link "History" at bounding box center [495, 96] width 62 height 20
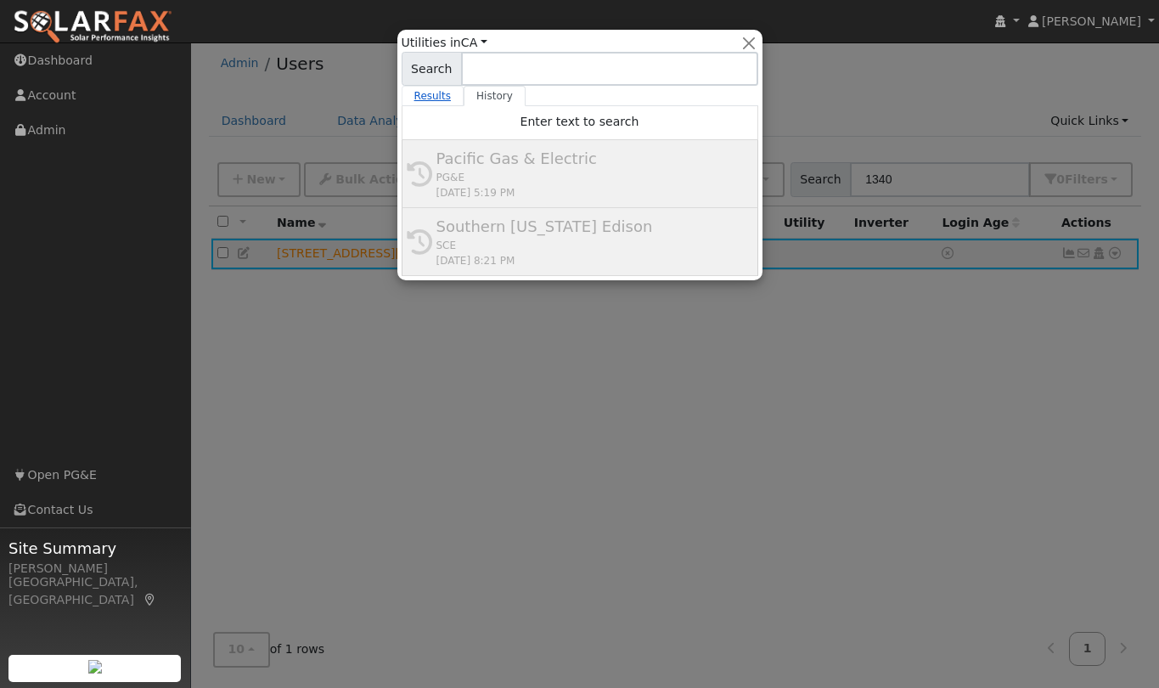
click at [425, 93] on link "Results" at bounding box center [433, 96] width 63 height 20
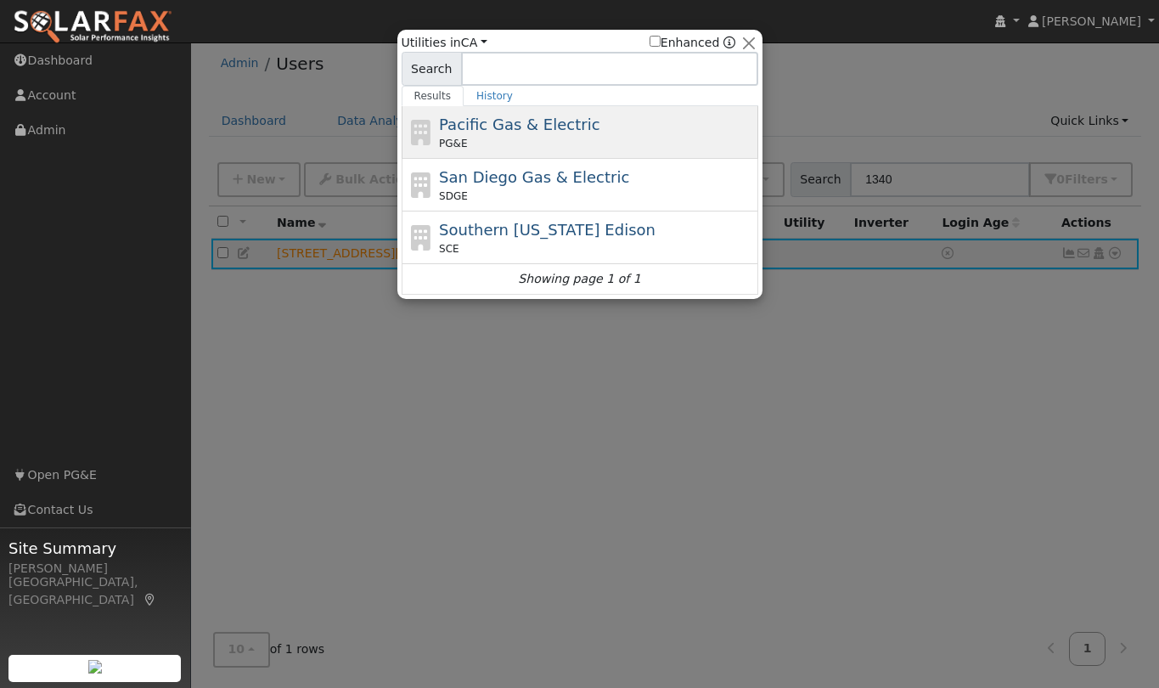
click at [488, 126] on span "Pacific Gas & Electric" at bounding box center [519, 124] width 160 height 18
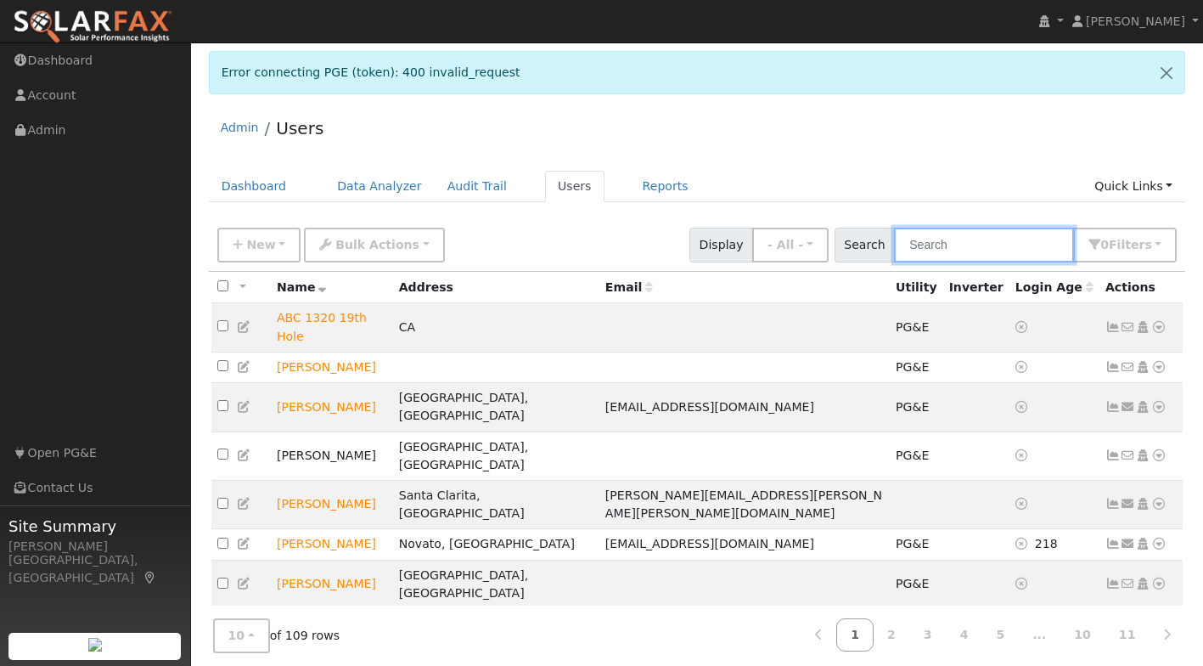
click at [963, 239] on input "text" at bounding box center [984, 245] width 180 height 35
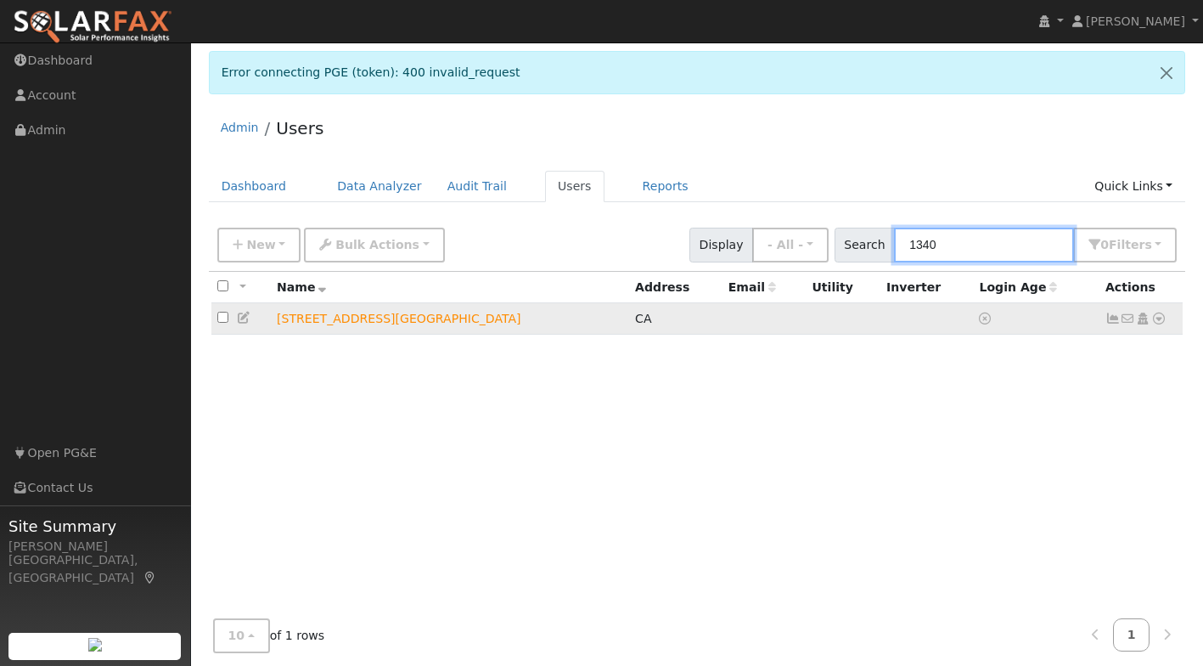
type input "1340"
click at [1166, 319] on td "No email address Send Email... Copy a Link Reset Password Open Access Data Anal…" at bounding box center [1141, 318] width 84 height 31
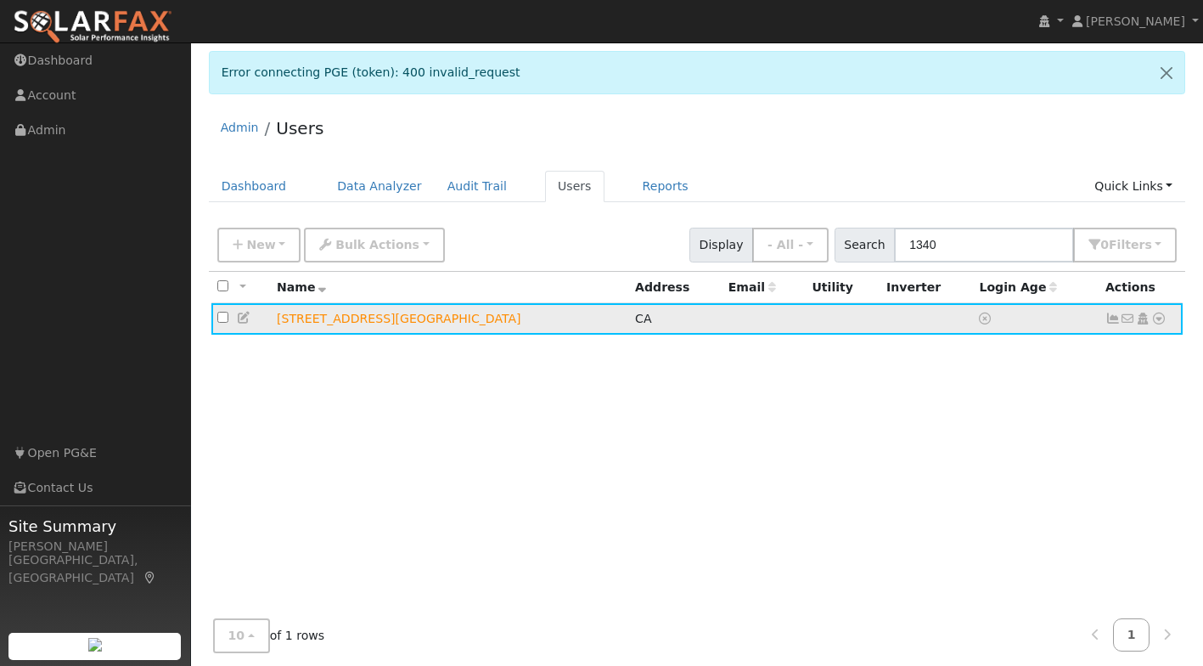
click at [1168, 317] on td "No email address Send Email... Copy a Link Reset Password Open Access Data Anal…" at bounding box center [1141, 318] width 84 height 31
click at [1162, 319] on icon at bounding box center [1158, 318] width 15 height 12
click at [1113, 352] on link "Data Analyzer" at bounding box center [1103, 348] width 123 height 24
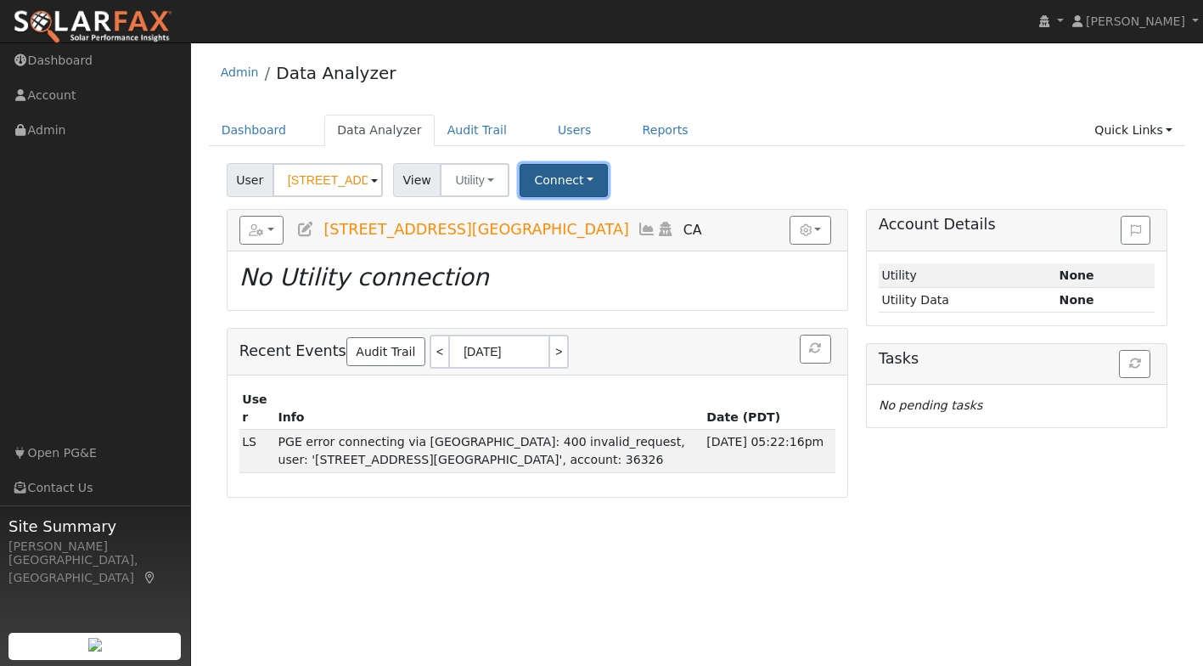
click at [591, 179] on button "Connect" at bounding box center [564, 180] width 88 height 33
click at [582, 210] on link "Select a Provider" at bounding box center [587, 217] width 132 height 24
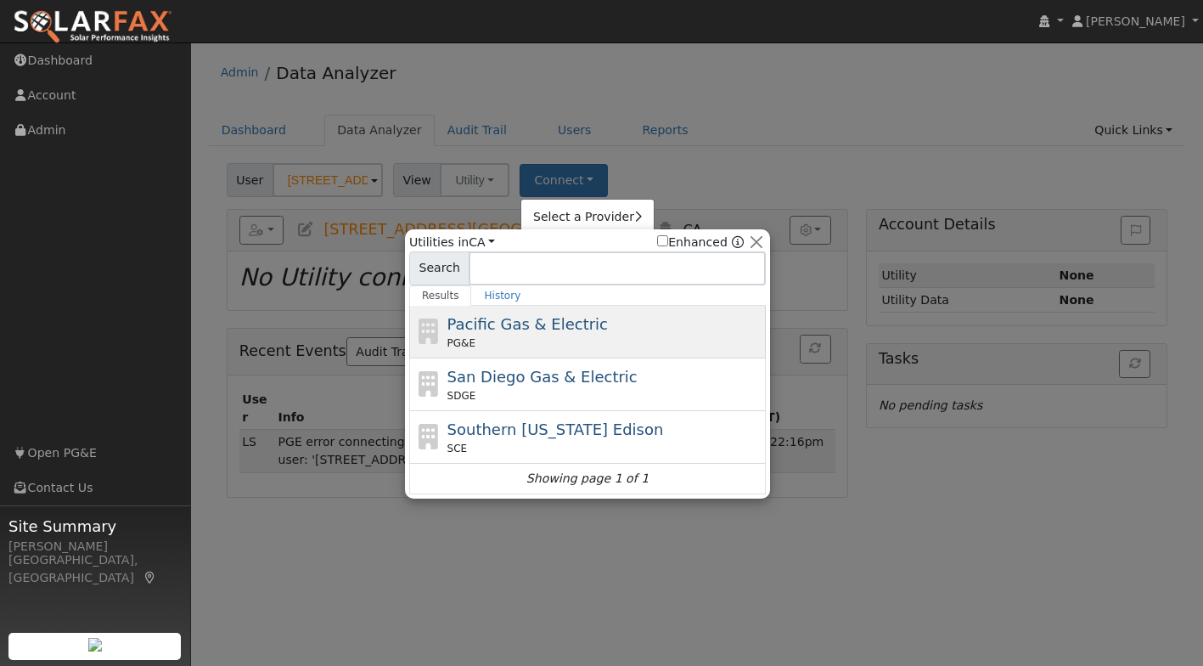
click at [531, 326] on span "Pacific Gas & Electric" at bounding box center [527, 324] width 160 height 18
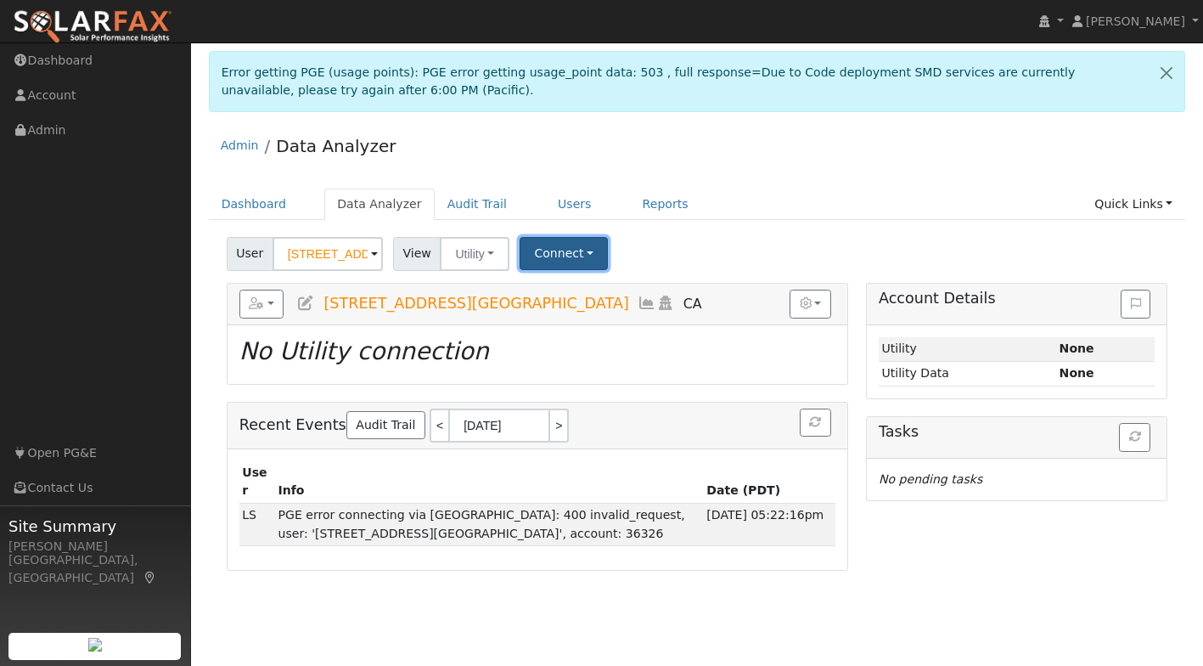
click at [592, 248] on button "Connect" at bounding box center [564, 253] width 88 height 33
click at [699, 246] on div "User [STREET_ADDRESS] Golf Club Account Default Account Default Account CA 9549…" at bounding box center [696, 251] width 947 height 40
